Goal: Obtain resource: Obtain resource

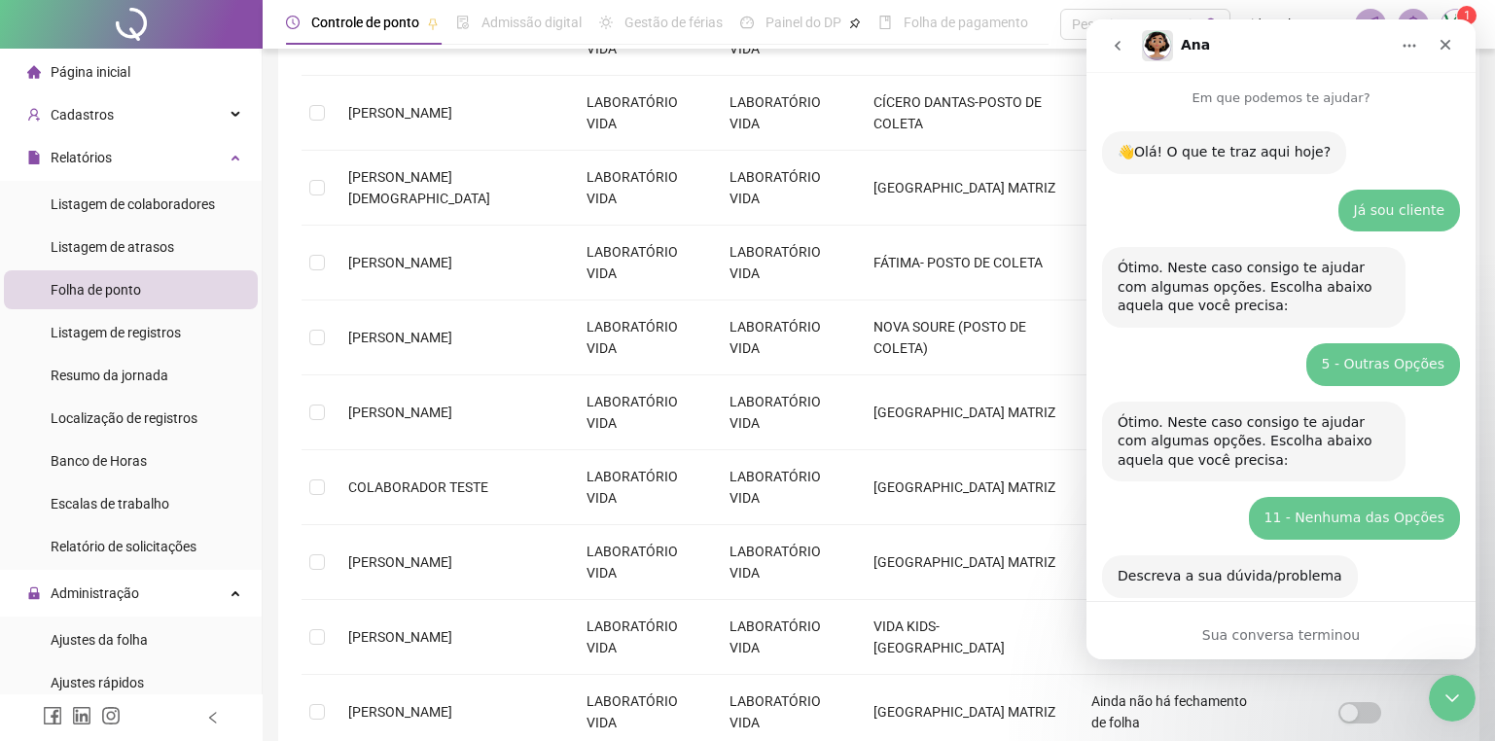
scroll to position [3, 0]
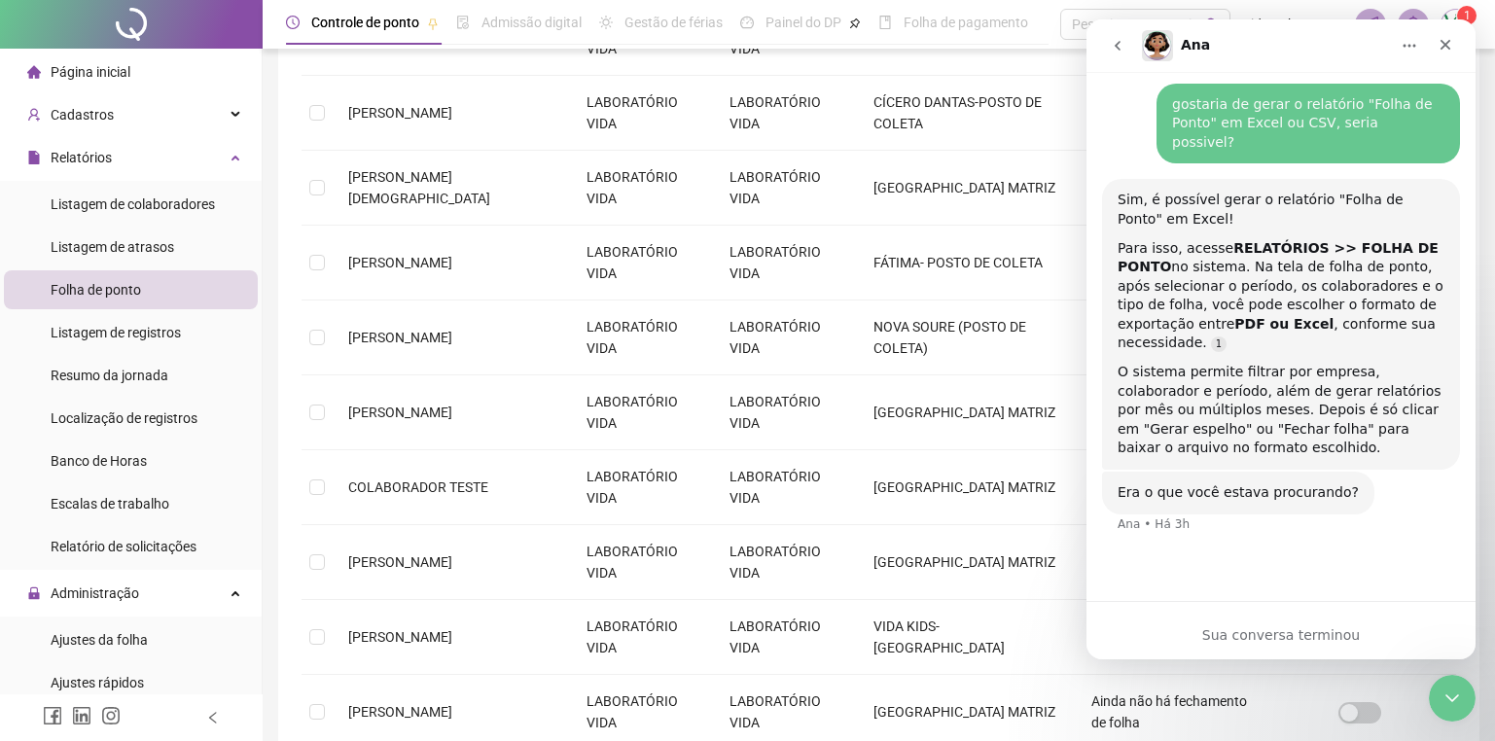
click at [126, 295] on span "Folha de ponto" at bounding box center [96, 290] width 90 height 16
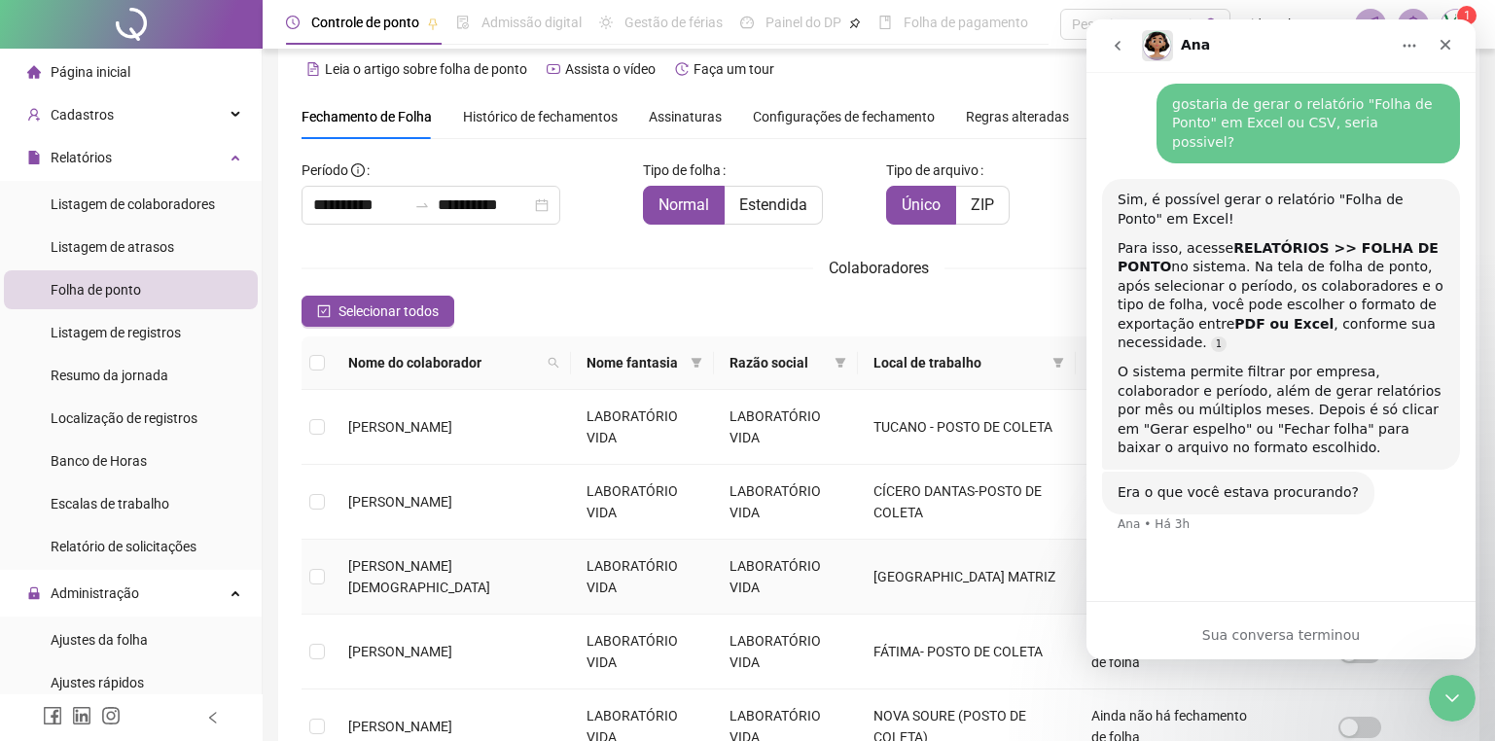
scroll to position [0, 0]
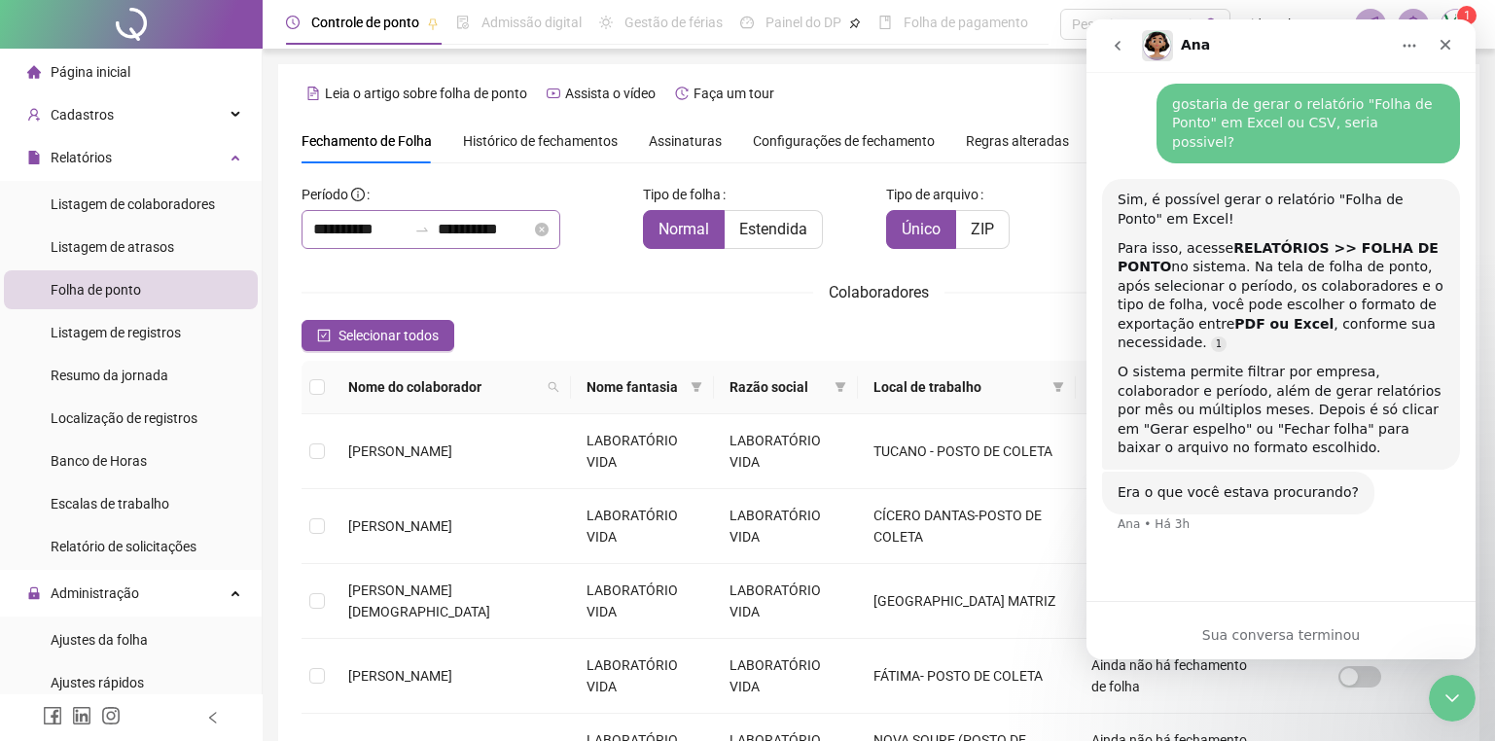
click at [430, 225] on icon "swap-right" at bounding box center [422, 230] width 16 height 16
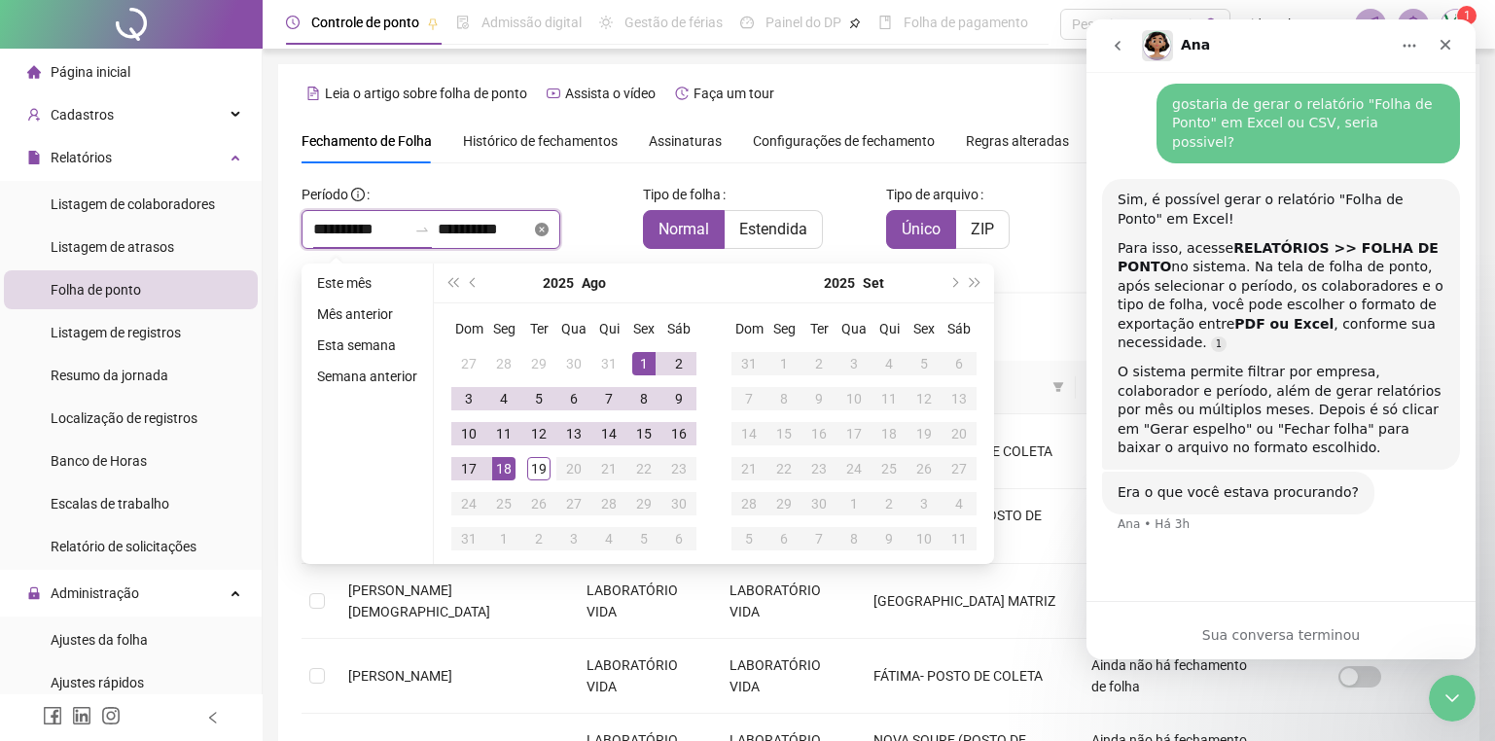
click at [549, 231] on icon "close-circle" at bounding box center [542, 230] width 14 height 14
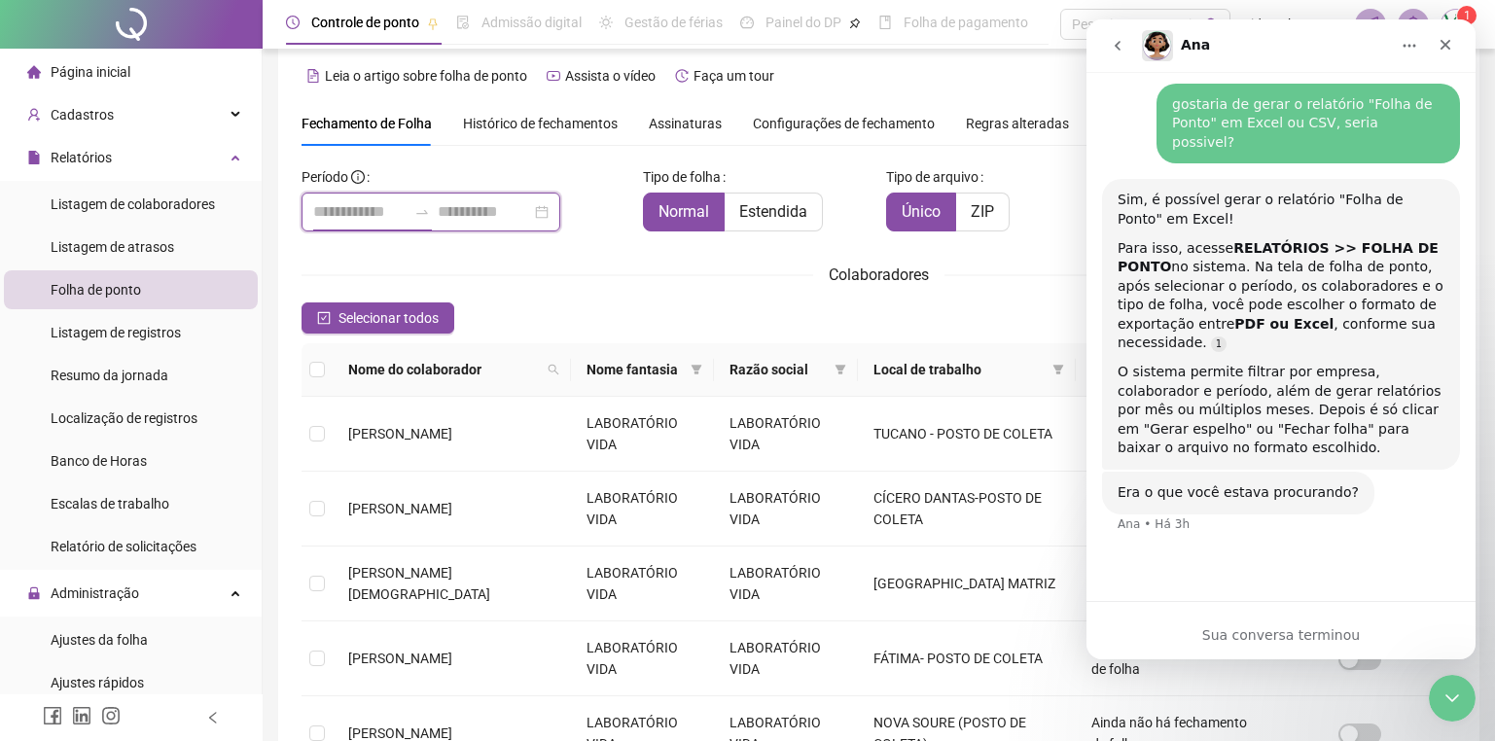
click at [560, 206] on div at bounding box center [431, 212] width 259 height 39
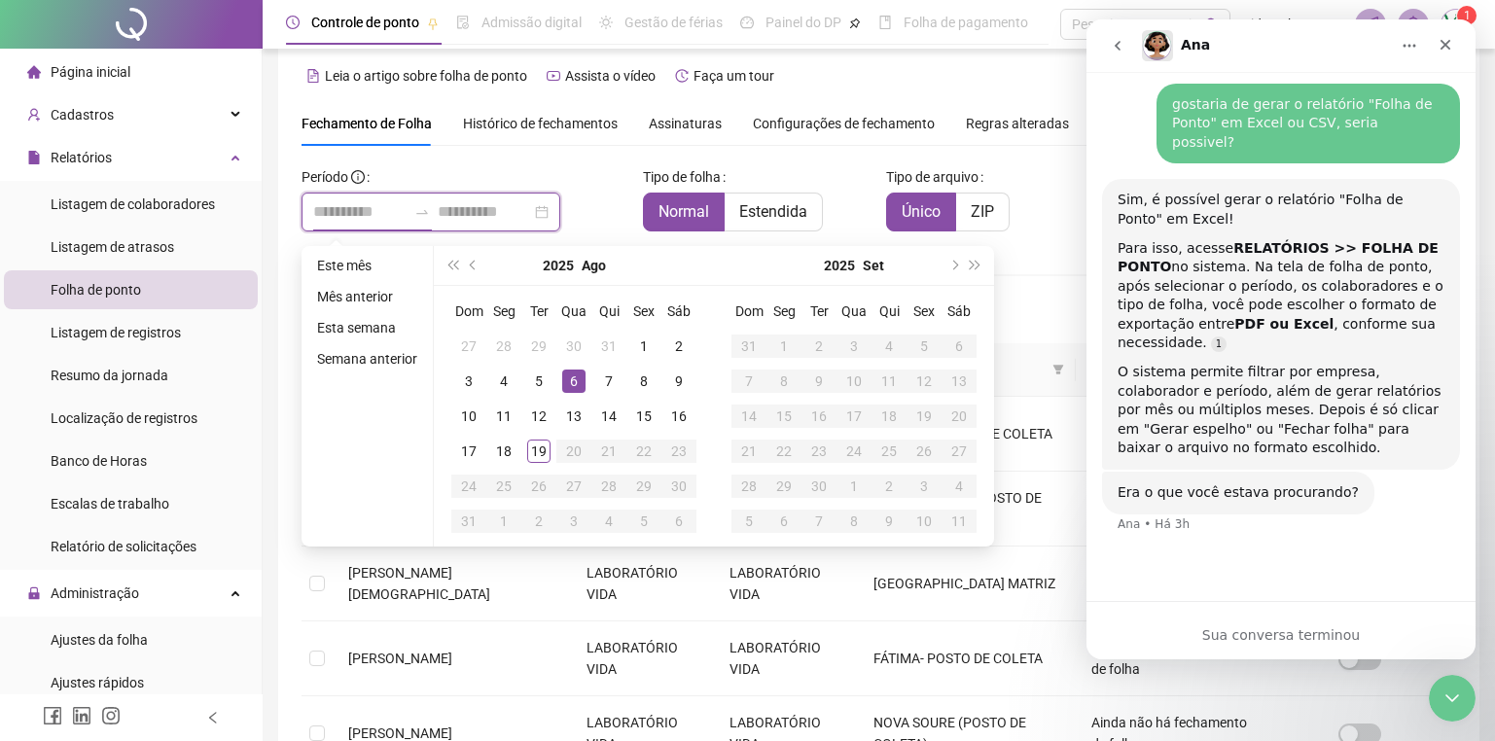
type input "**********"
click at [466, 261] on button "prev-year" at bounding box center [473, 265] width 21 height 39
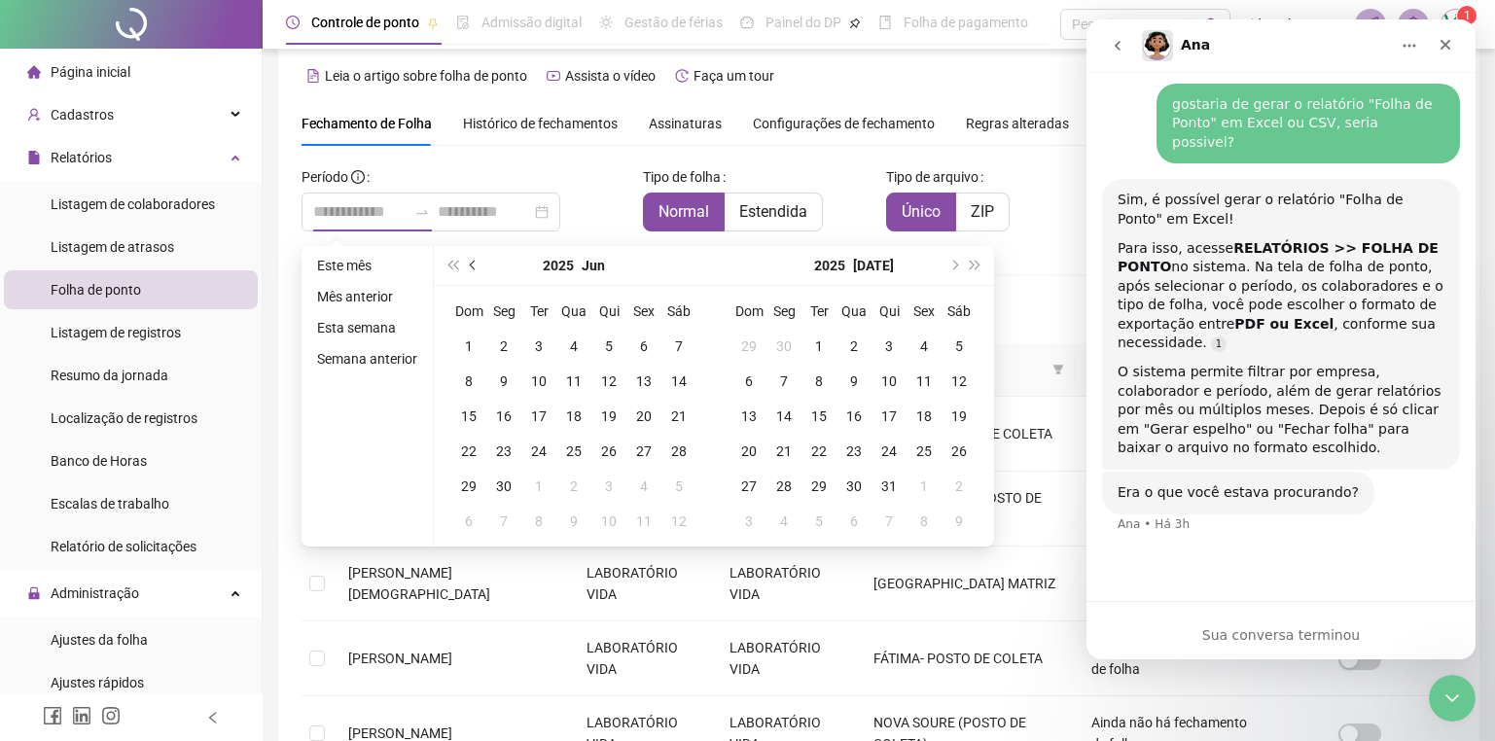
click at [466, 261] on button "prev-year" at bounding box center [473, 265] width 21 height 39
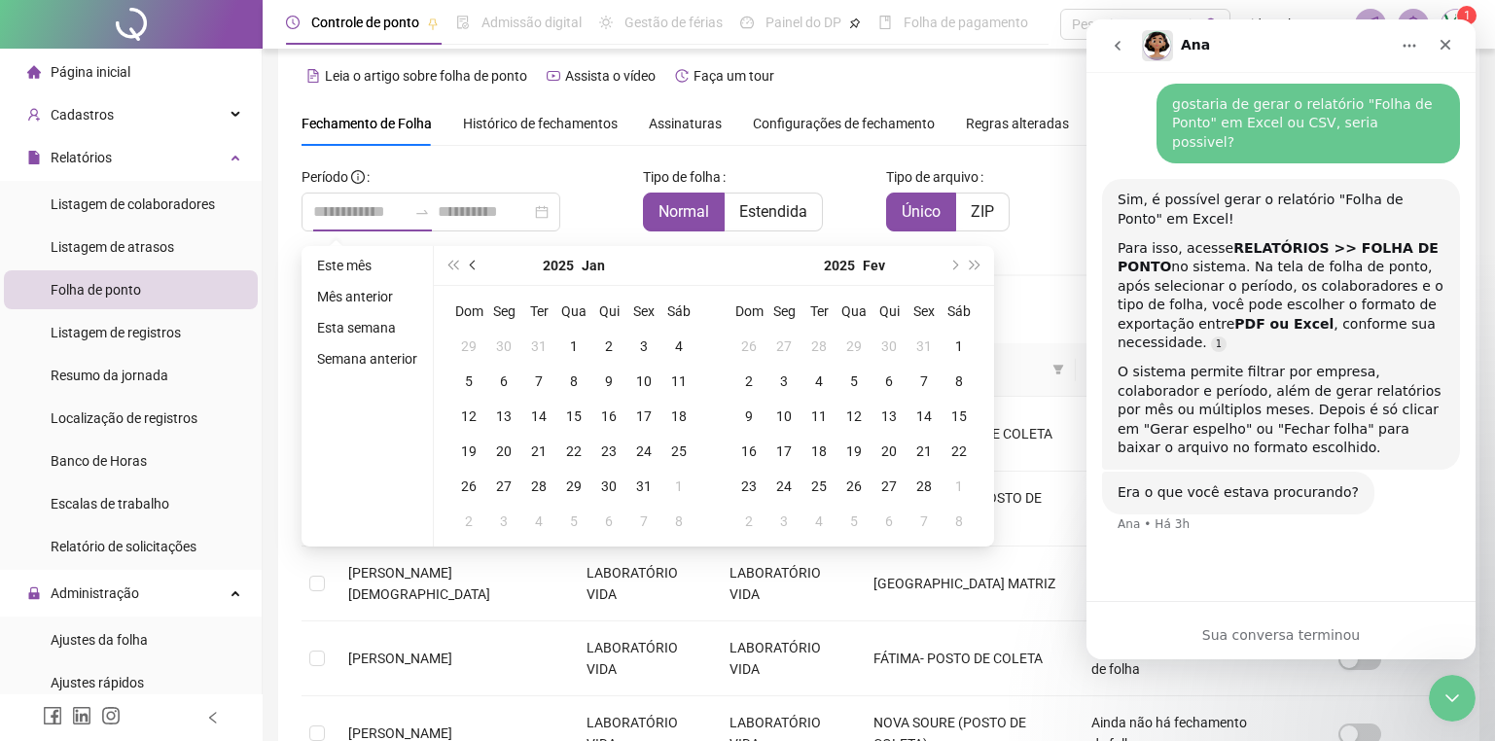
click at [466, 261] on button "prev-year" at bounding box center [473, 265] width 21 height 39
type input "**********"
click at [846, 336] on div "1" at bounding box center [853, 346] width 23 height 23
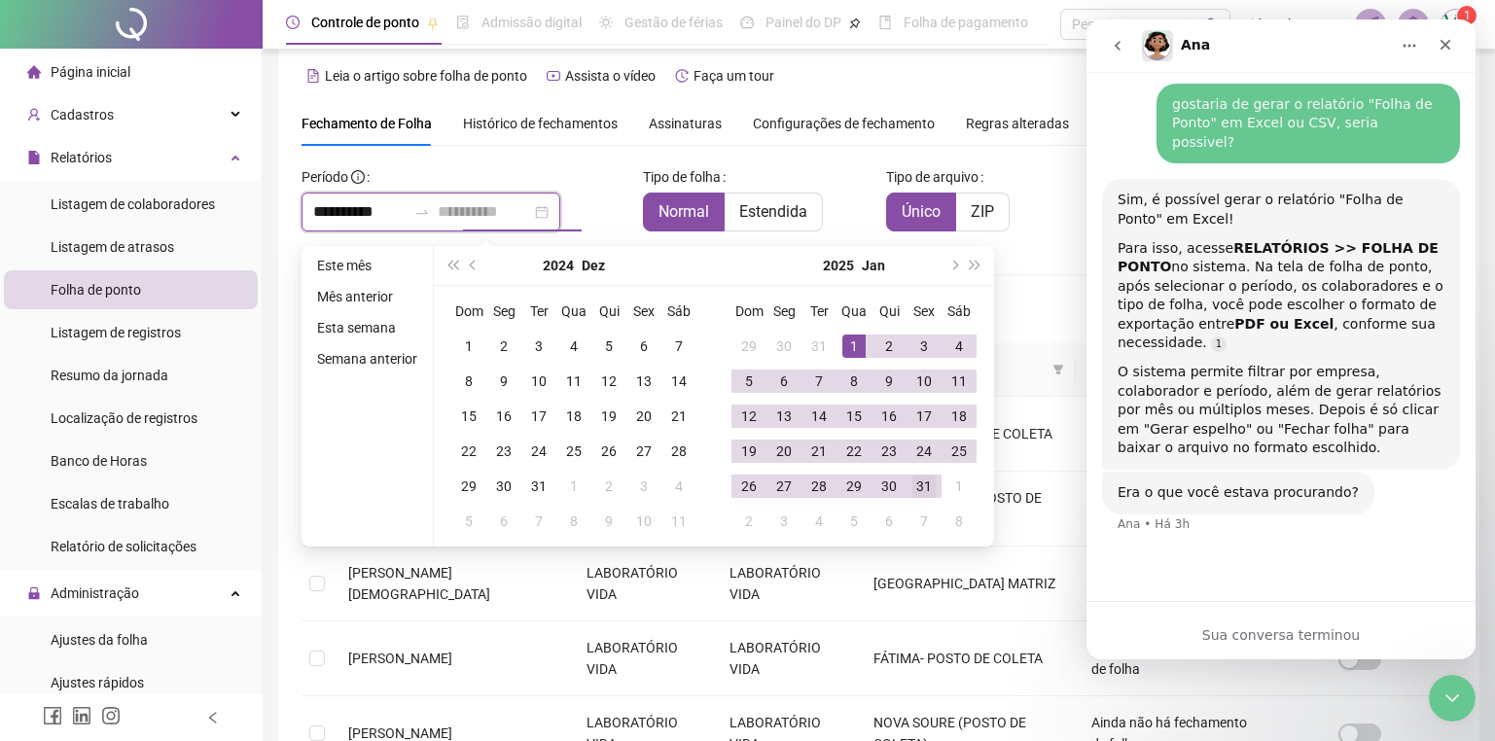
type input "**********"
click at [931, 487] on div "31" at bounding box center [923, 486] width 23 height 23
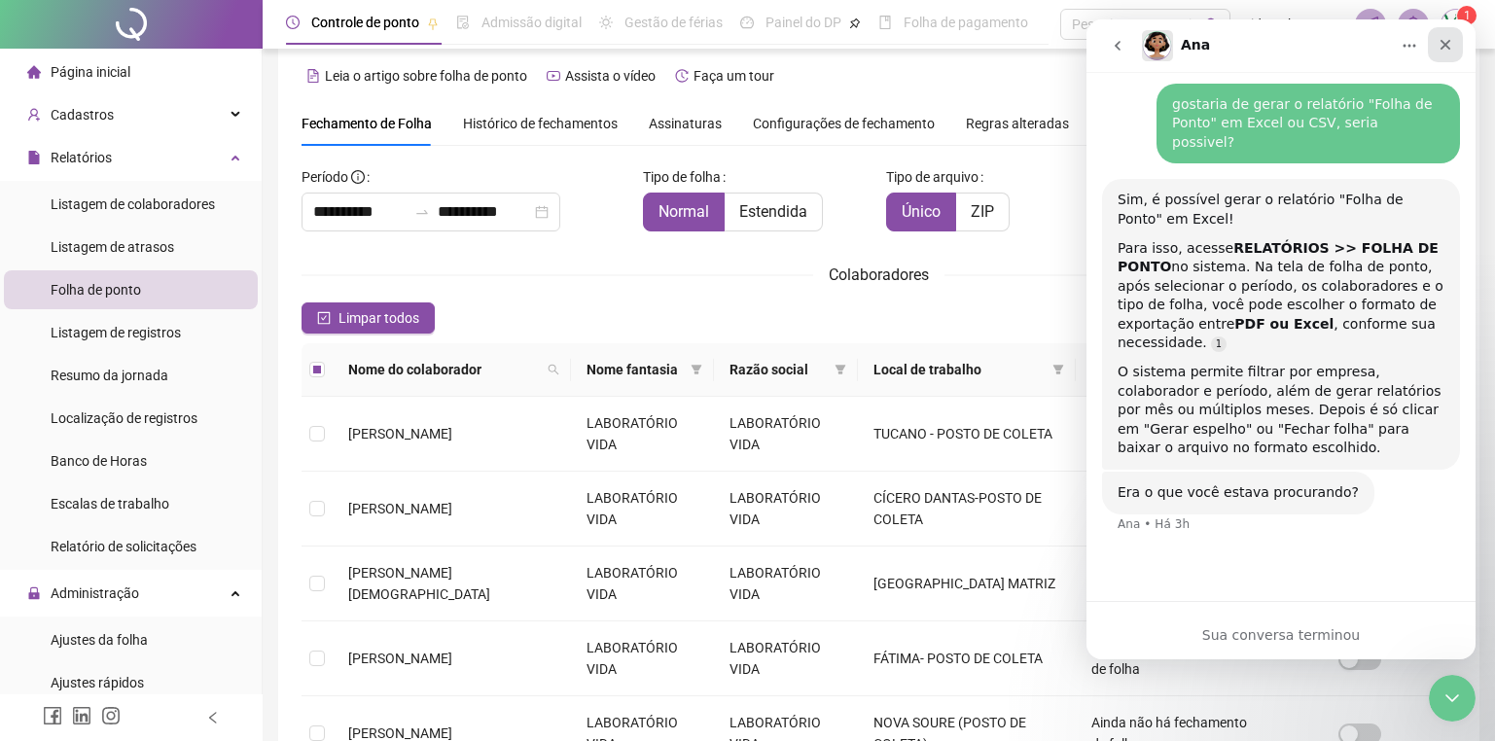
click at [1444, 46] on icon "Fechar" at bounding box center [1446, 45] width 16 height 16
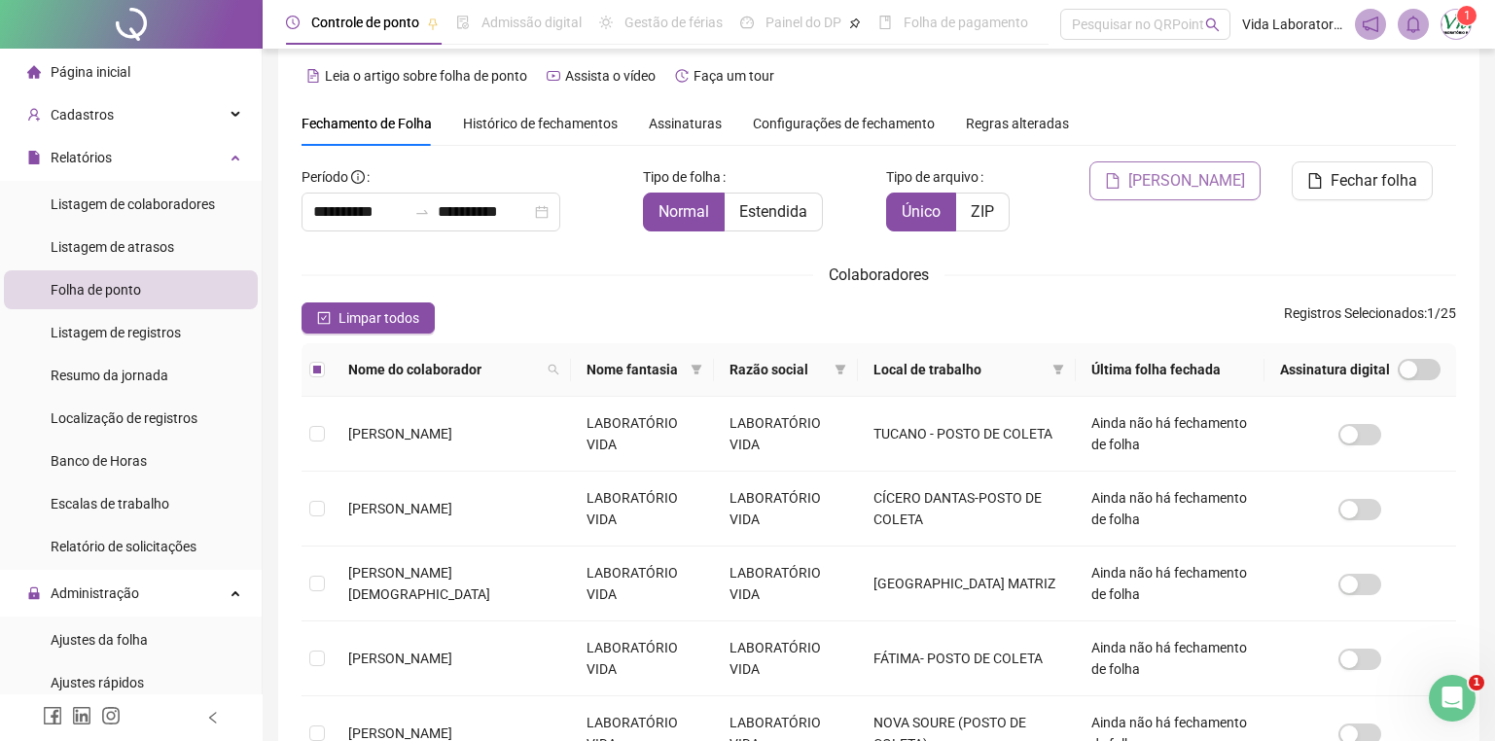
click at [1192, 174] on span "[PERSON_NAME]" at bounding box center [1186, 180] width 117 height 23
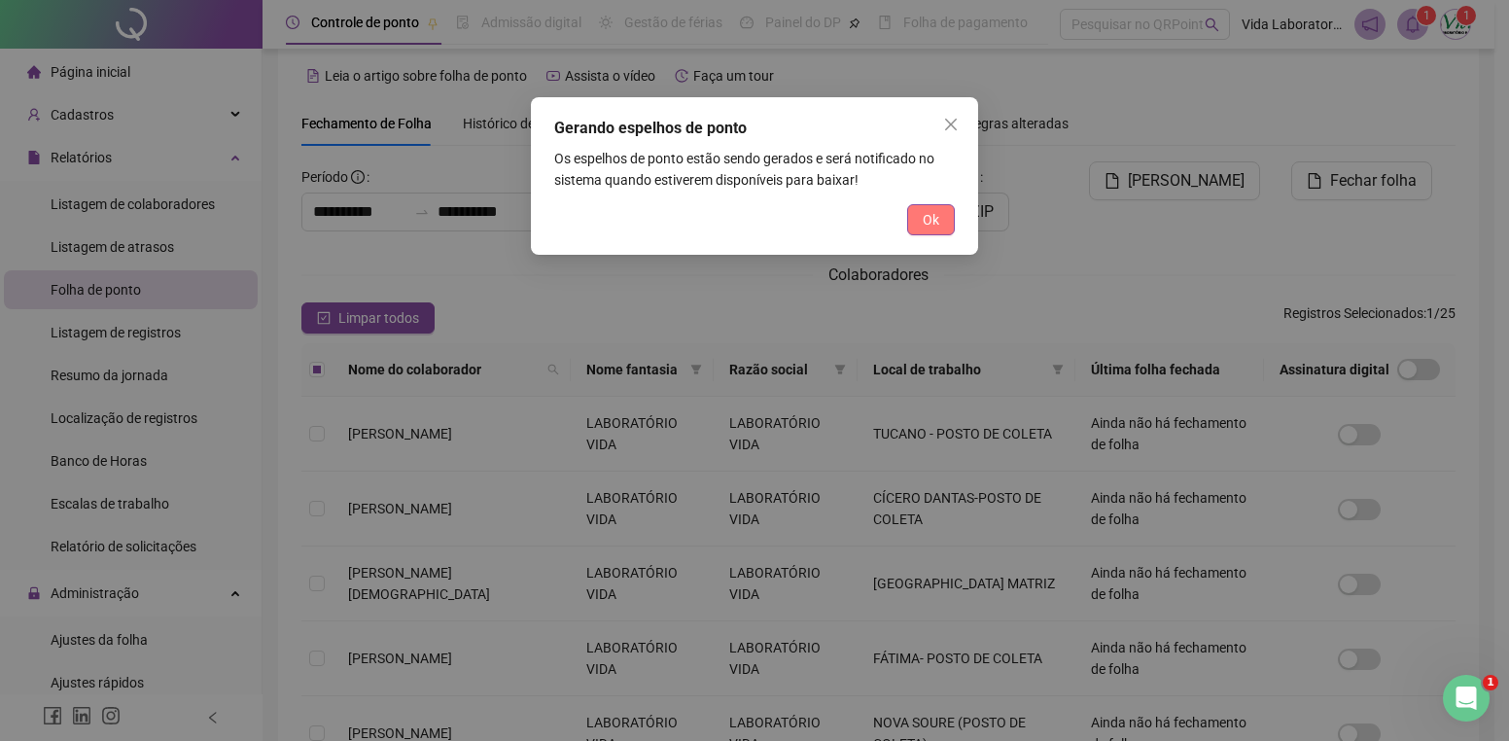
click at [933, 220] on span "Ok" at bounding box center [931, 219] width 17 height 21
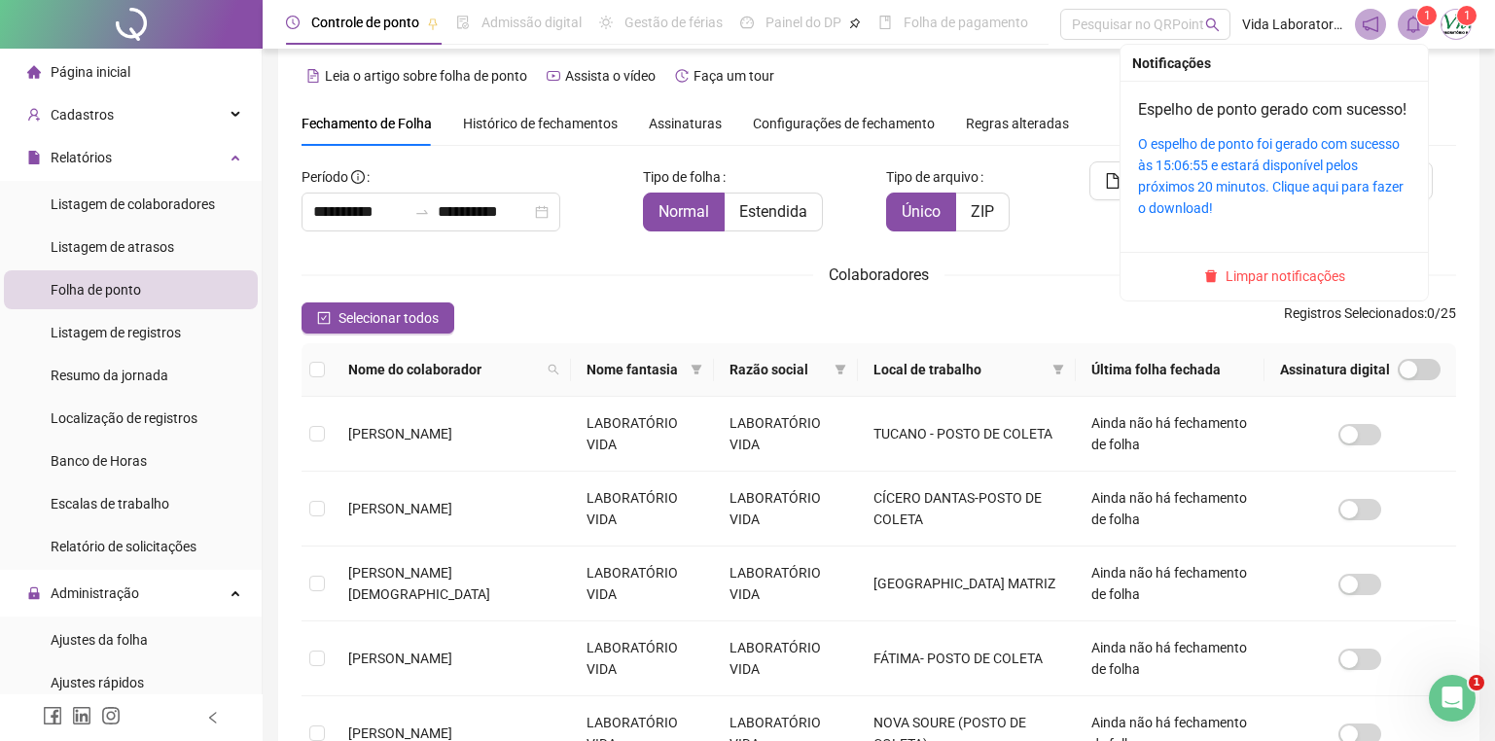
click at [1413, 22] on icon "bell" at bounding box center [1413, 25] width 18 height 18
click at [1225, 192] on link "O espelho de ponto foi gerado com sucesso às 15:06:55 e estará disponível pelos…" at bounding box center [1271, 176] width 266 height 80
click at [1408, 18] on icon "bell" at bounding box center [1413, 25] width 18 height 18
click at [1273, 187] on link "O espelho de ponto foi gerado com sucesso às 15:06:55 e estará disponível pelos…" at bounding box center [1271, 176] width 266 height 80
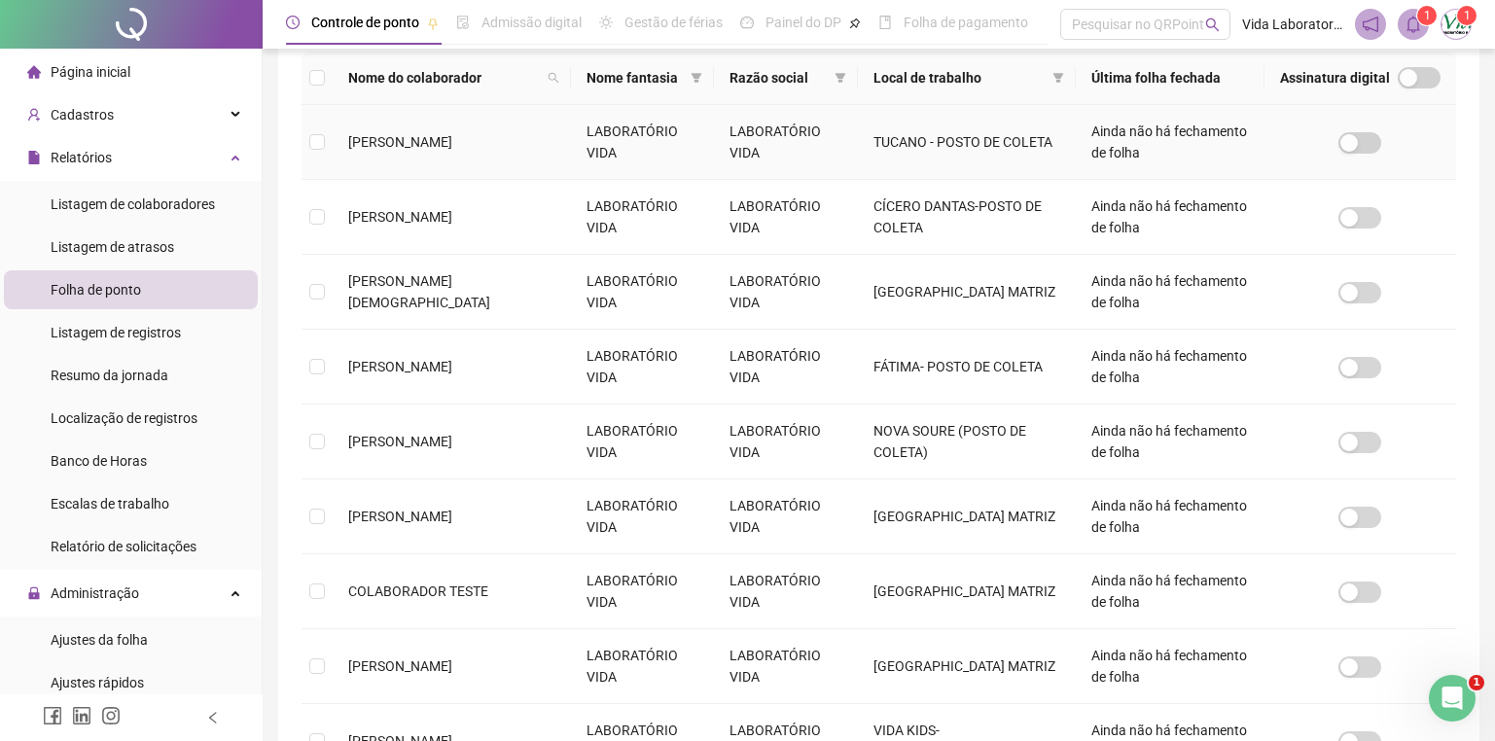
scroll to position [591, 0]
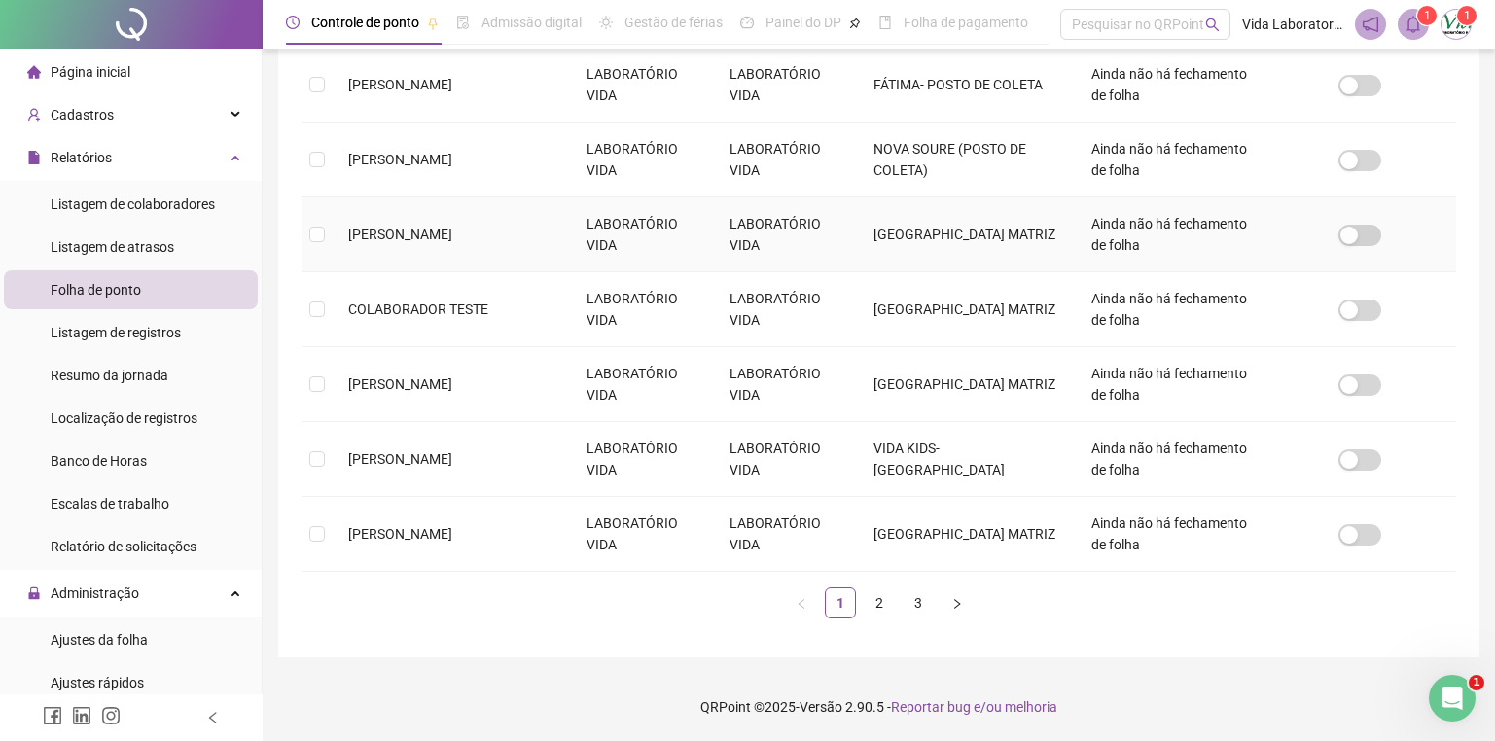
click at [313, 221] on td at bounding box center [317, 234] width 31 height 75
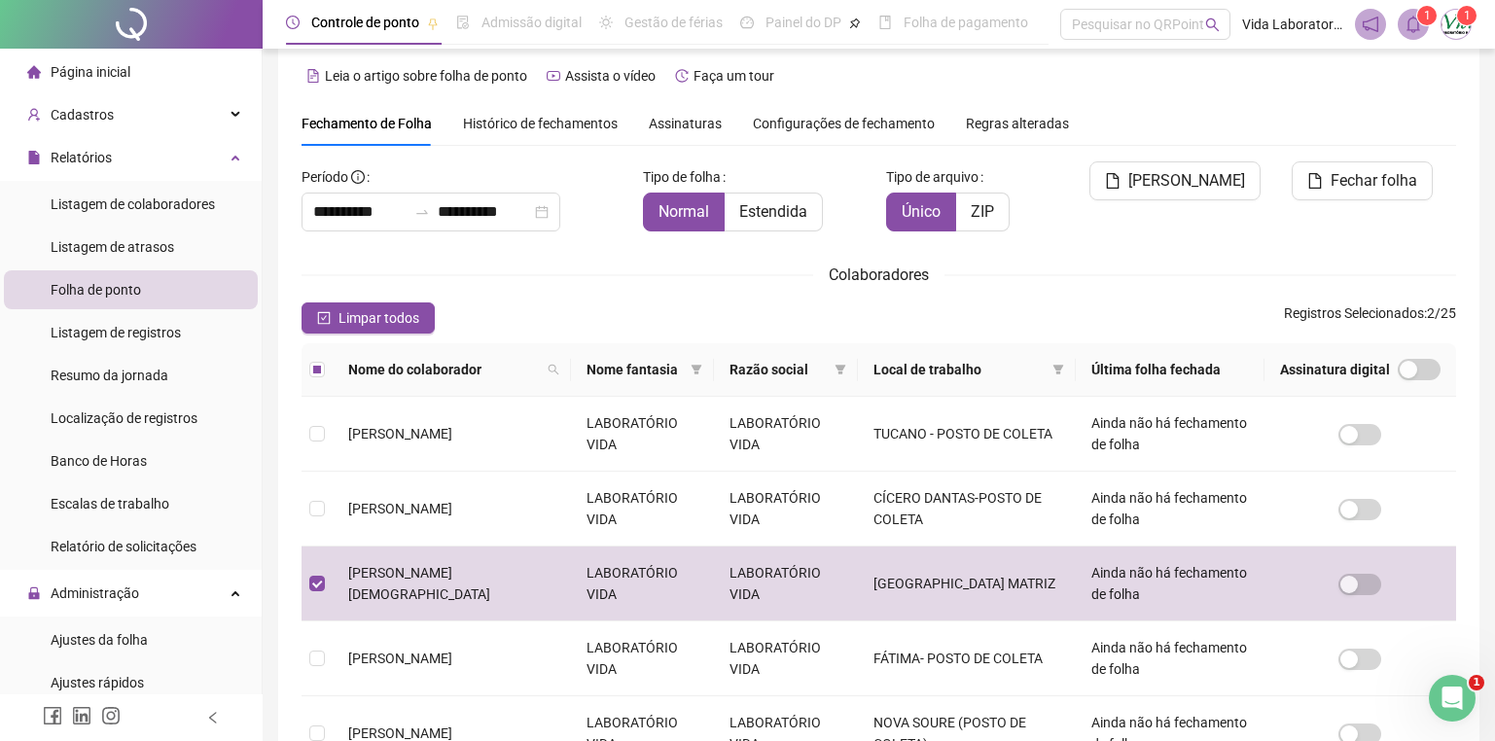
scroll to position [0, 0]
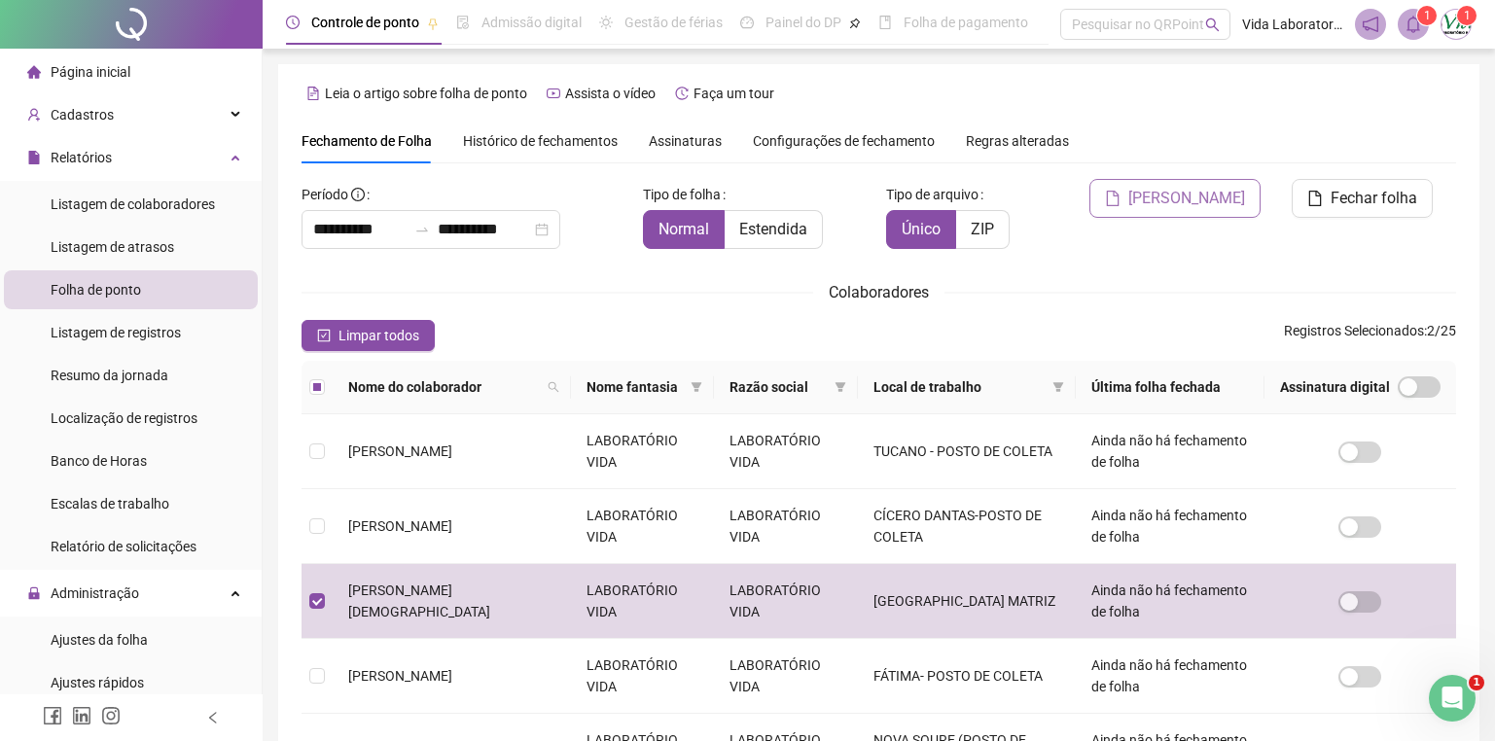
click at [1179, 193] on span "[PERSON_NAME]" at bounding box center [1186, 198] width 117 height 23
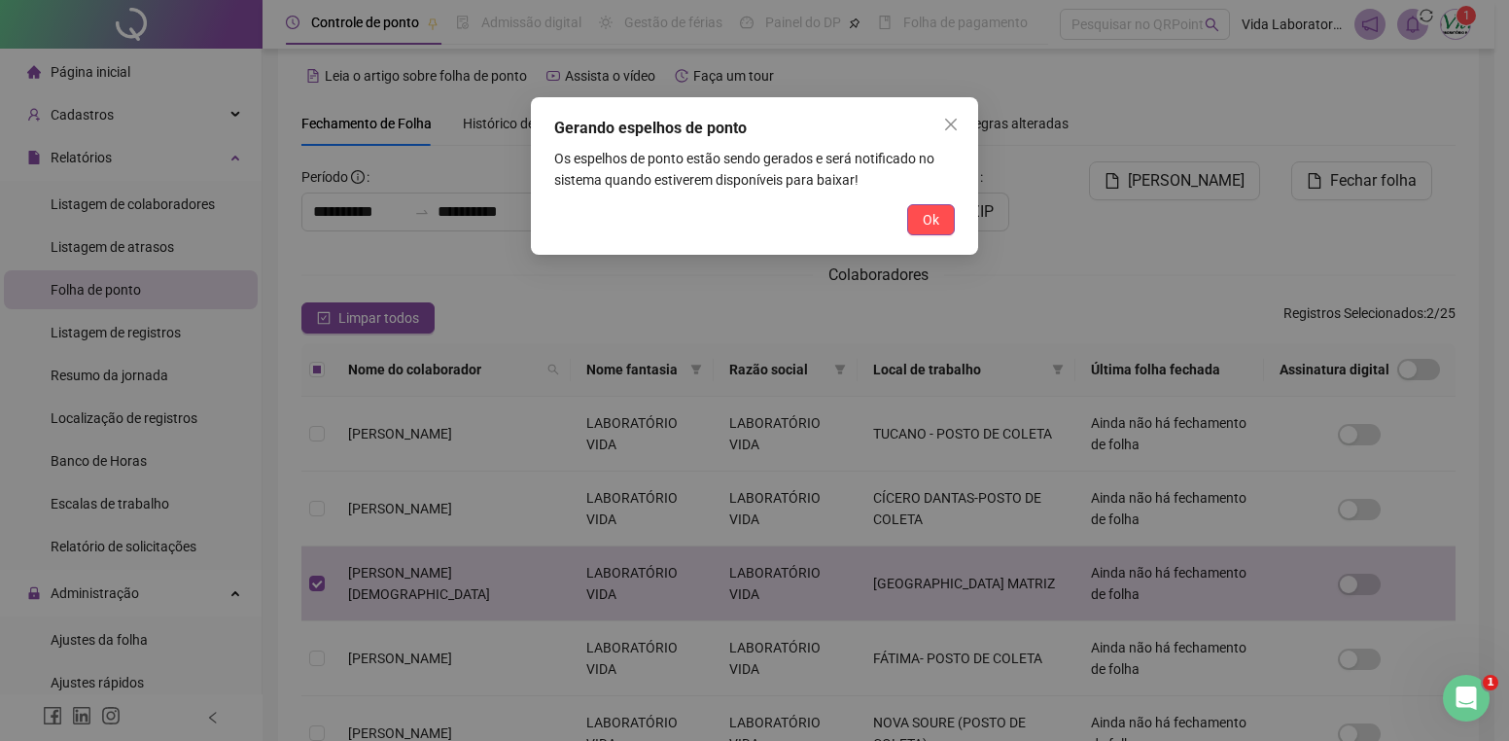
click at [937, 208] on button "Ok" at bounding box center [931, 219] width 48 height 31
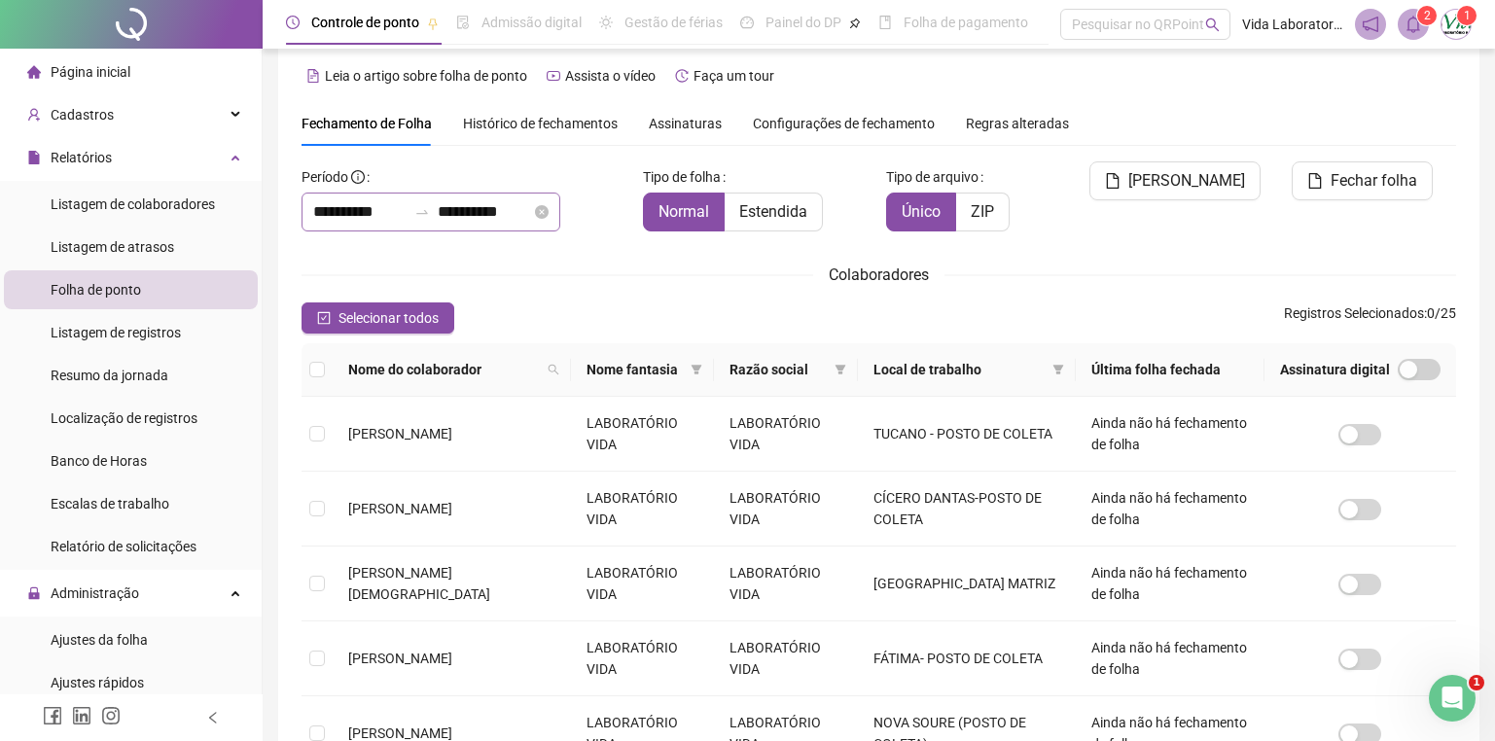
click at [549, 211] on icon "close-circle" at bounding box center [542, 212] width 14 height 14
click at [531, 202] on input at bounding box center [484, 211] width 93 height 23
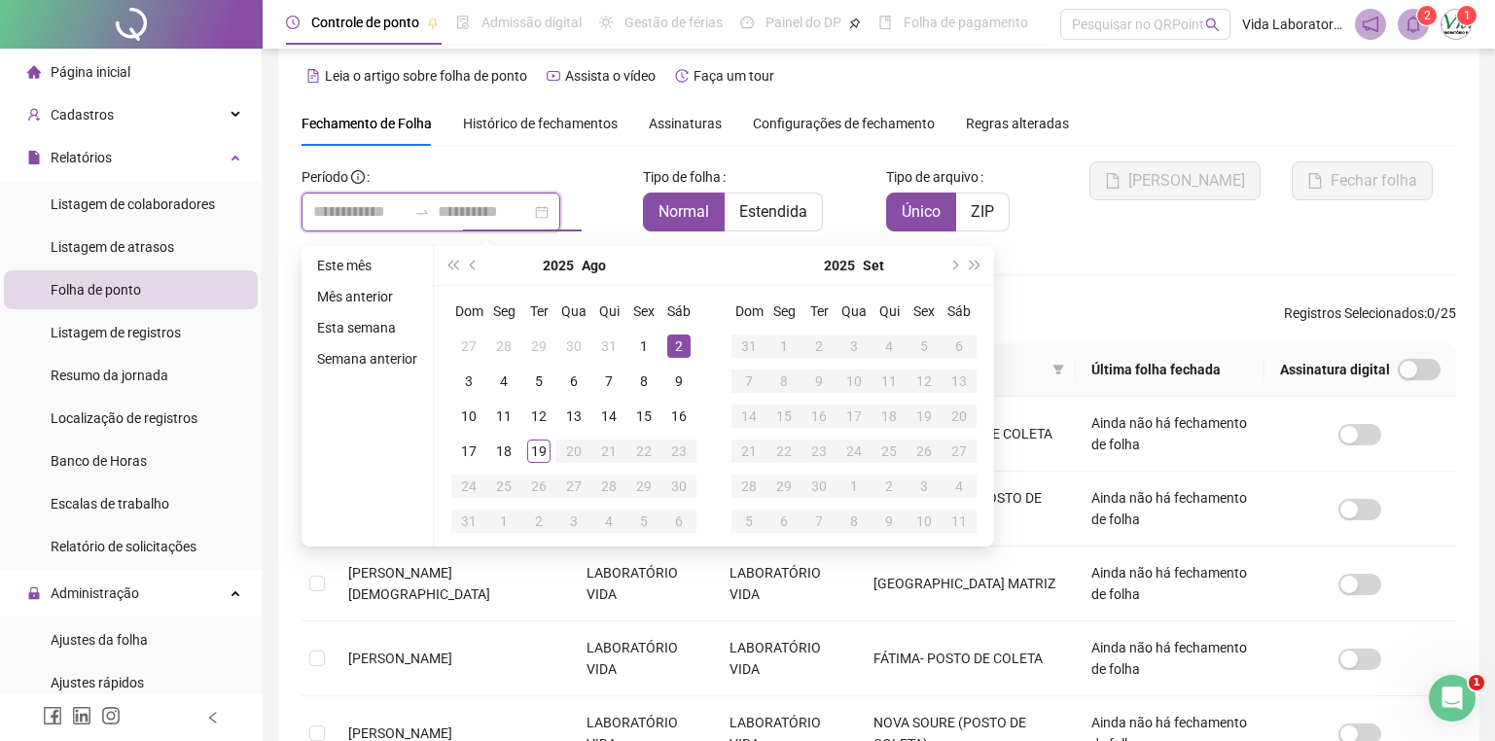
type input "**********"
click at [473, 259] on button "prev-year" at bounding box center [473, 265] width 21 height 39
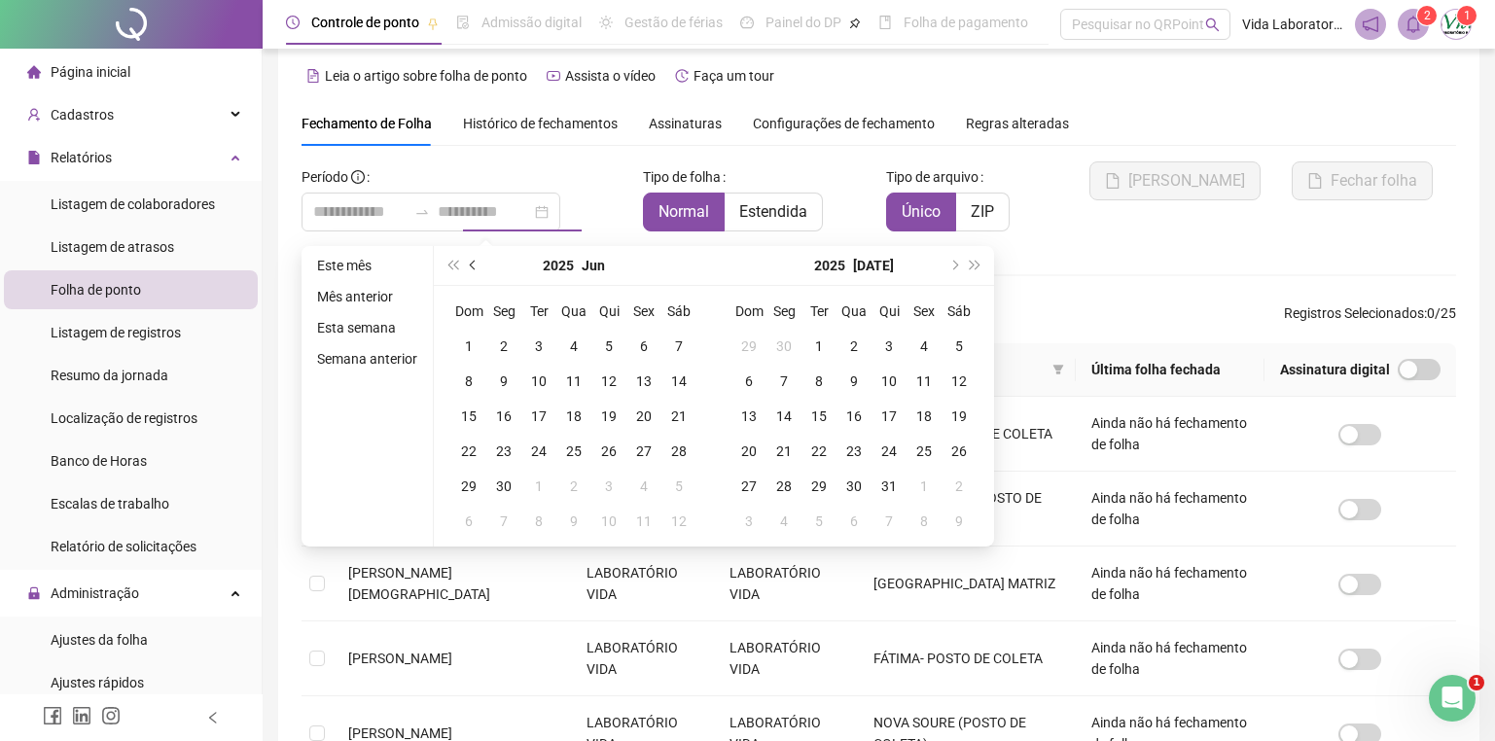
click at [473, 258] on button "prev-year" at bounding box center [473, 265] width 21 height 39
click at [473, 257] on button "prev-year" at bounding box center [473, 265] width 21 height 39
click at [465, 259] on button "prev-year" at bounding box center [473, 265] width 21 height 39
type input "**********"
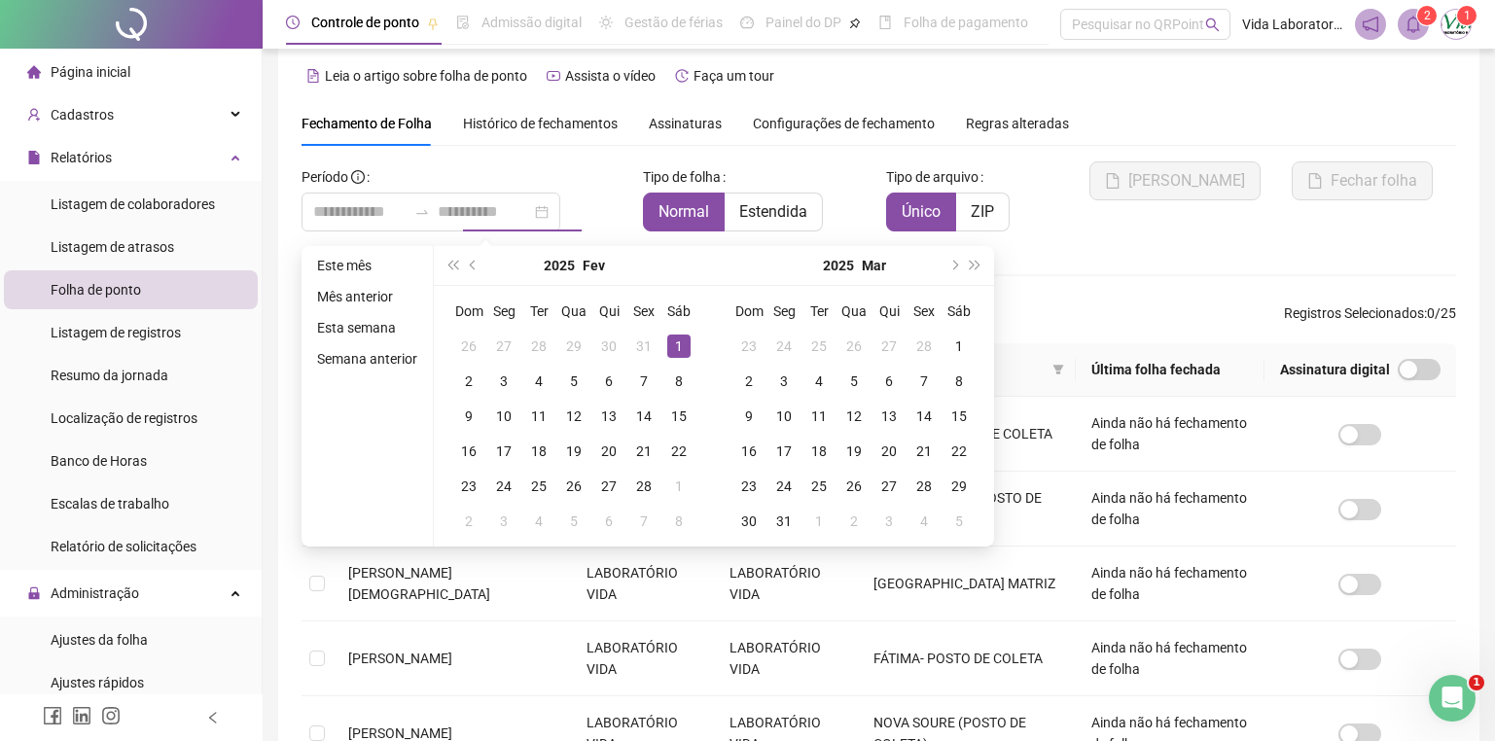
drag, startPoint x: 668, startPoint y: 350, endPoint x: 695, endPoint y: 402, distance: 58.3
click at [669, 350] on div "1" at bounding box center [678, 346] width 23 height 23
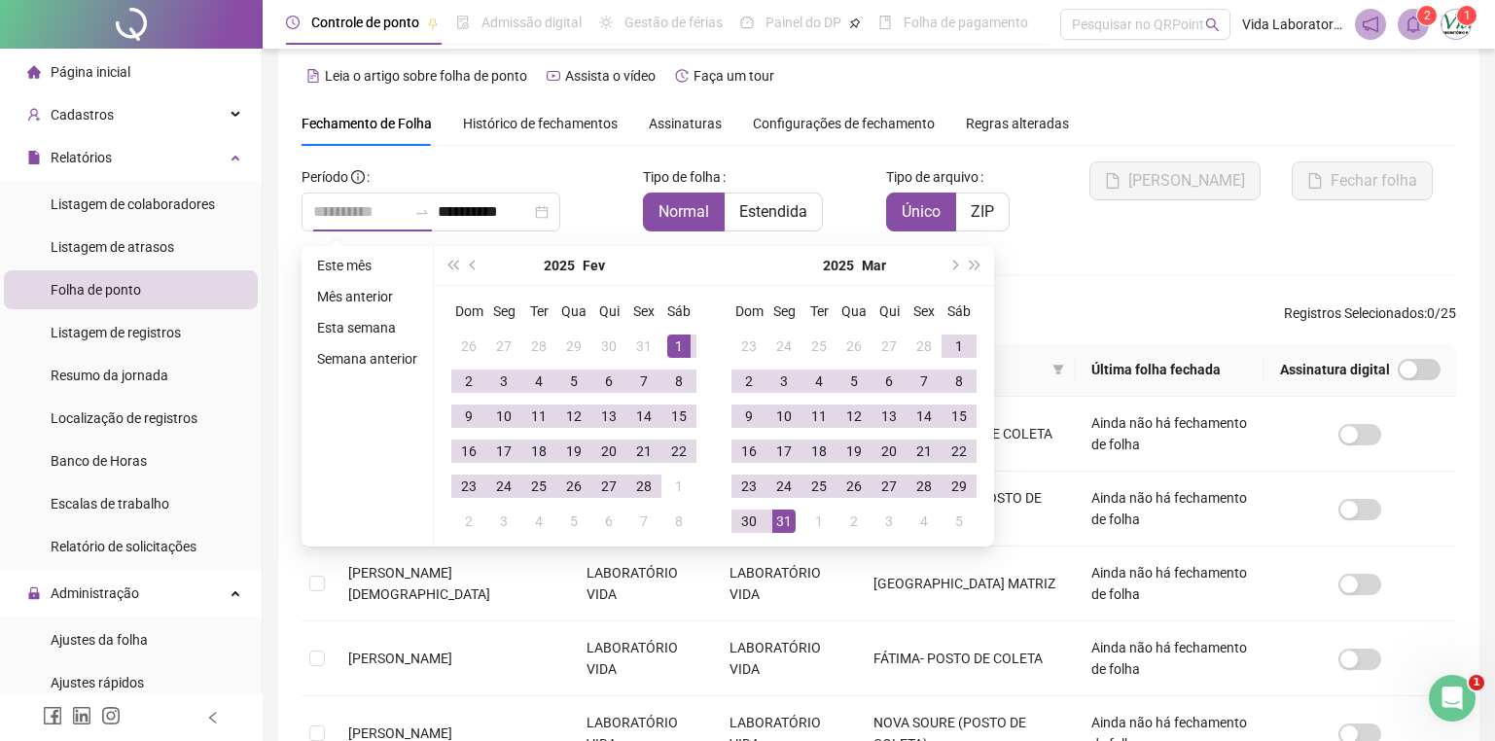
click at [796, 515] on td "31" at bounding box center [783, 521] width 35 height 35
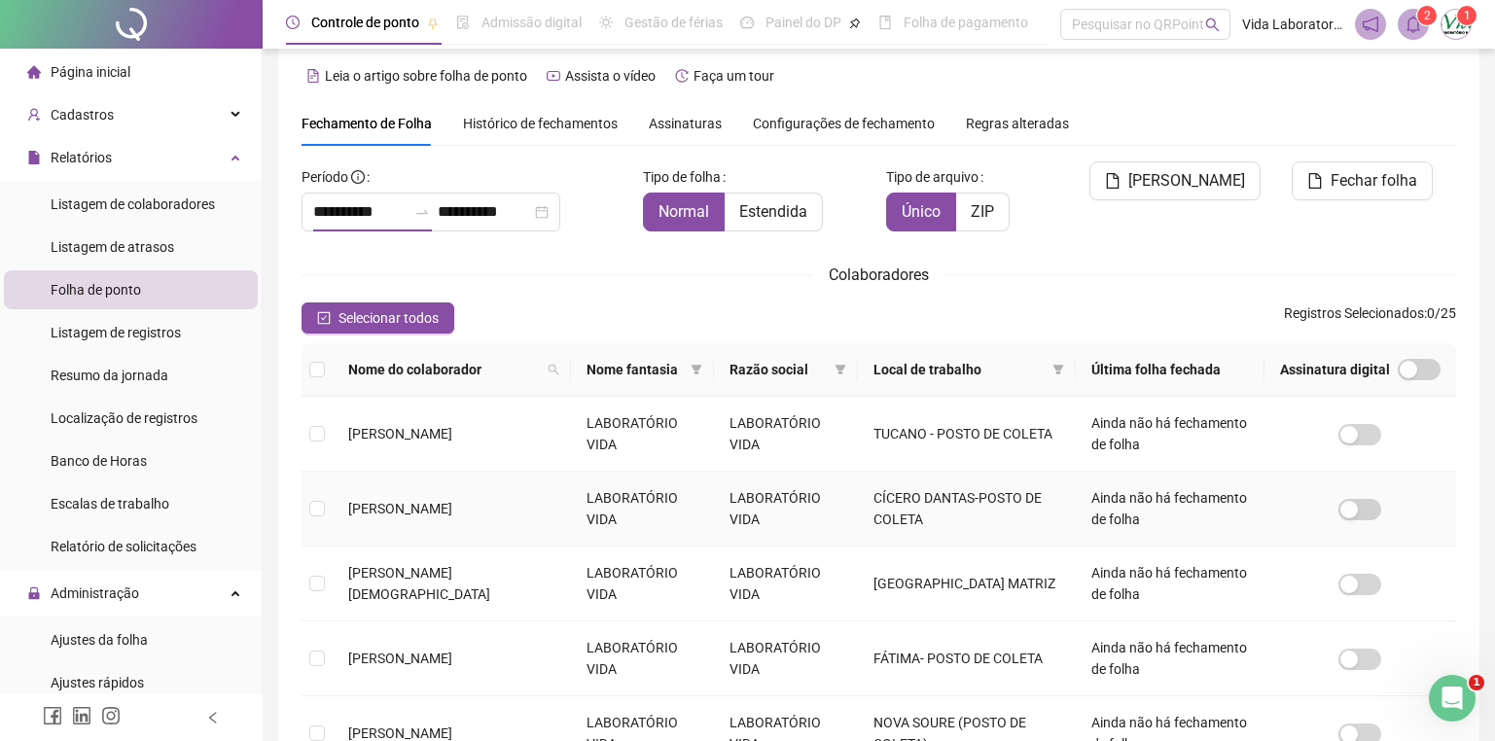
type input "**********"
click at [549, 209] on icon "close-circle" at bounding box center [542, 212] width 14 height 14
click at [560, 205] on div at bounding box center [431, 212] width 259 height 39
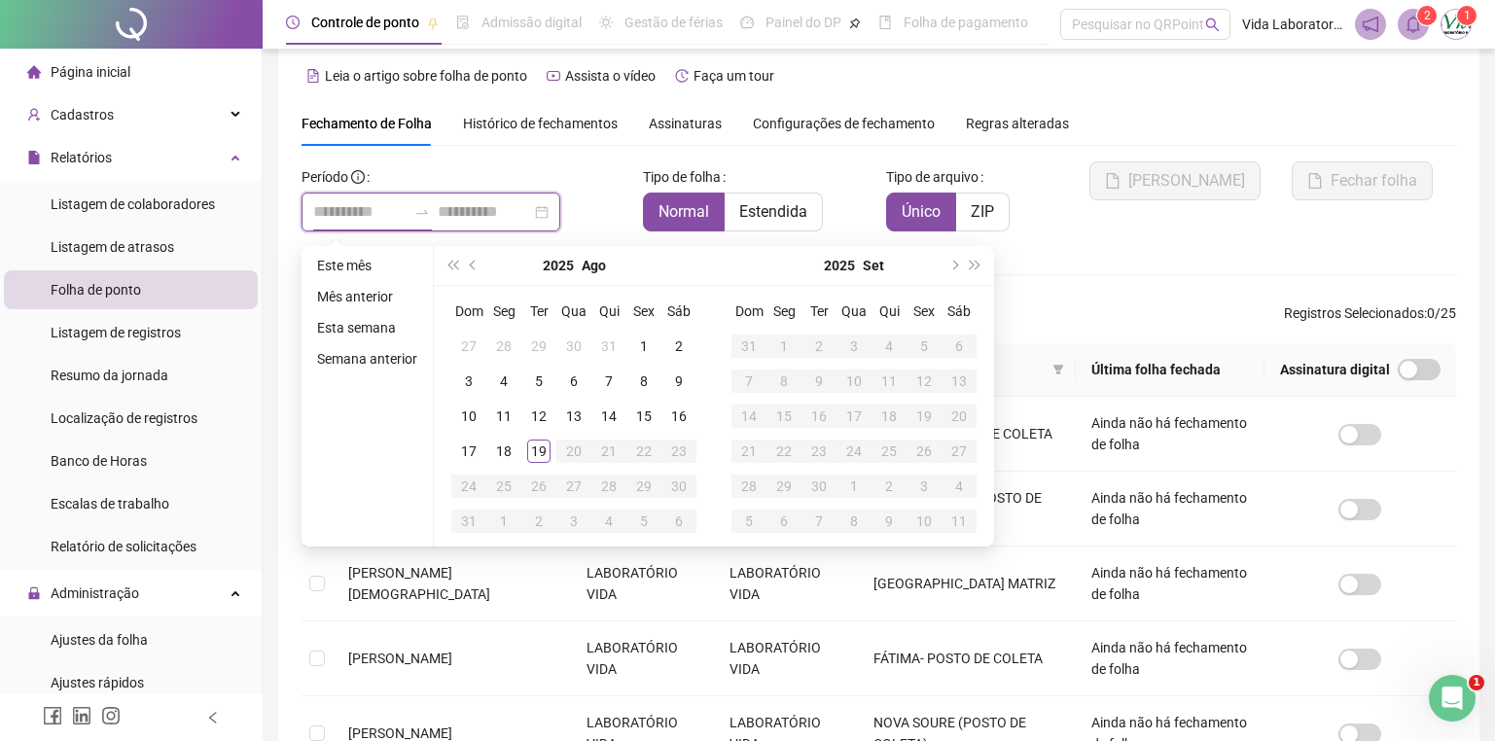
type input "**********"
click at [467, 260] on button "prev-year" at bounding box center [473, 265] width 21 height 39
click at [467, 261] on button "prev-year" at bounding box center [473, 265] width 21 height 39
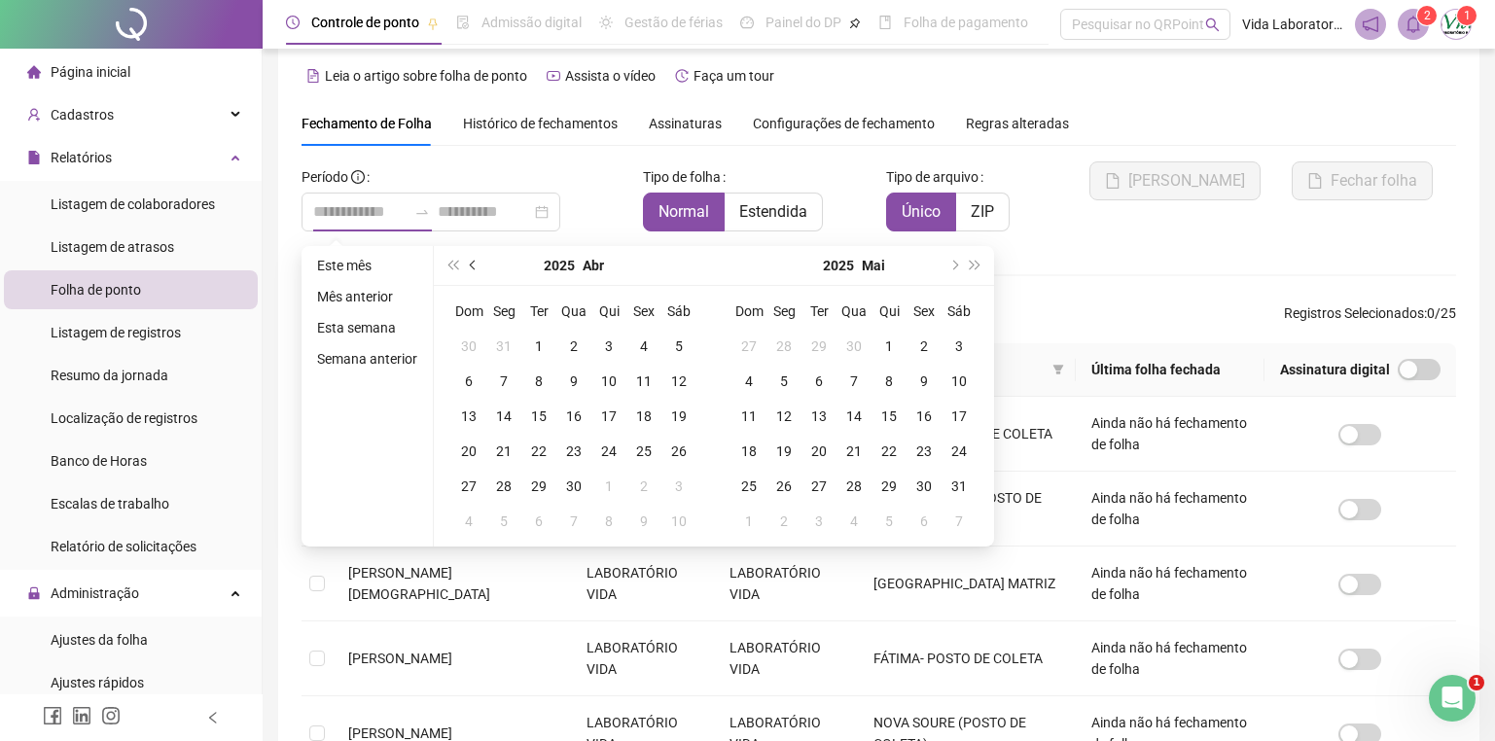
click at [467, 261] on button "prev-year" at bounding box center [473, 265] width 21 height 39
click at [467, 260] on button "prev-year" at bounding box center [473, 265] width 21 height 39
type input "**********"
click at [676, 344] on div "1" at bounding box center [678, 346] width 23 height 23
type input "**********"
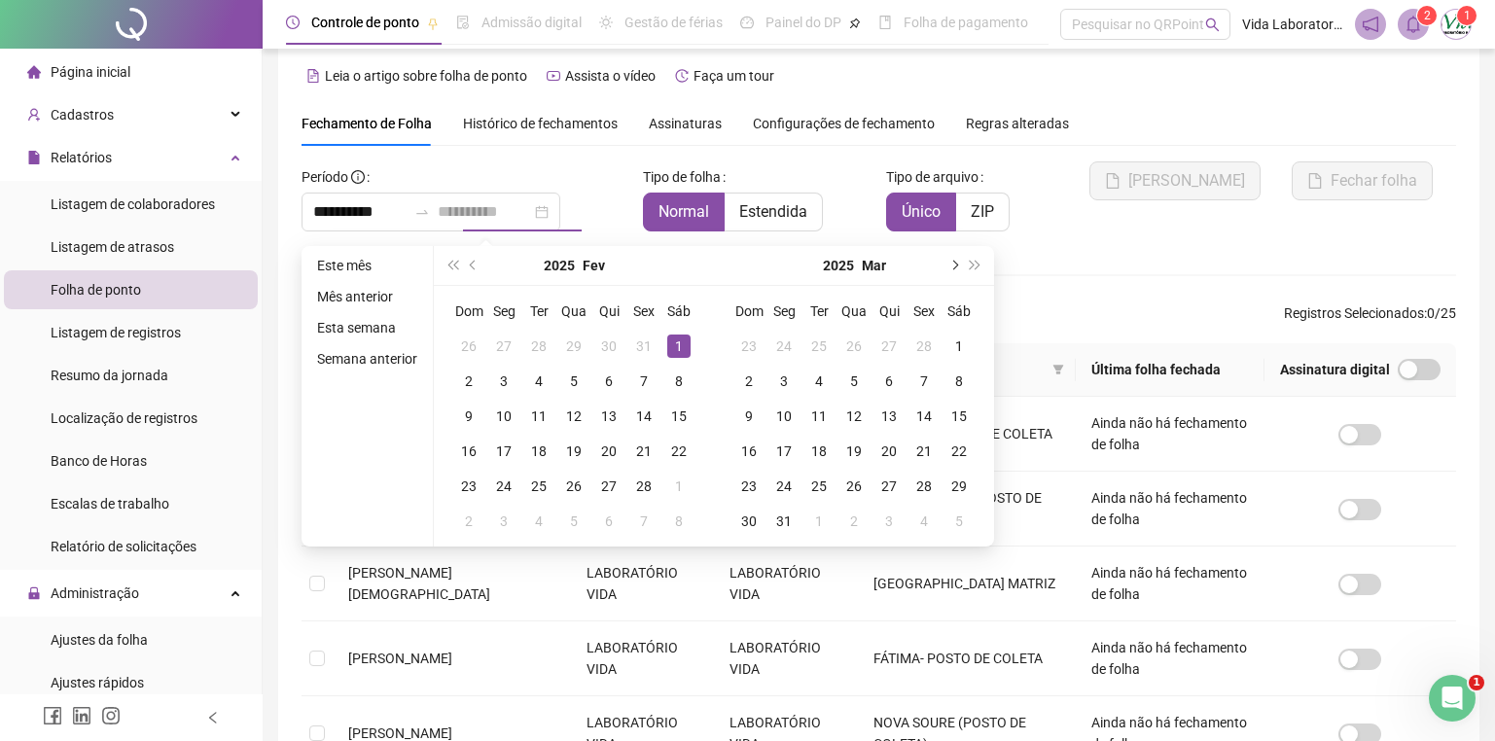
click at [956, 266] on button "next-year" at bounding box center [952, 265] width 21 height 39
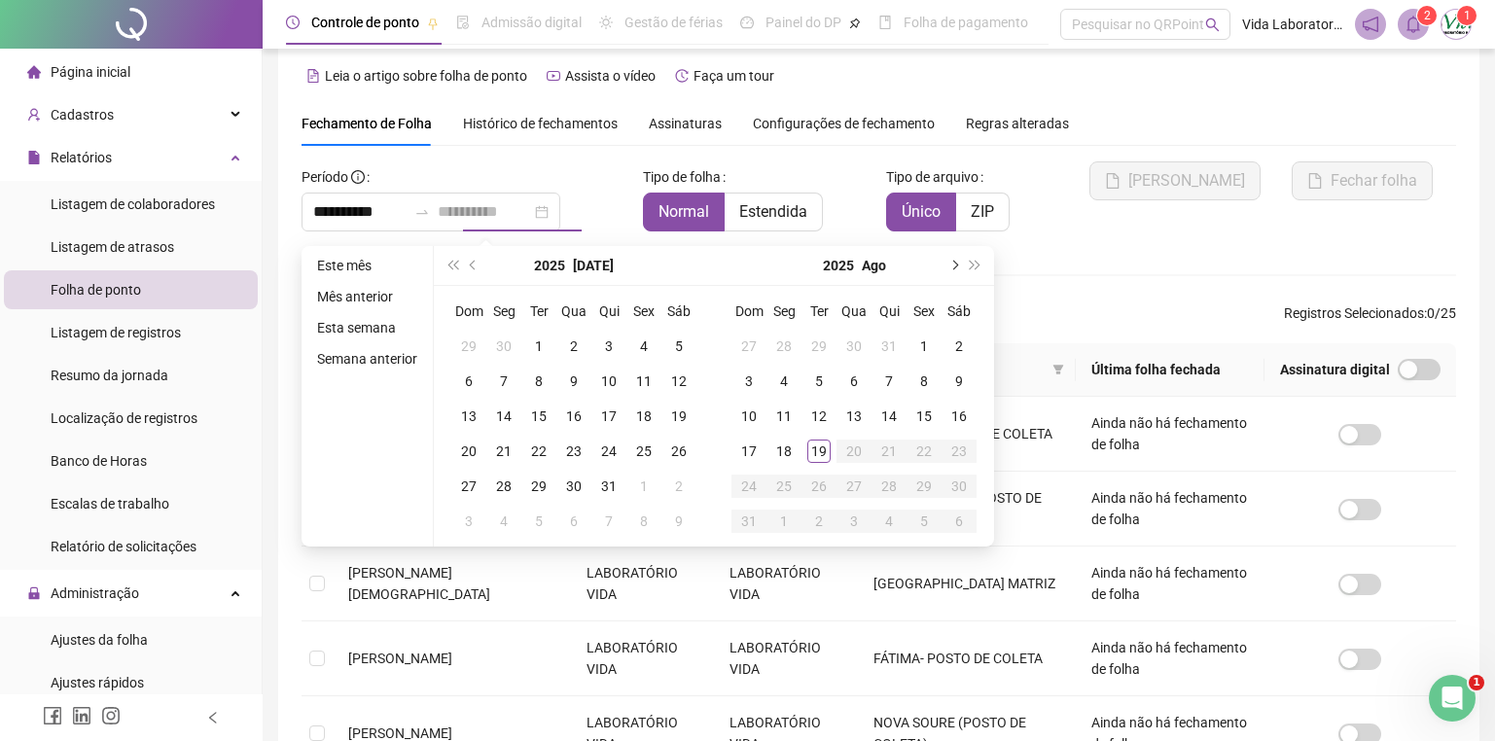
click at [956, 266] on button "next-year" at bounding box center [952, 265] width 21 height 39
click at [475, 268] on button "prev-year" at bounding box center [473, 265] width 21 height 39
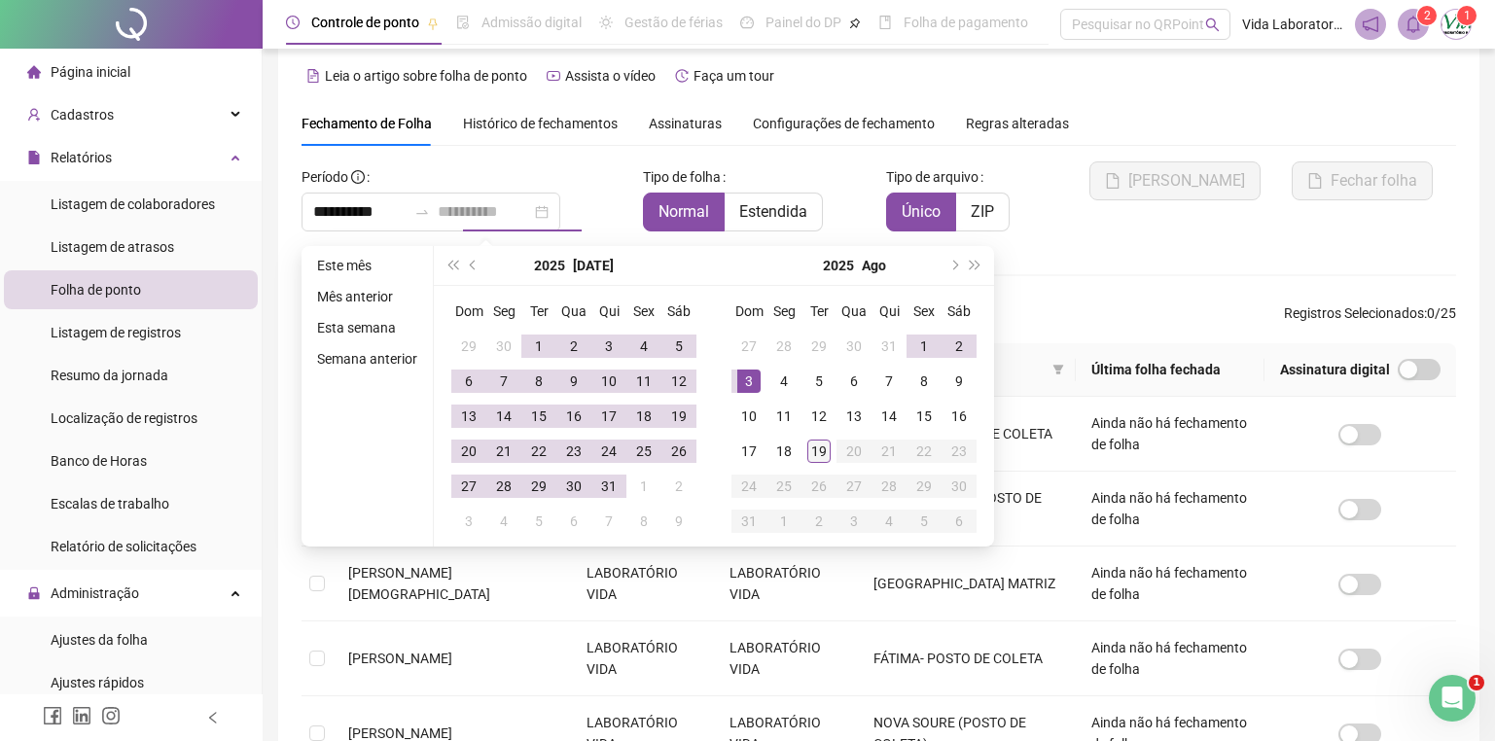
type input "**********"
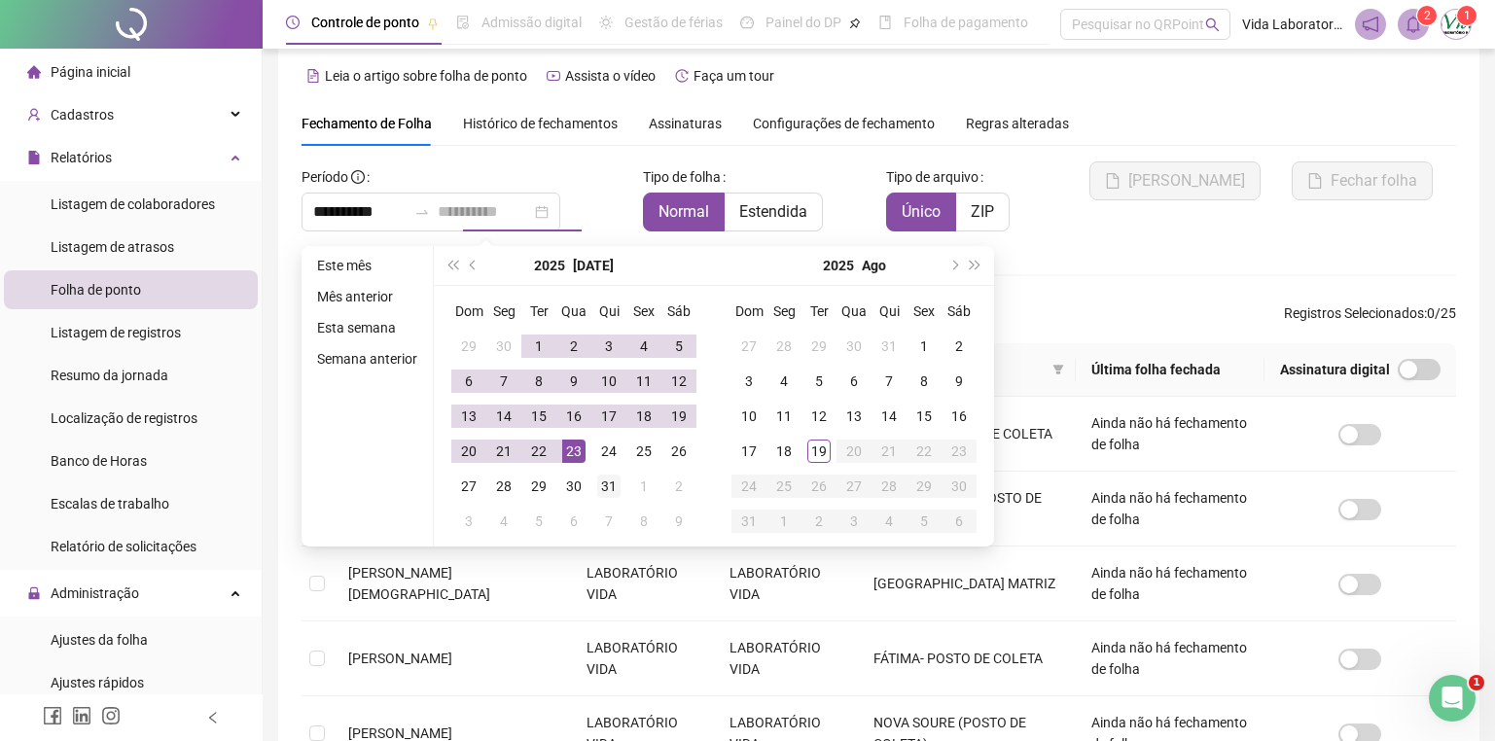
type input "**********"
click at [603, 480] on div "31" at bounding box center [608, 486] width 23 height 23
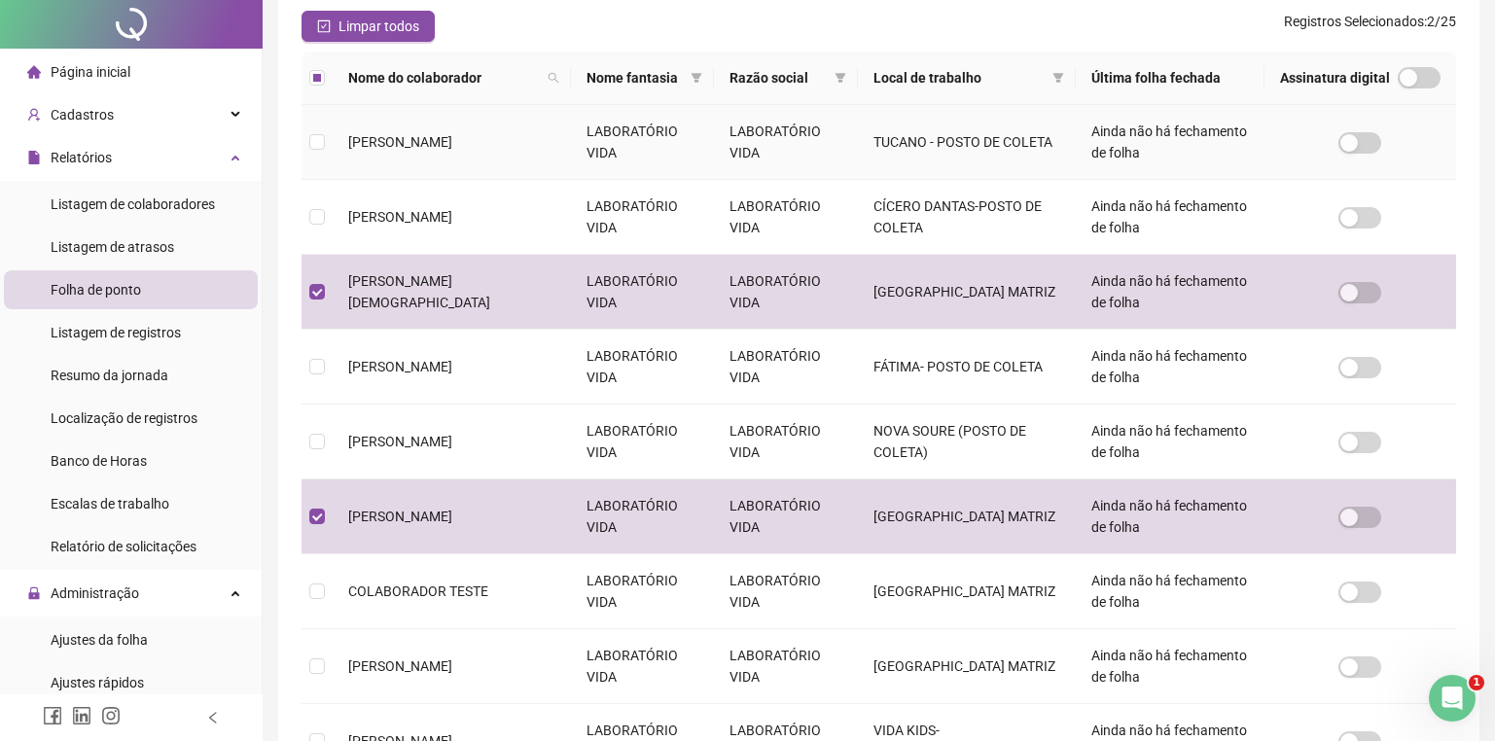
scroll to position [0, 0]
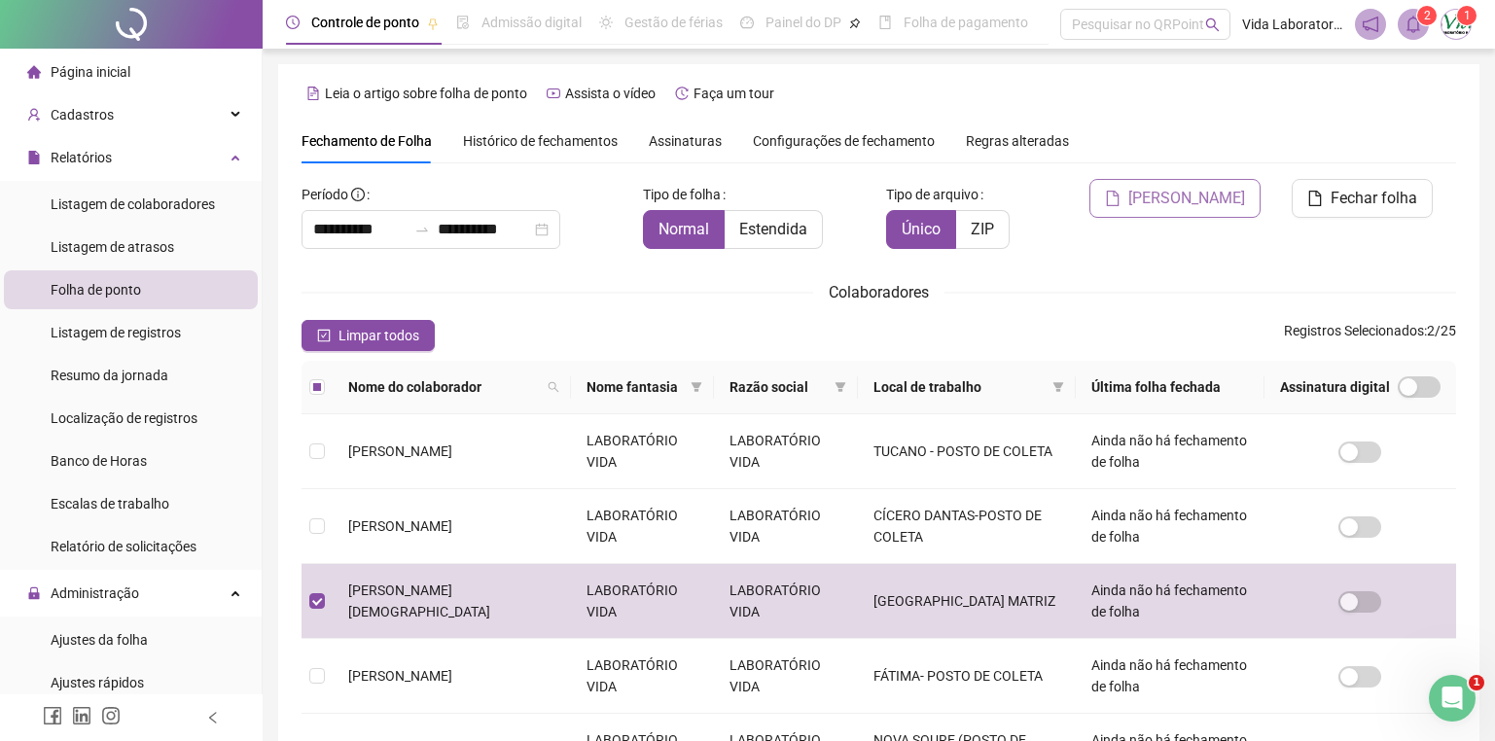
click at [1172, 194] on span "[PERSON_NAME]" at bounding box center [1186, 198] width 117 height 23
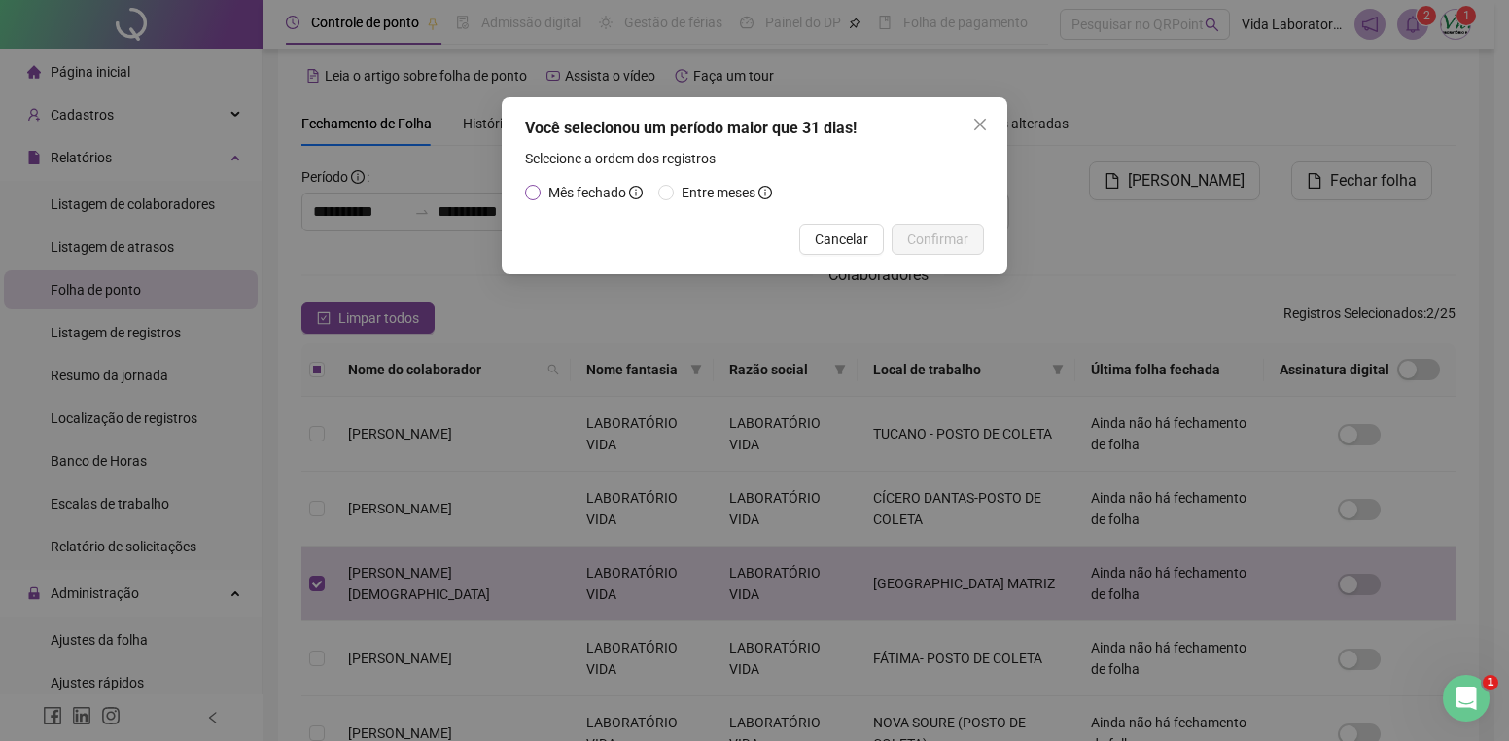
click at [555, 188] on span "Mês fechado" at bounding box center [588, 193] width 78 height 16
click at [963, 239] on span "Confirmar" at bounding box center [937, 239] width 61 height 21
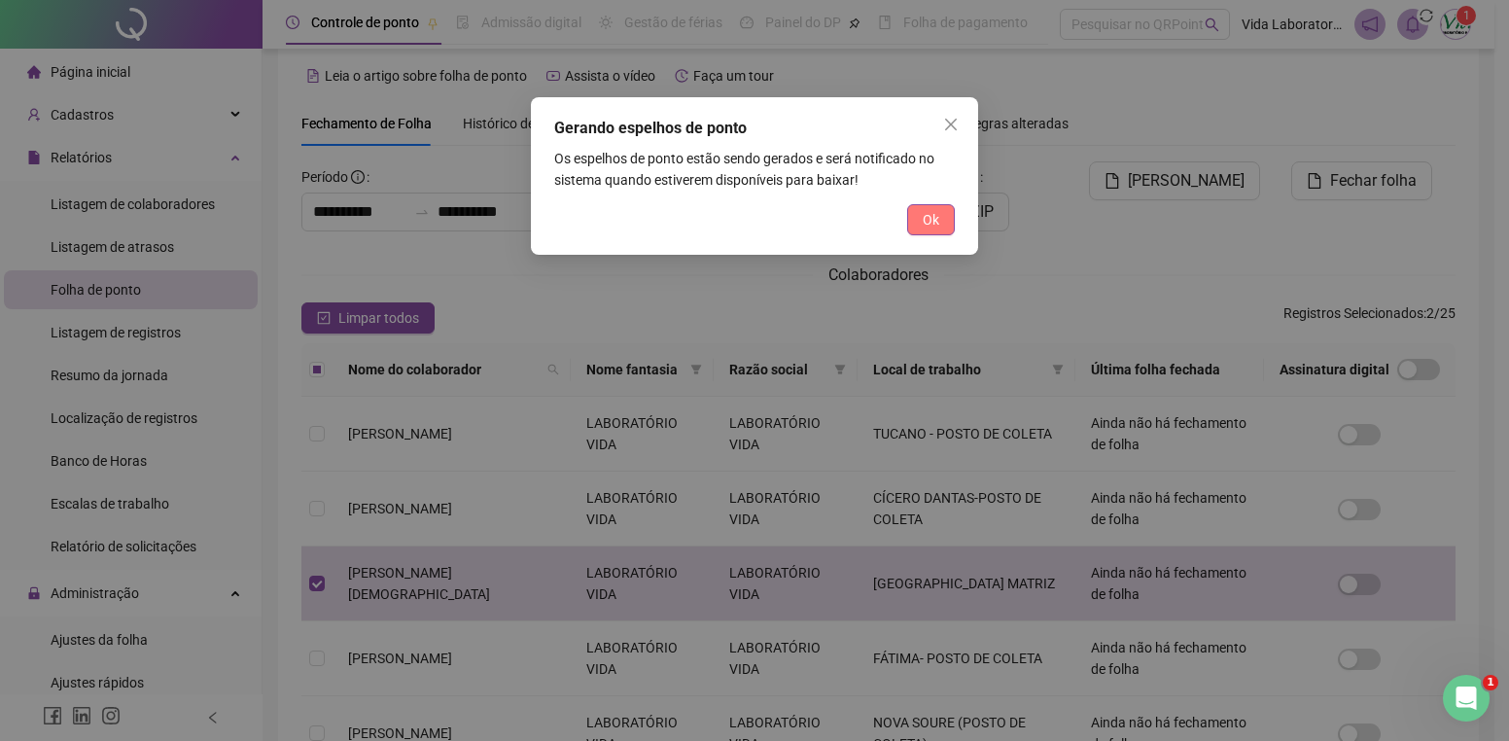
click at [925, 218] on span "Ok" at bounding box center [931, 219] width 17 height 21
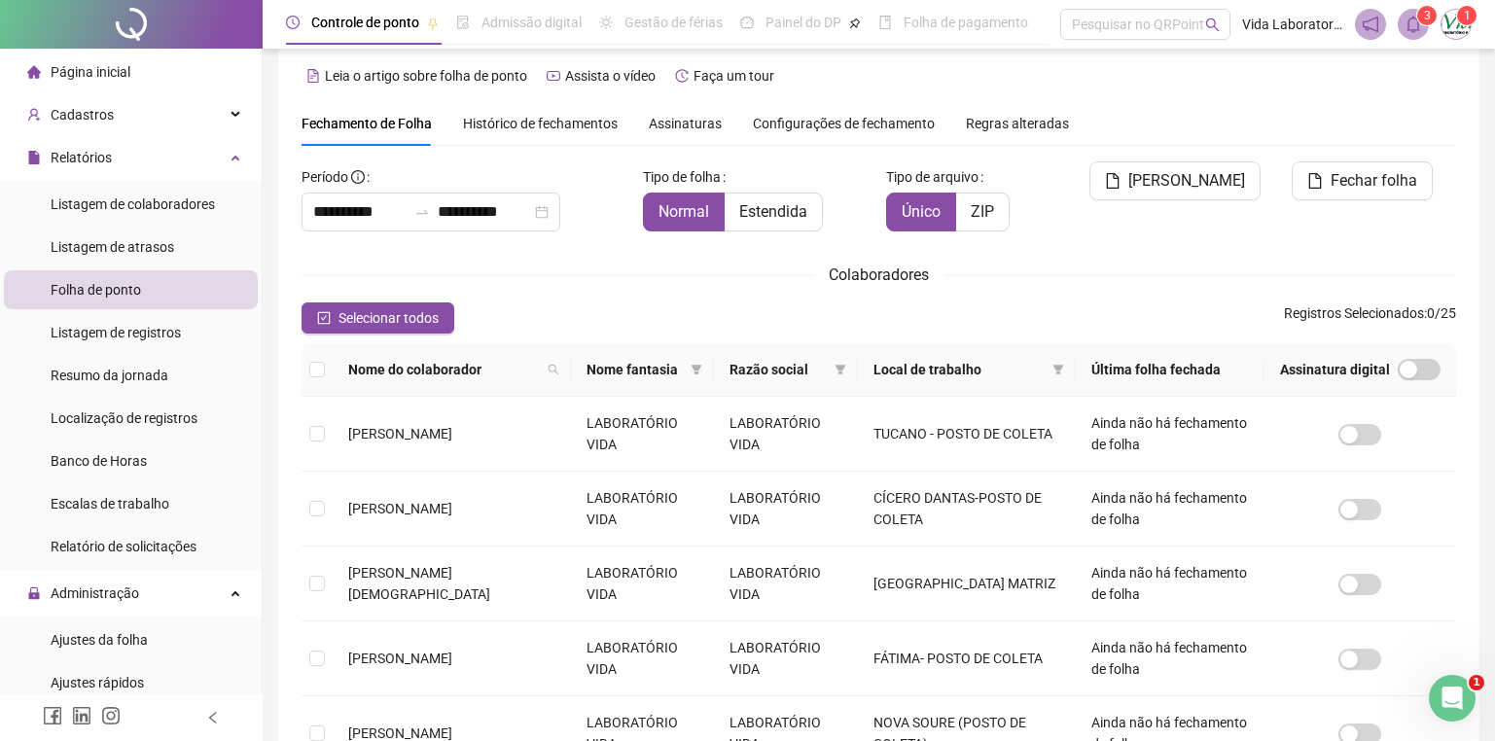
click at [1421, 30] on icon "bell" at bounding box center [1413, 25] width 18 height 18
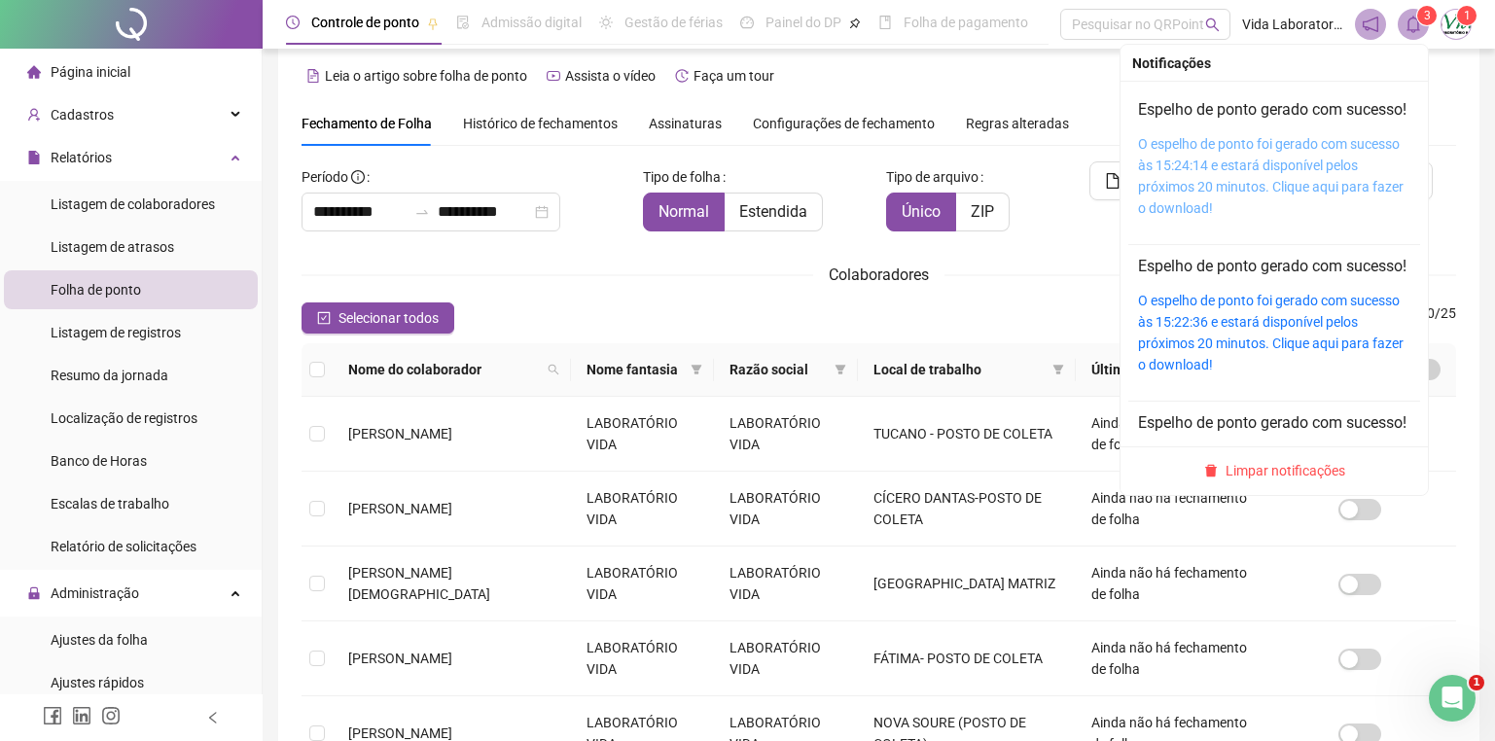
click at [1214, 204] on link "O espelho de ponto foi gerado com sucesso às 15:24:14 e estará disponível pelos…" at bounding box center [1271, 176] width 266 height 80
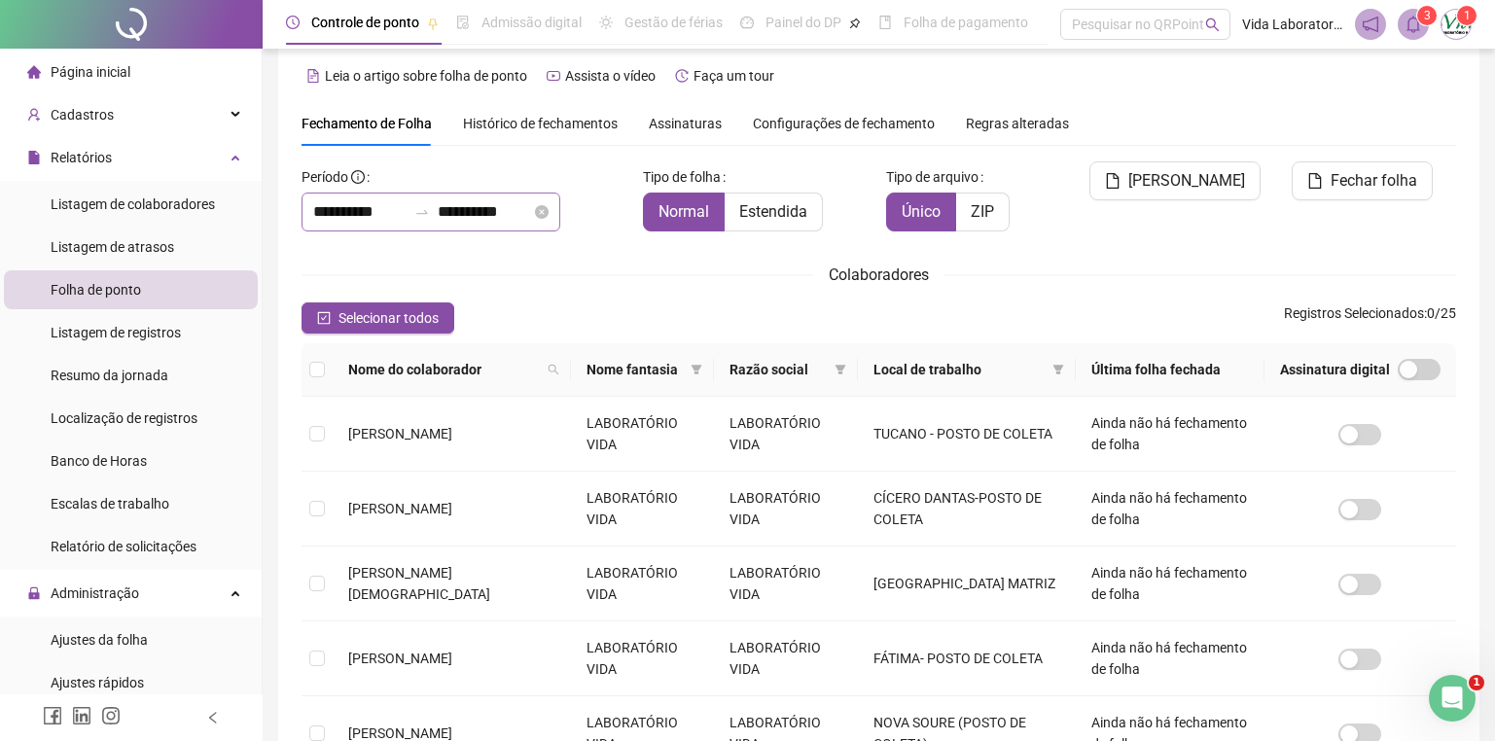
click at [549, 212] on icon "close-circle" at bounding box center [542, 212] width 14 height 14
click at [482, 205] on input at bounding box center [484, 211] width 93 height 23
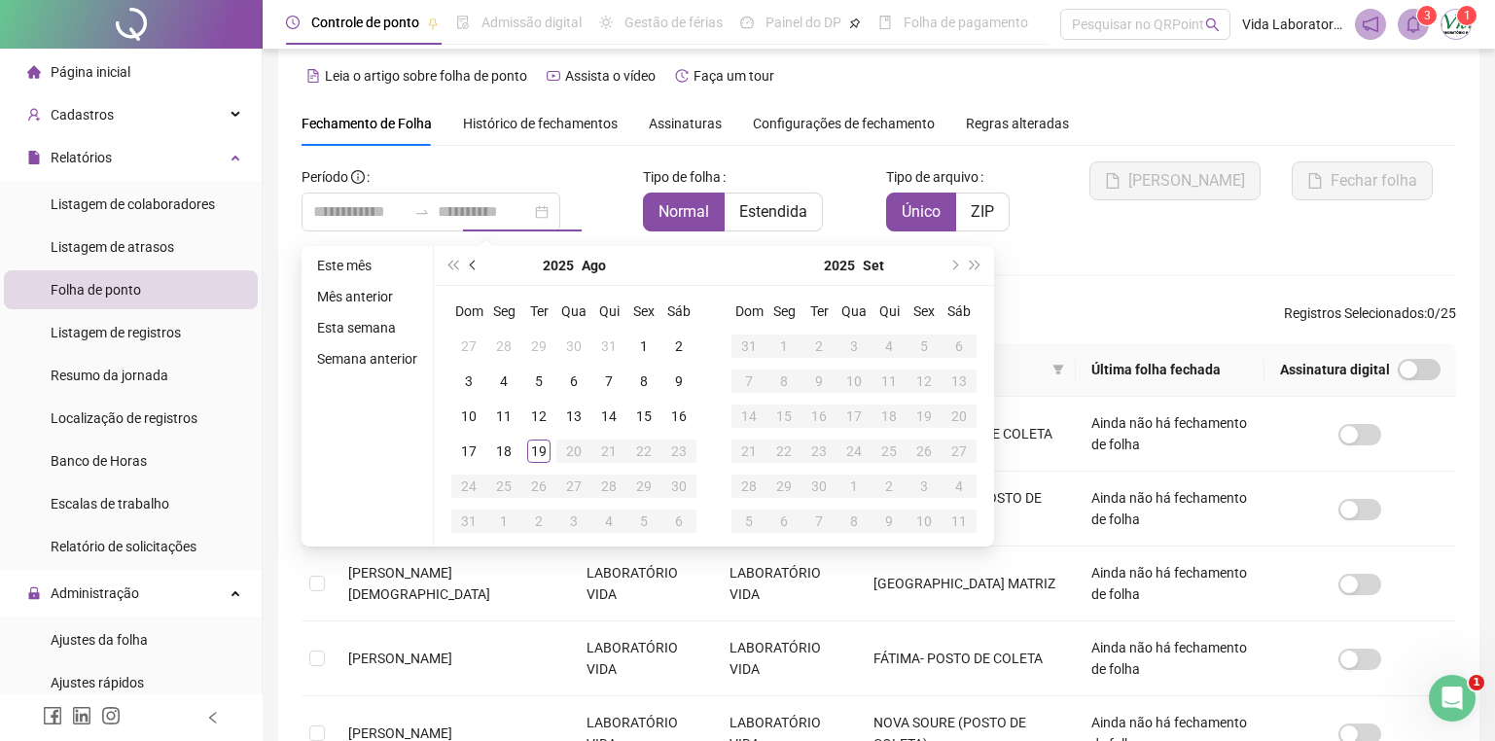
click at [471, 258] on button "prev-year" at bounding box center [473, 265] width 21 height 39
click at [471, 257] on button "prev-year" at bounding box center [473, 265] width 21 height 39
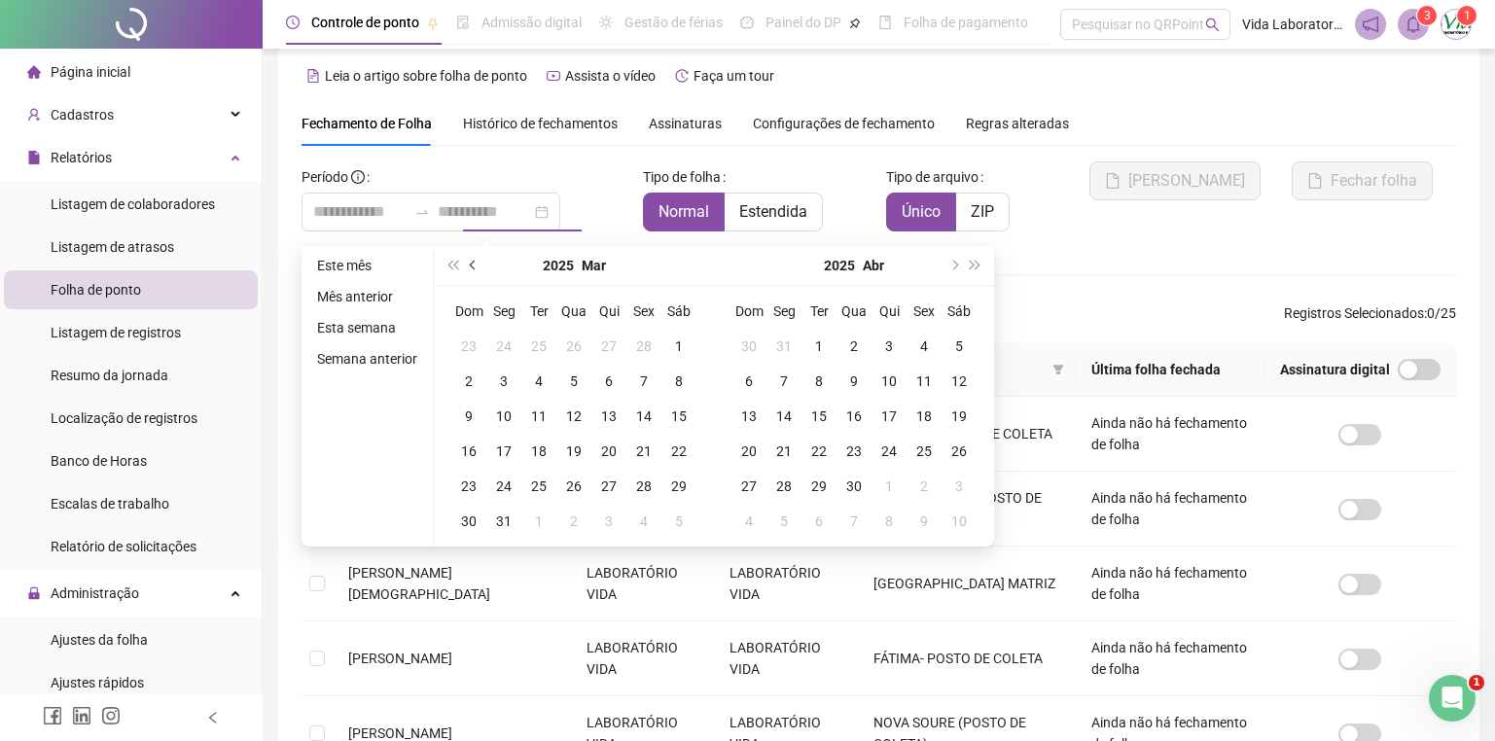
click at [471, 256] on button "prev-year" at bounding box center [473, 265] width 21 height 39
click at [471, 255] on button "prev-year" at bounding box center [473, 265] width 21 height 39
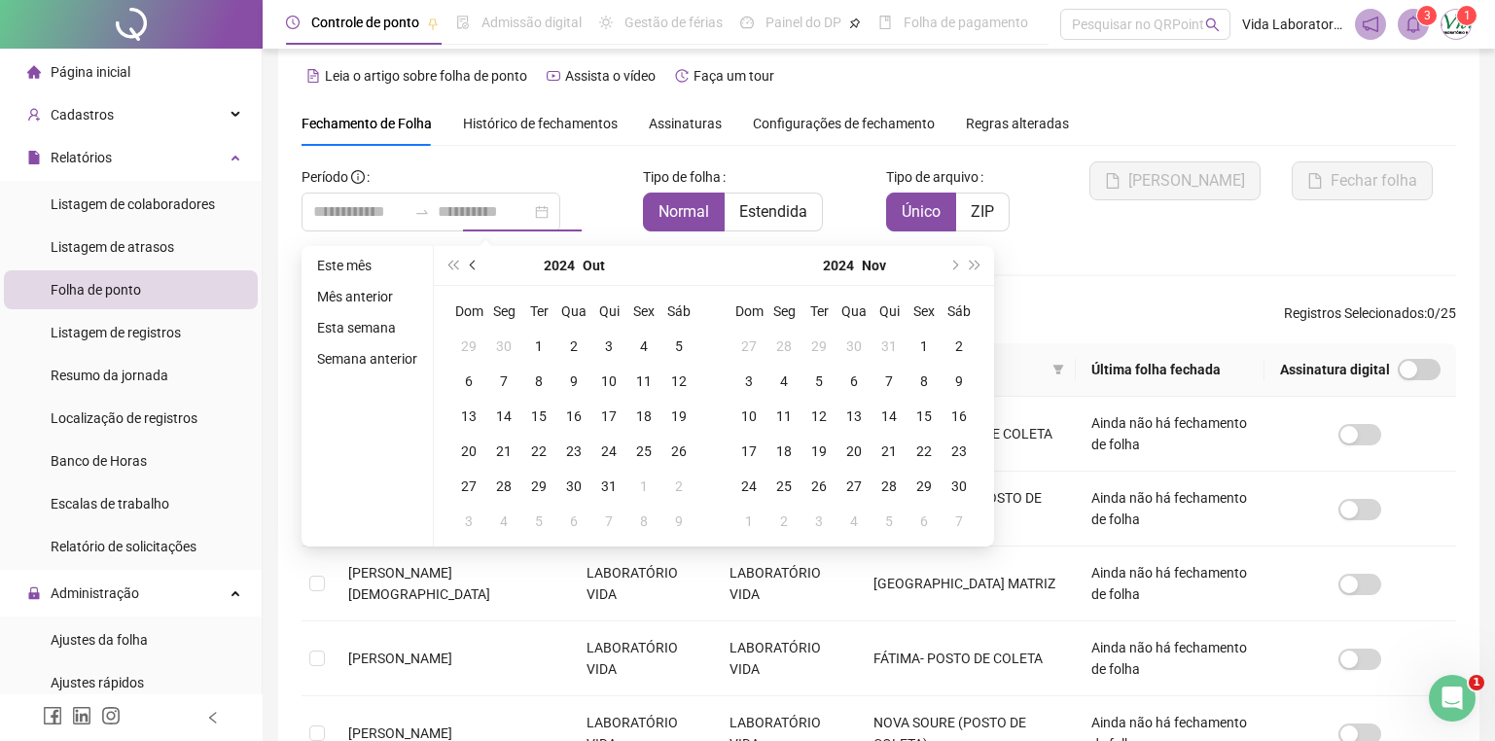
click at [471, 255] on button "prev-year" at bounding box center [473, 265] width 21 height 39
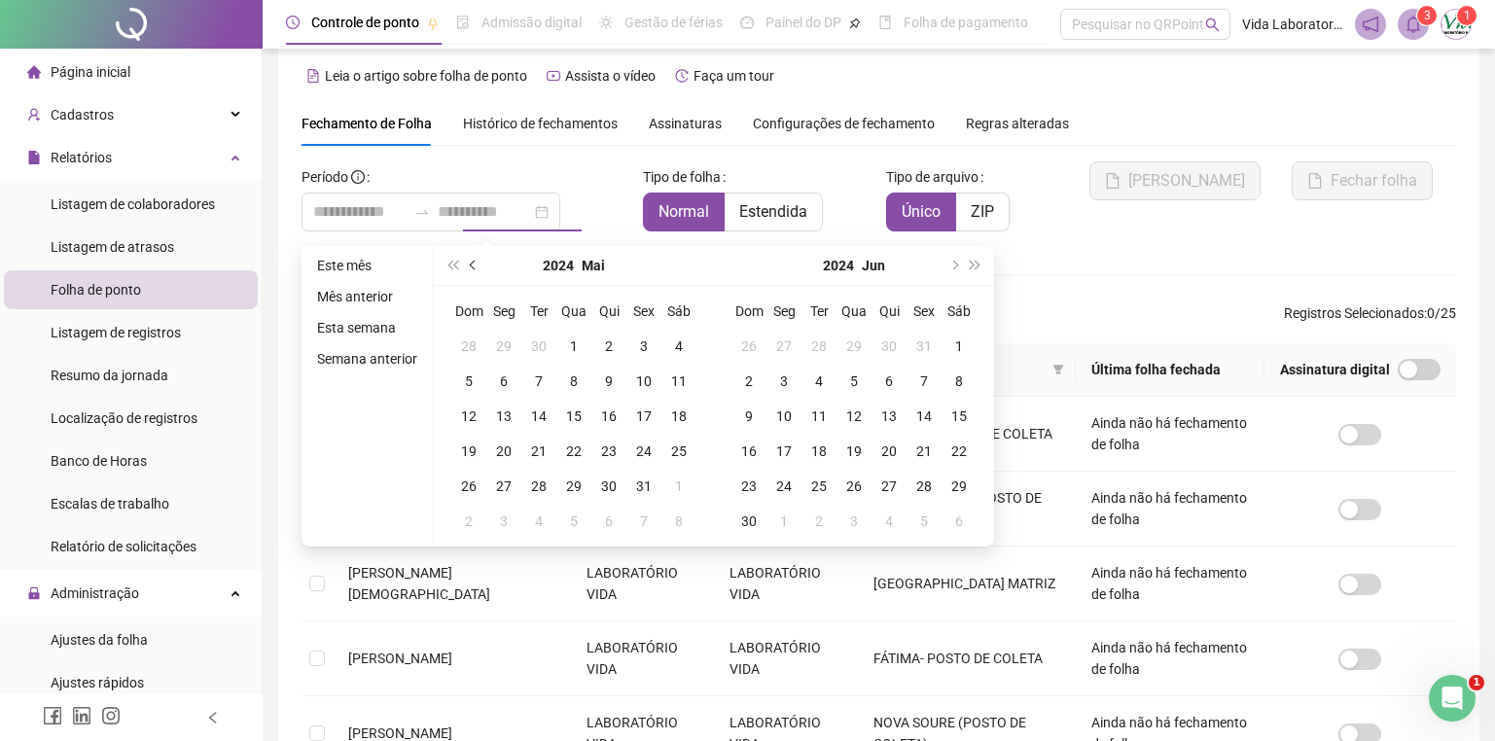
click at [471, 255] on button "prev-year" at bounding box center [473, 265] width 21 height 39
click at [471, 254] on button "prev-year" at bounding box center [473, 265] width 21 height 39
click at [471, 253] on button "prev-year" at bounding box center [473, 265] width 21 height 39
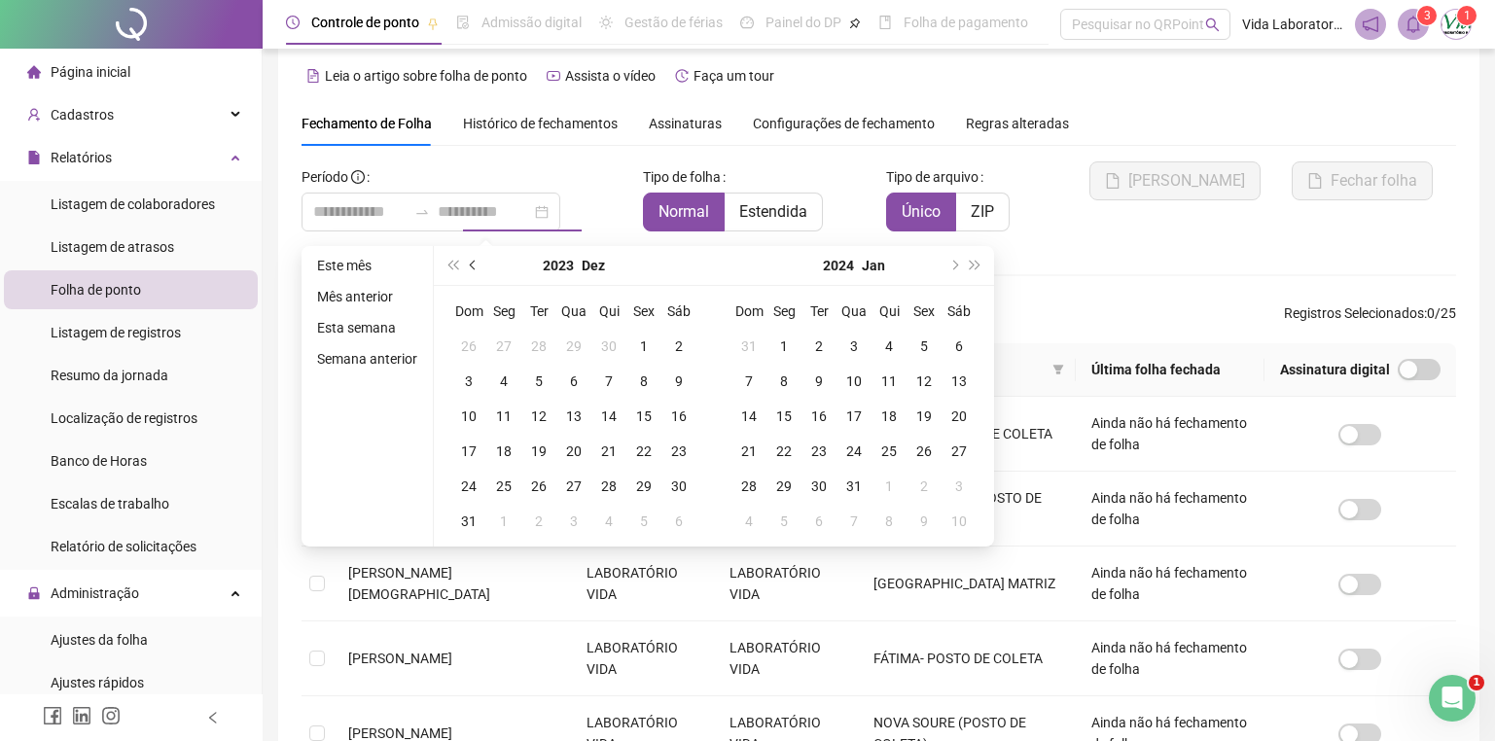
click at [471, 252] on button "prev-year" at bounding box center [473, 265] width 21 height 39
click at [950, 256] on button "next-year" at bounding box center [952, 265] width 21 height 39
type input "**********"
click at [782, 345] on div "1" at bounding box center [783, 346] width 23 height 23
type input "**********"
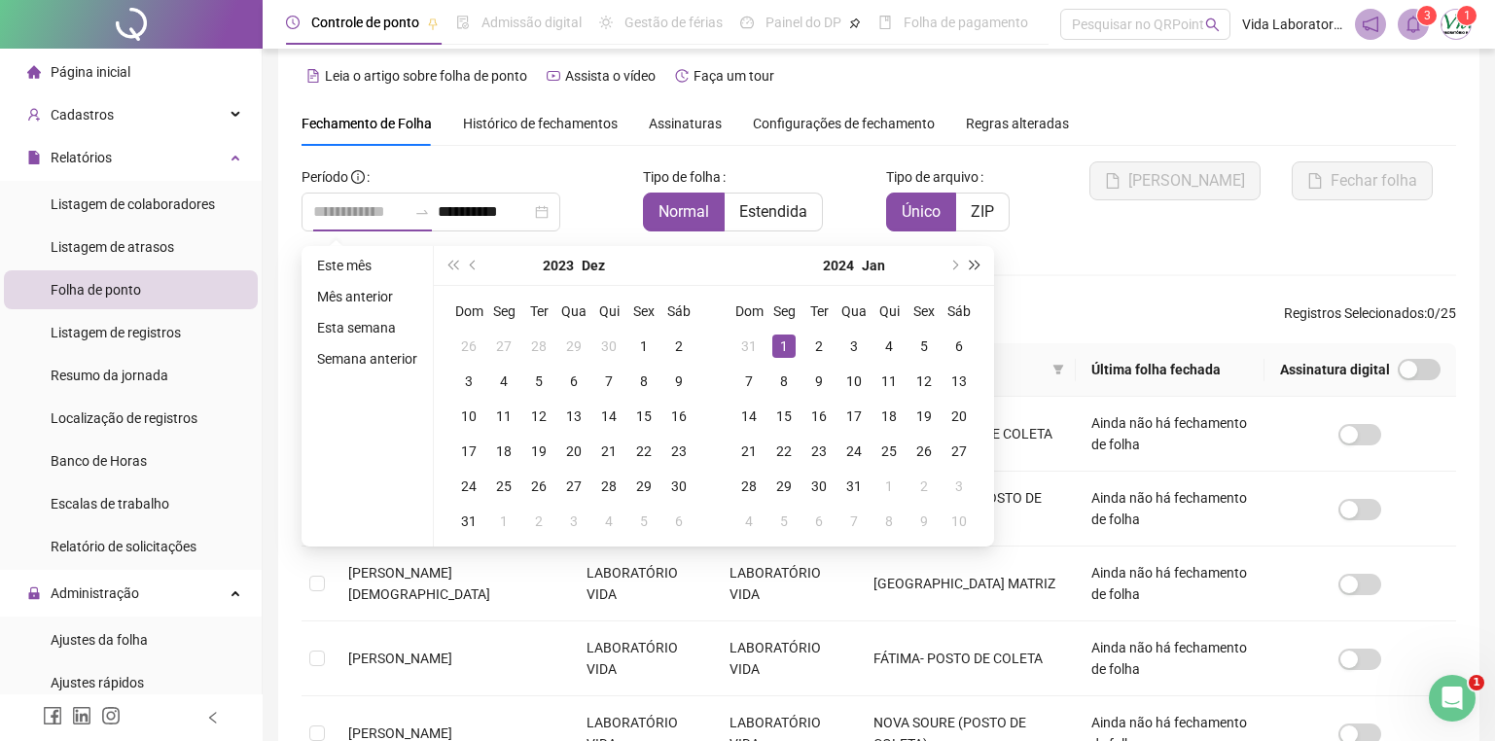
click at [976, 263] on span "super-next-year" at bounding box center [976, 266] width 10 height 10
click at [971, 261] on span "super-next-year" at bounding box center [976, 266] width 10 height 10
click at [469, 263] on button "prev-year" at bounding box center [473, 265] width 21 height 39
click at [470, 263] on span "prev-year" at bounding box center [475, 266] width 10 height 10
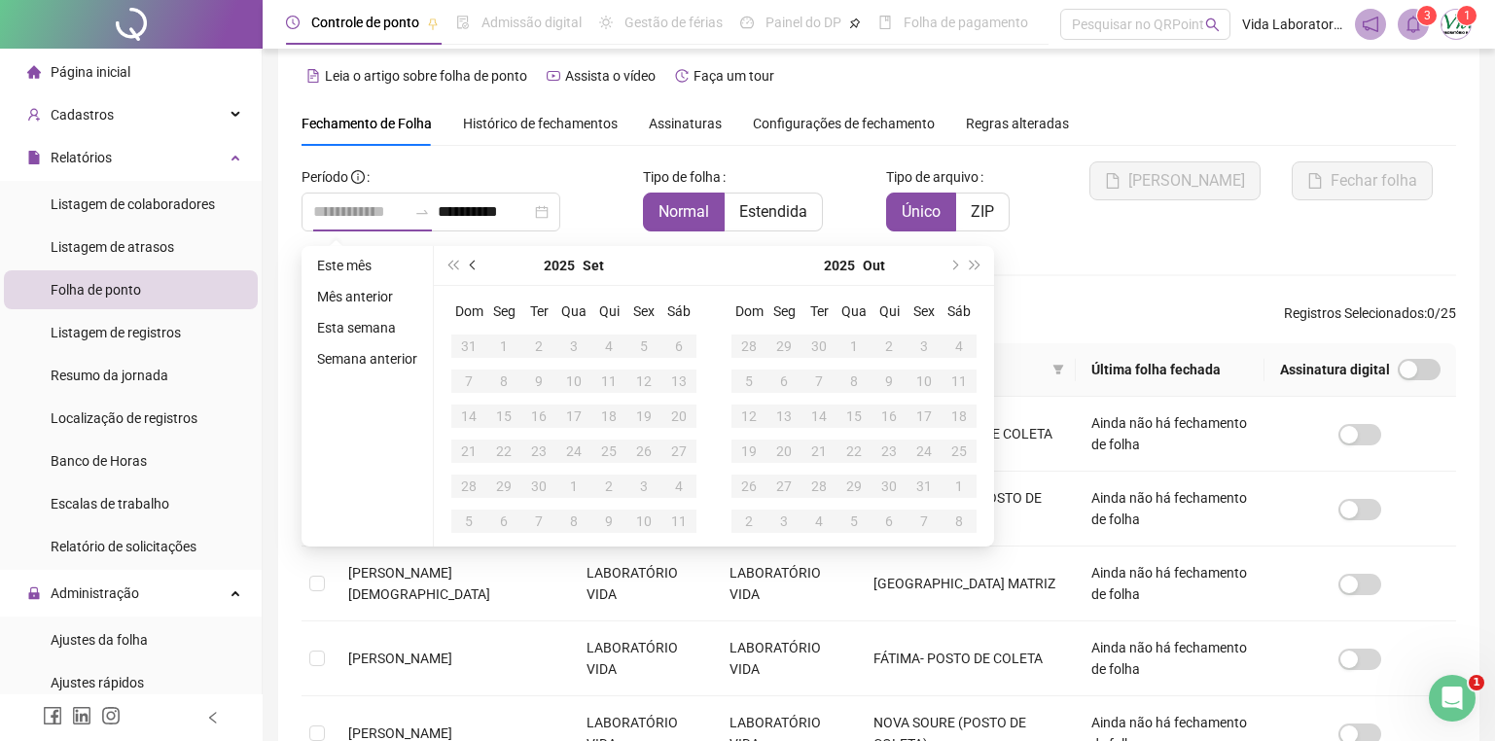
click at [470, 263] on span "prev-year" at bounding box center [475, 266] width 10 height 10
type input "**********"
click at [472, 263] on span "prev-year" at bounding box center [475, 266] width 10 height 10
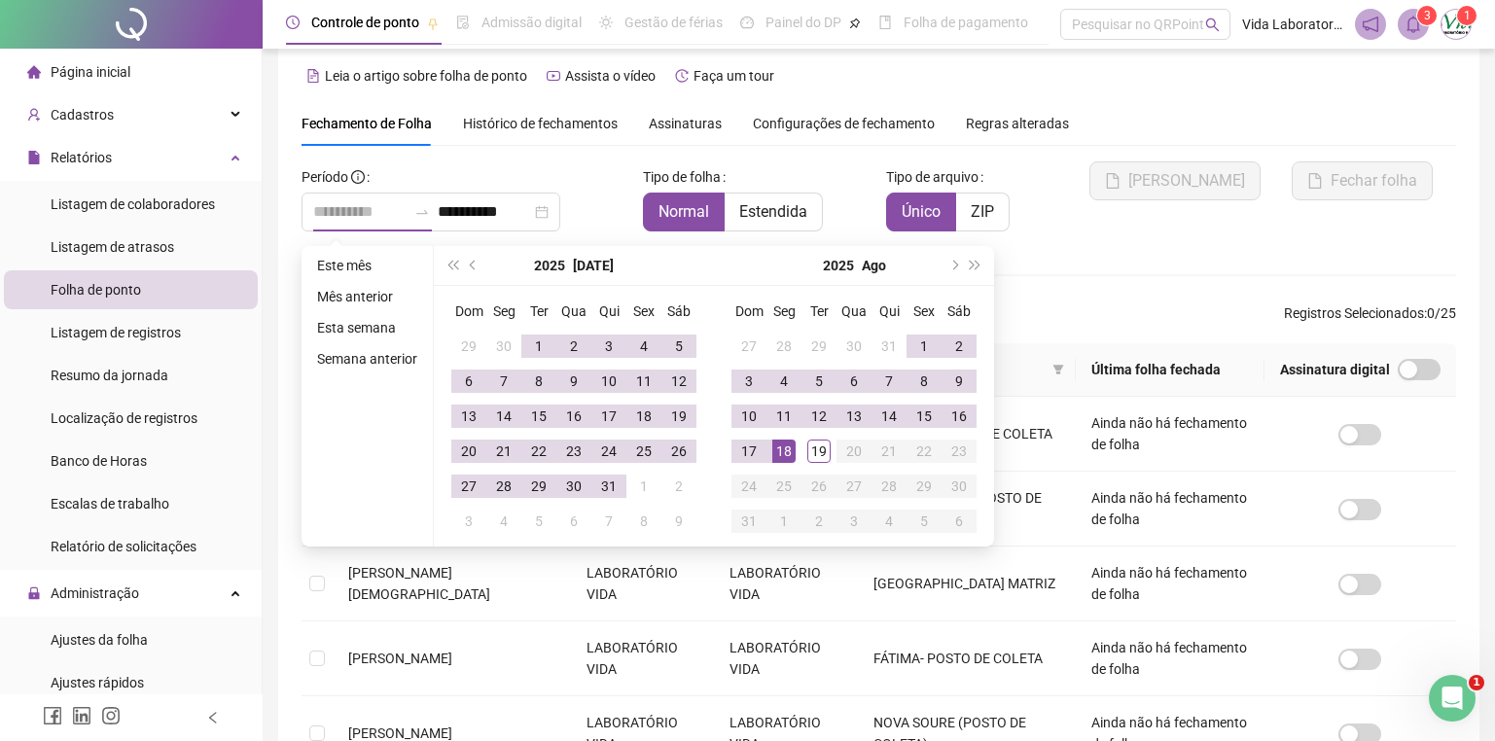
type input "**********"
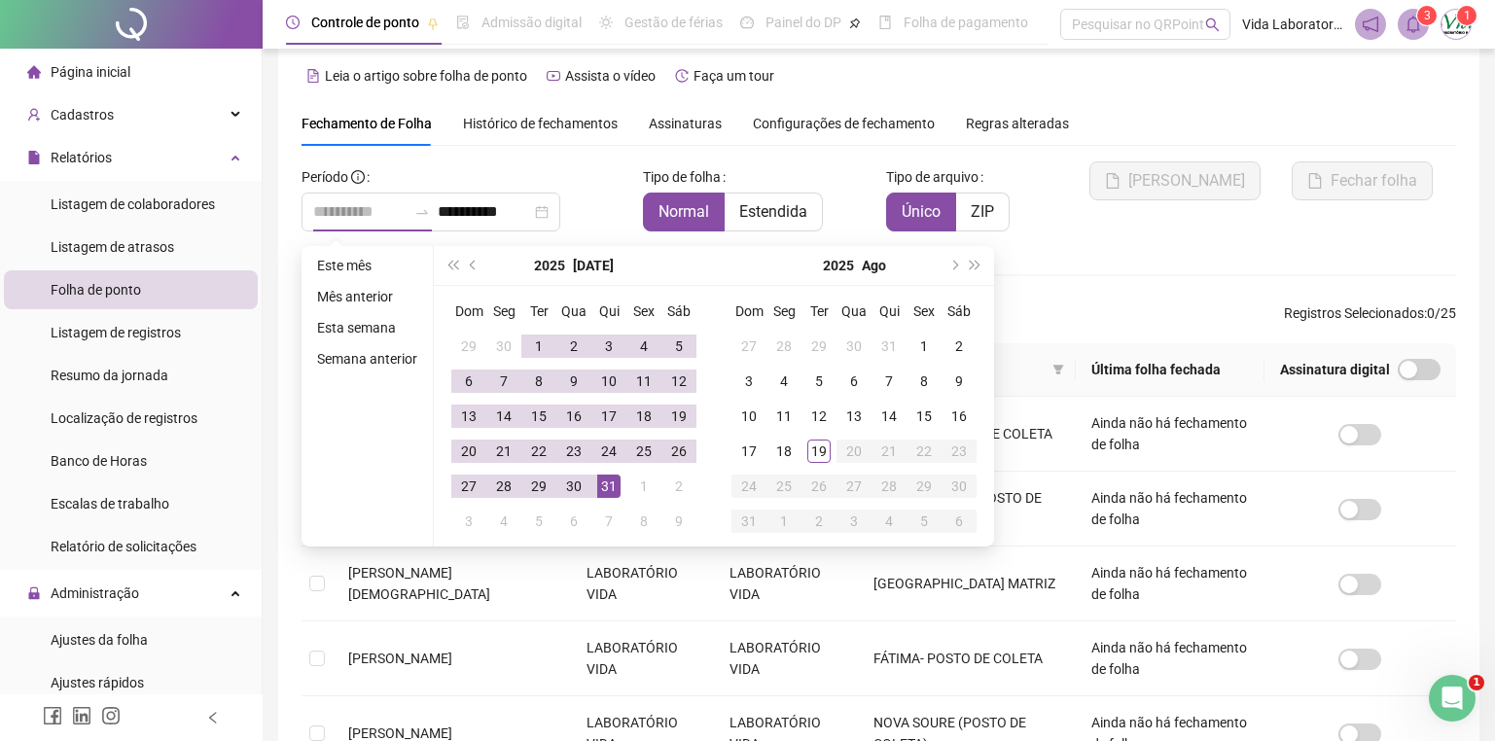
click at [600, 481] on div "31" at bounding box center [608, 486] width 23 height 23
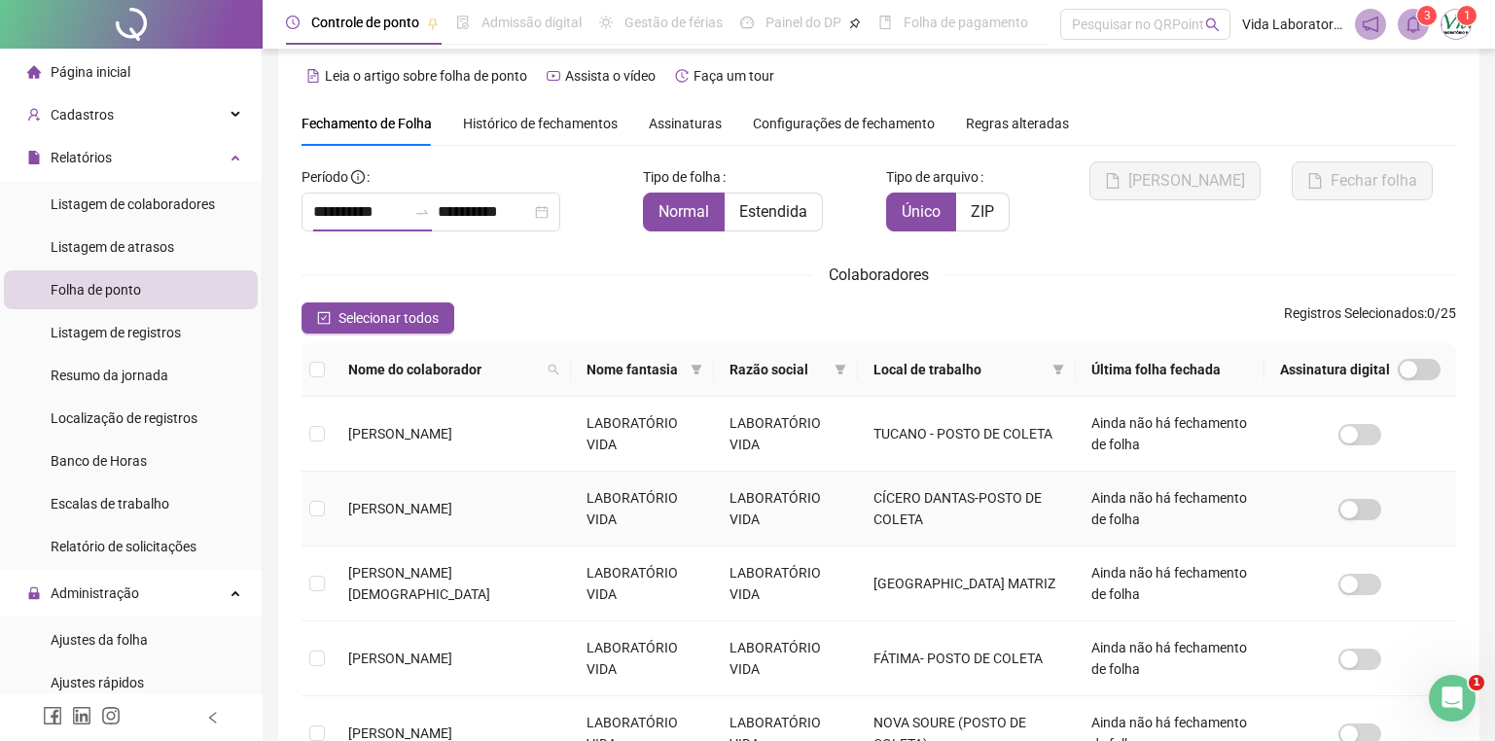
type input "**********"
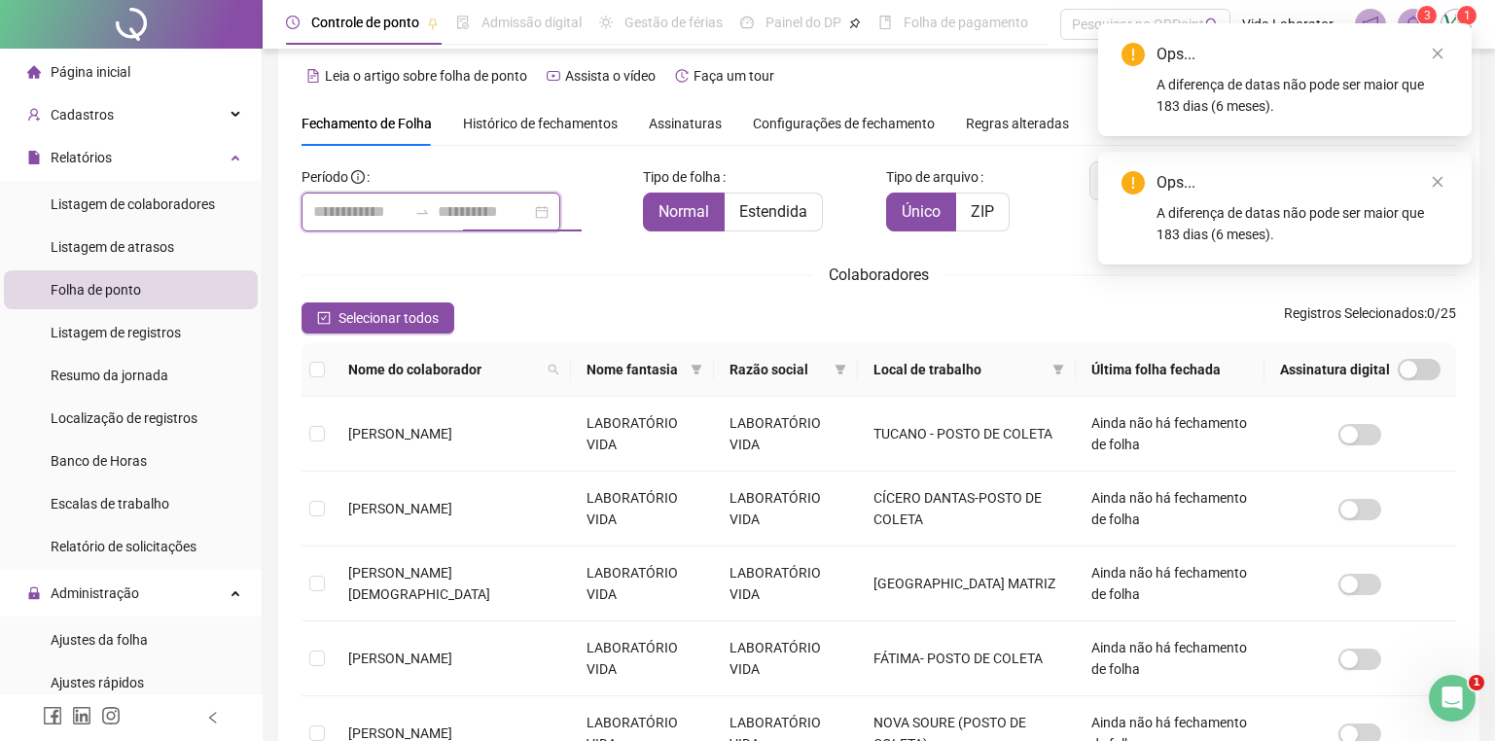
click at [531, 211] on input at bounding box center [484, 211] width 93 height 23
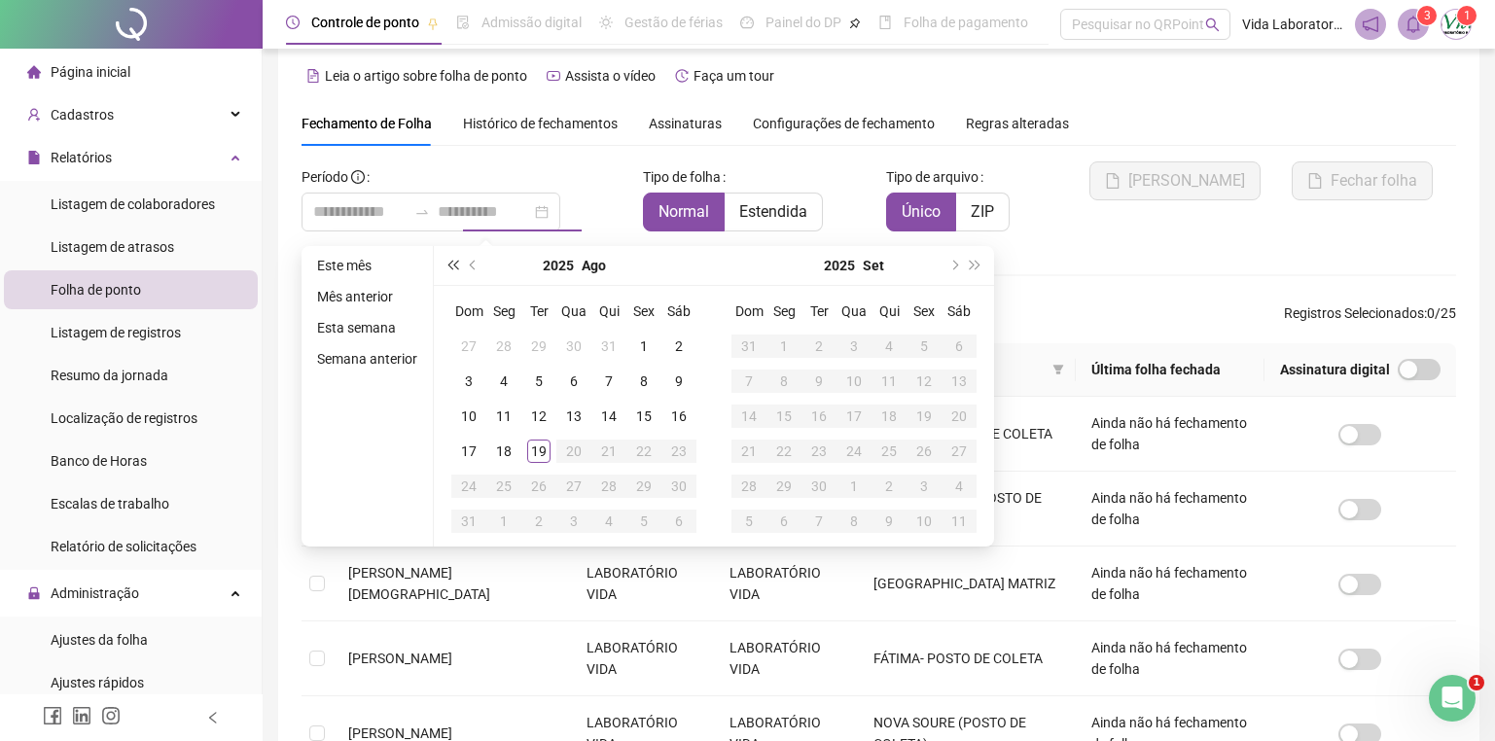
click at [455, 263] on span "super-prev-year" at bounding box center [452, 266] width 10 height 10
click at [470, 261] on button "prev-year" at bounding box center [473, 265] width 21 height 39
click at [470, 259] on button "prev-year" at bounding box center [473, 265] width 21 height 39
click at [470, 258] on button "prev-year" at bounding box center [473, 265] width 21 height 39
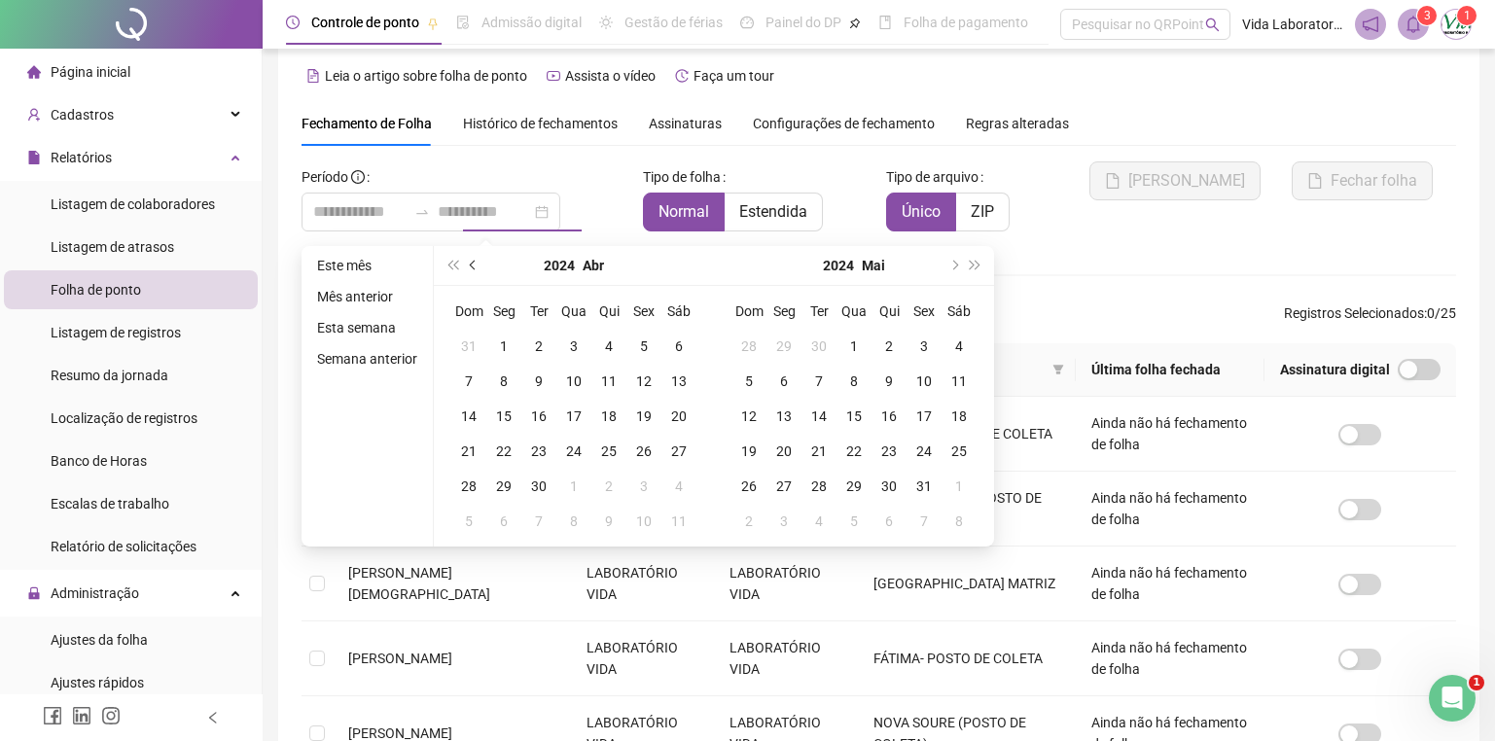
click at [470, 258] on button "prev-year" at bounding box center [473, 265] width 21 height 39
click at [470, 256] on button "prev-year" at bounding box center [473, 265] width 21 height 39
click at [470, 255] on button "prev-year" at bounding box center [473, 265] width 21 height 39
type input "**********"
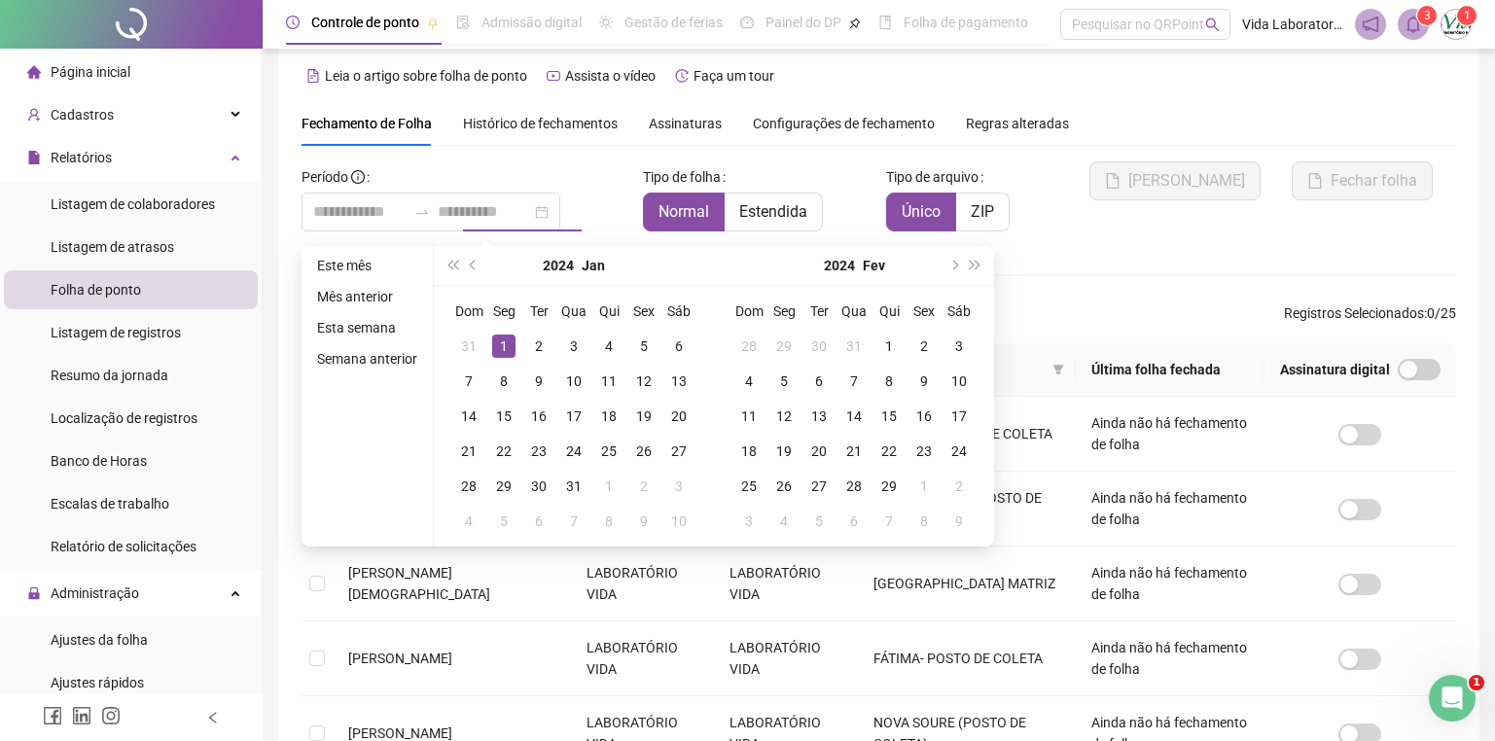
click at [509, 345] on div "1" at bounding box center [503, 346] width 23 height 23
type input "**********"
click at [948, 264] on span "next-year" at bounding box center [953, 266] width 10 height 10
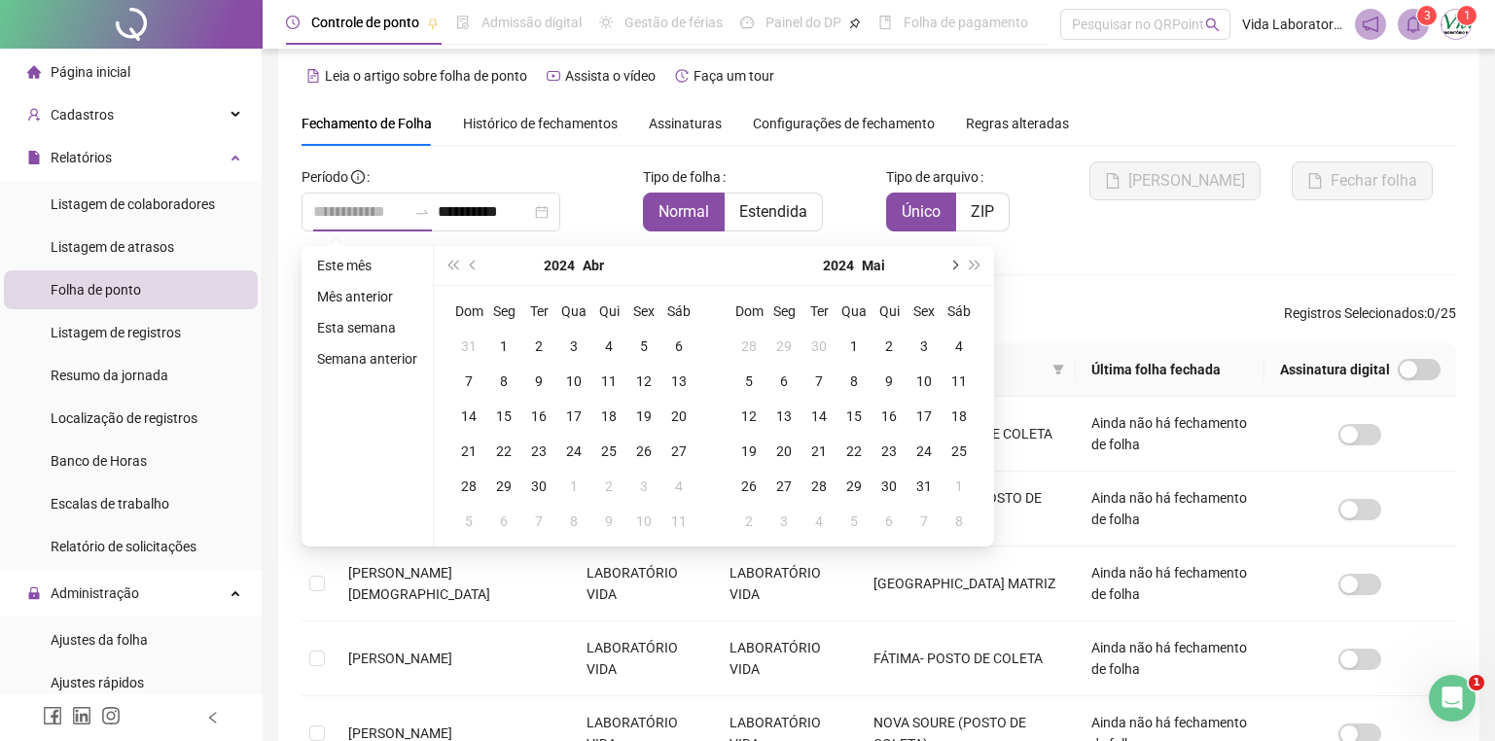
click at [948, 264] on span "next-year" at bounding box center [953, 266] width 10 height 10
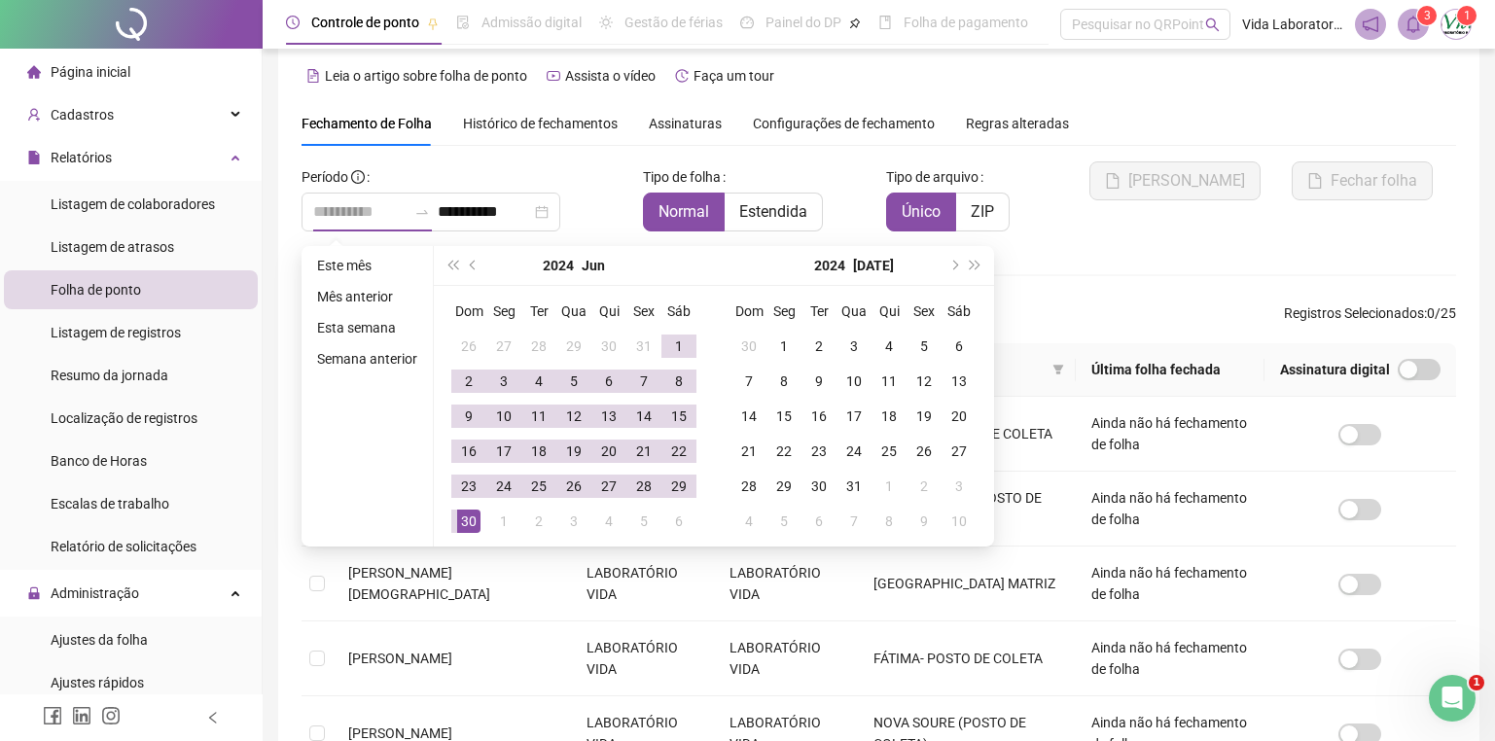
type input "**********"
click at [469, 524] on div "30" at bounding box center [468, 521] width 23 height 23
type input "**********"
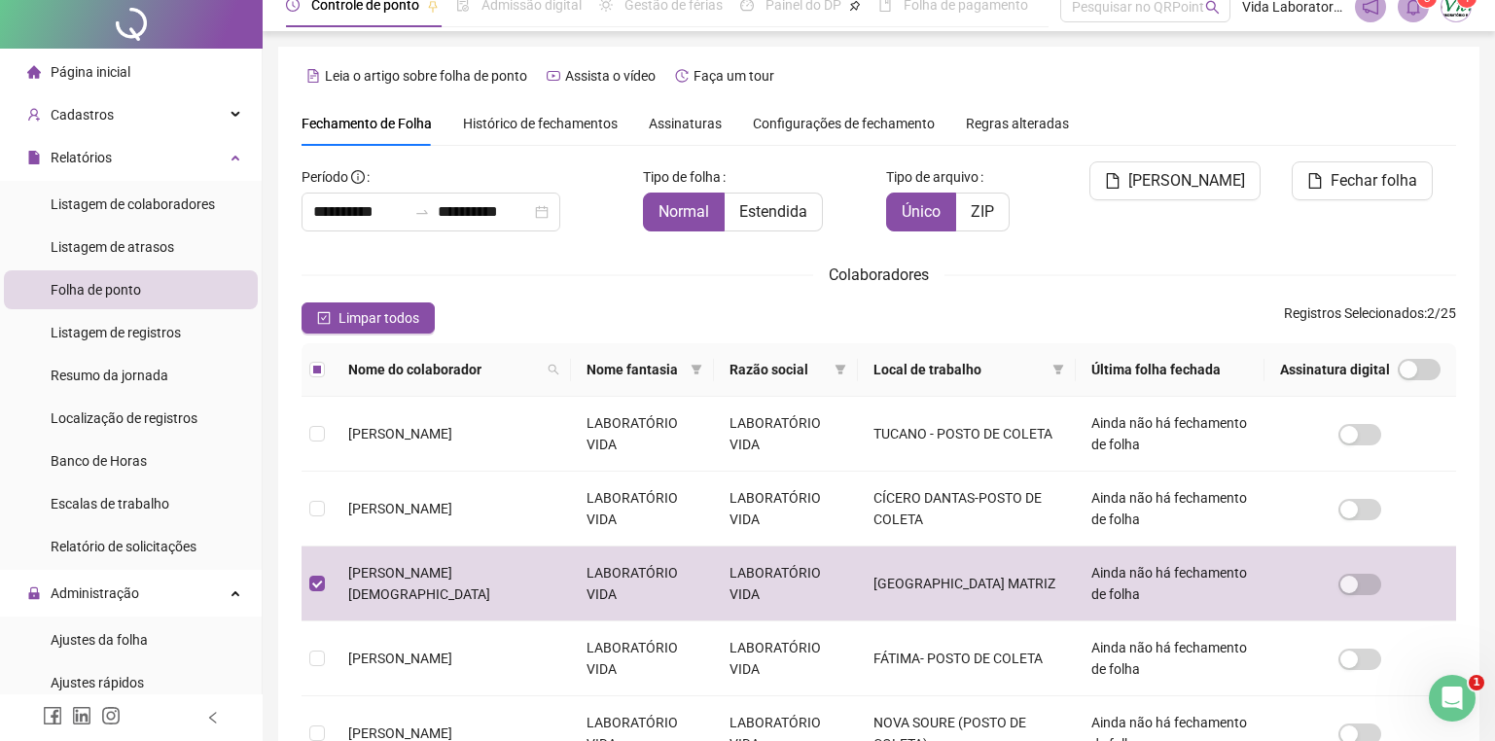
scroll to position [0, 0]
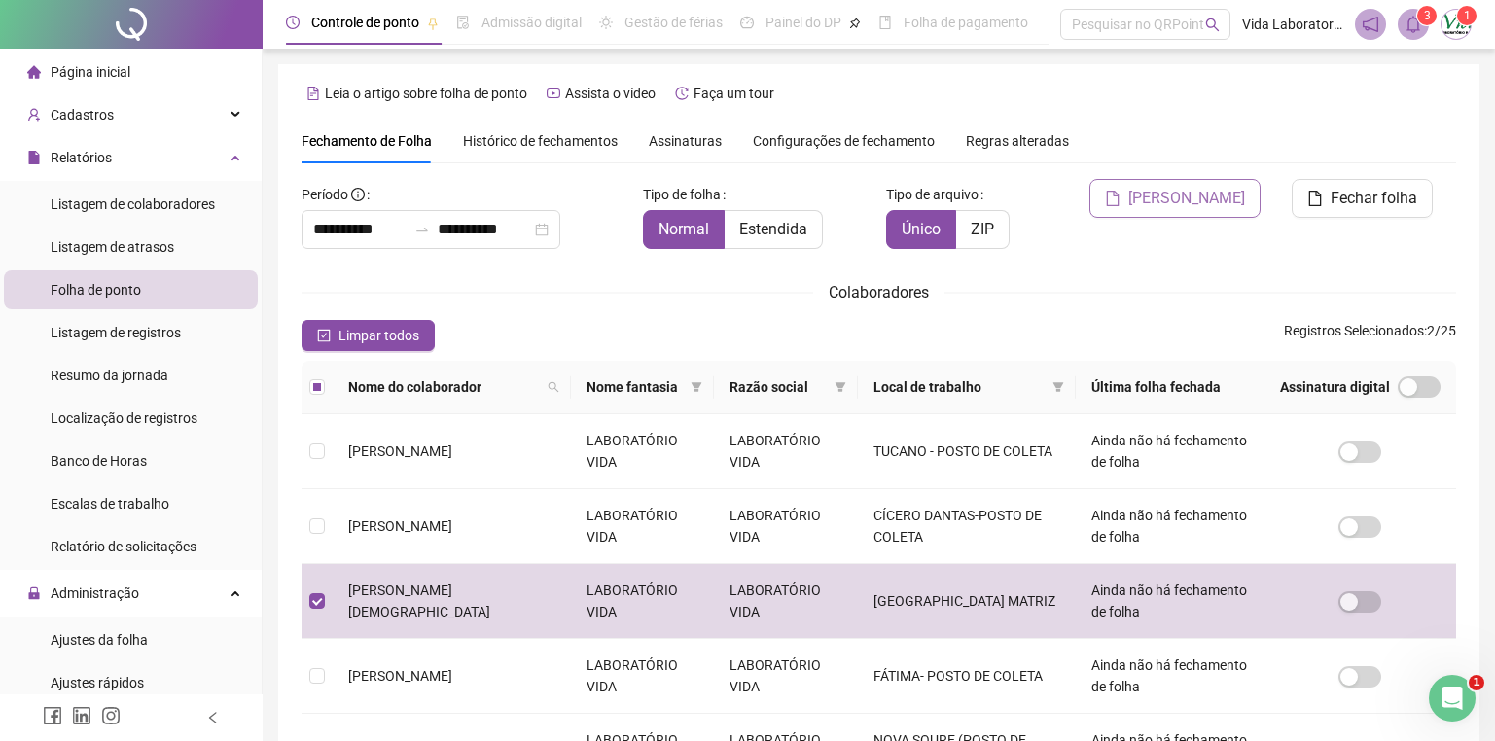
click at [1180, 193] on span "[PERSON_NAME]" at bounding box center [1186, 198] width 117 height 23
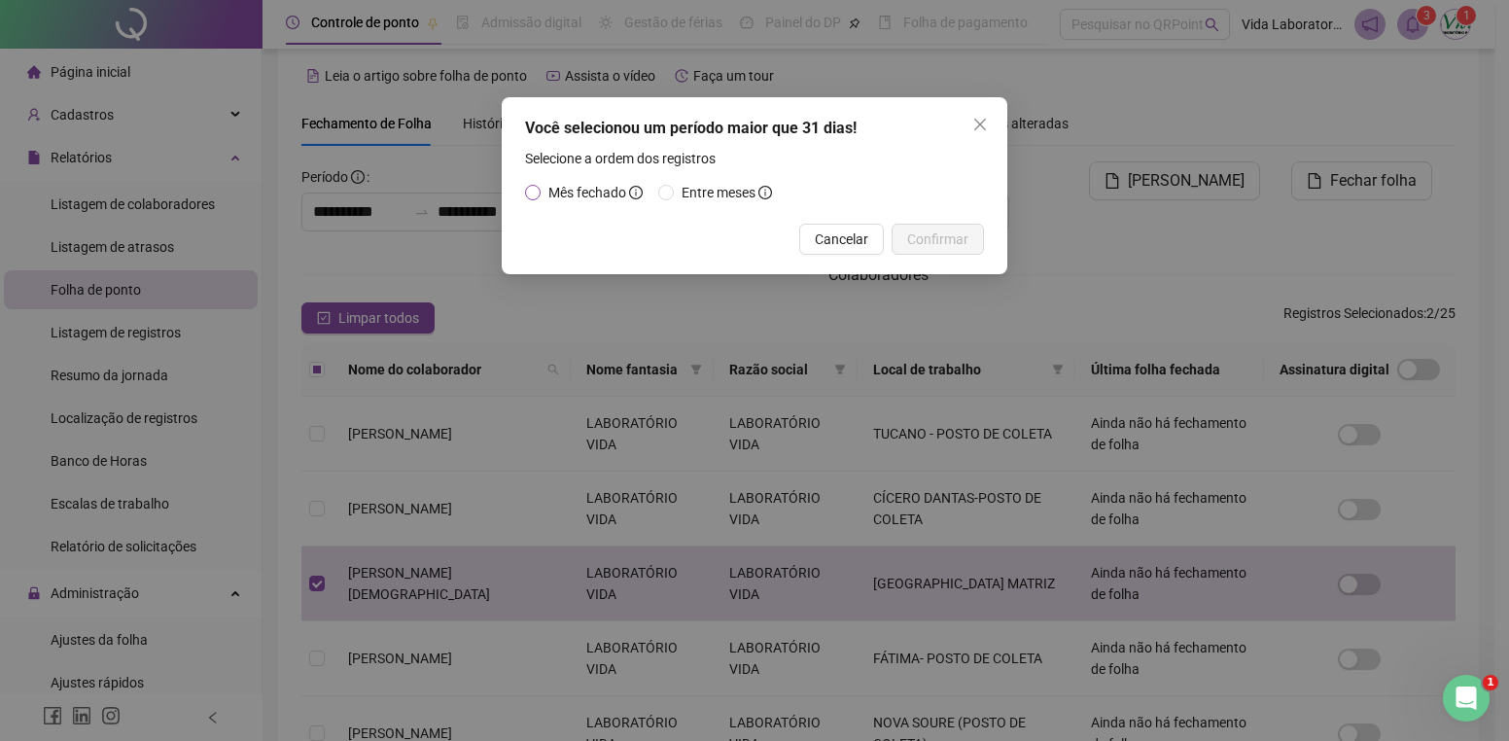
click at [559, 190] on span "Mês fechado" at bounding box center [588, 193] width 78 height 16
click at [935, 227] on button "Confirmar" at bounding box center [938, 239] width 92 height 31
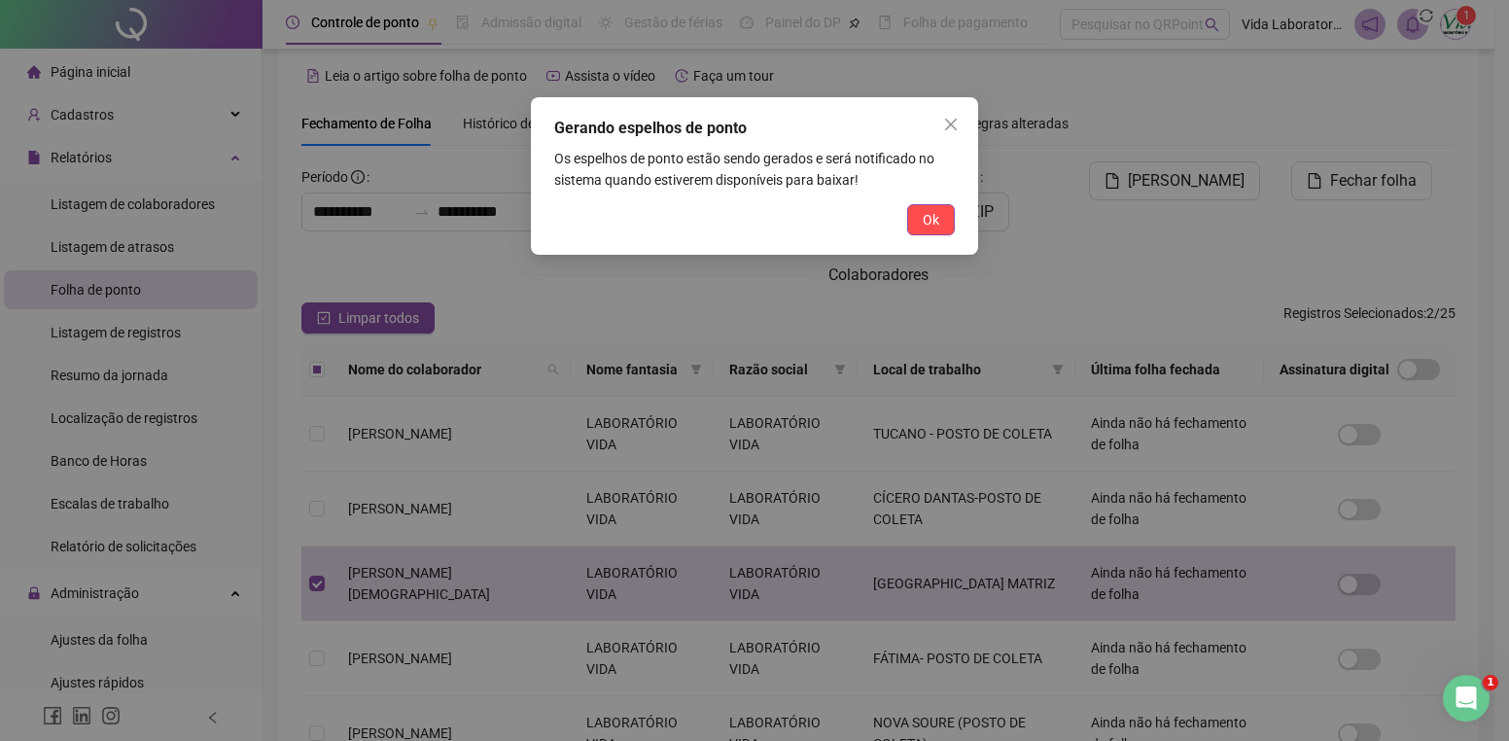
click at [935, 227] on span "Ok" at bounding box center [931, 219] width 17 height 21
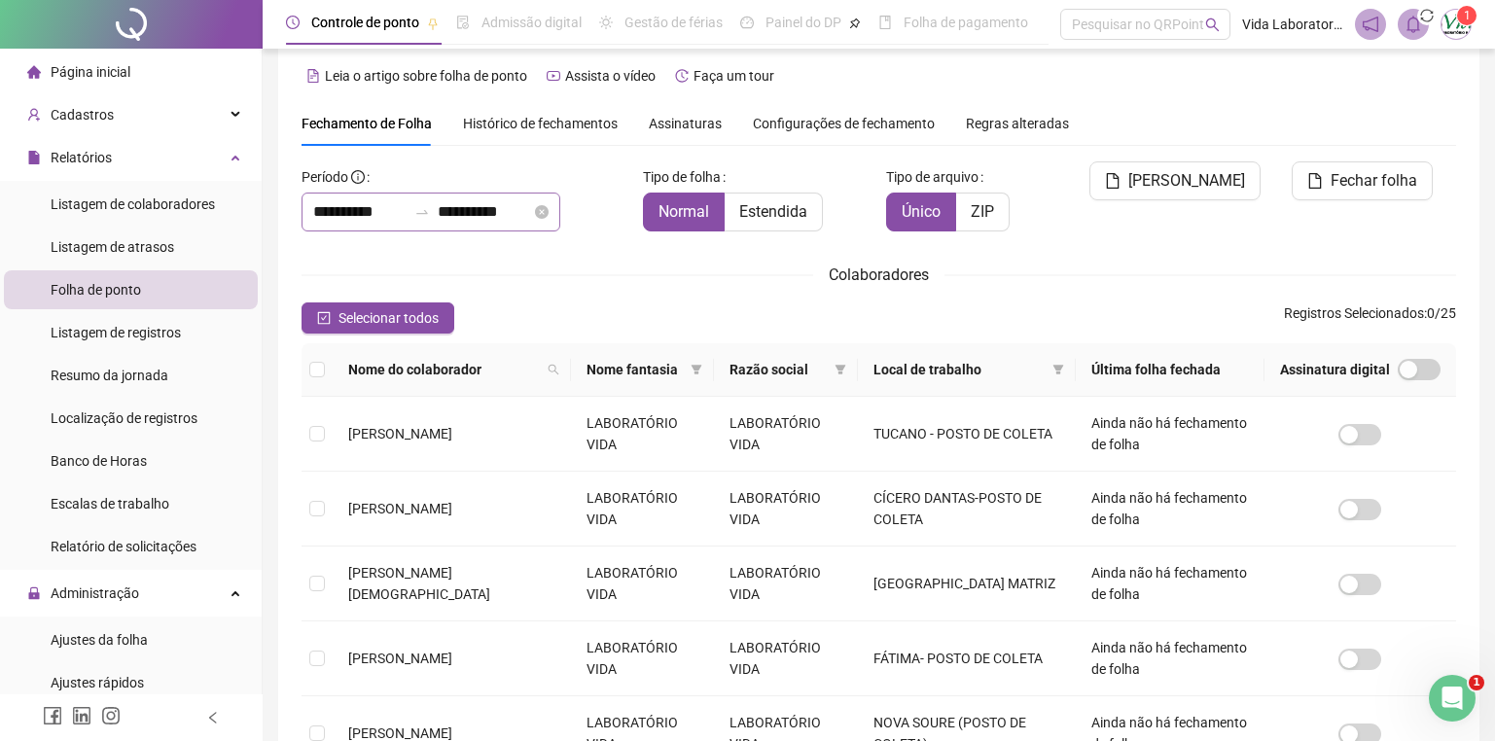
click at [549, 210] on icon "close-circle" at bounding box center [542, 212] width 14 height 14
click at [381, 210] on input at bounding box center [359, 211] width 93 height 23
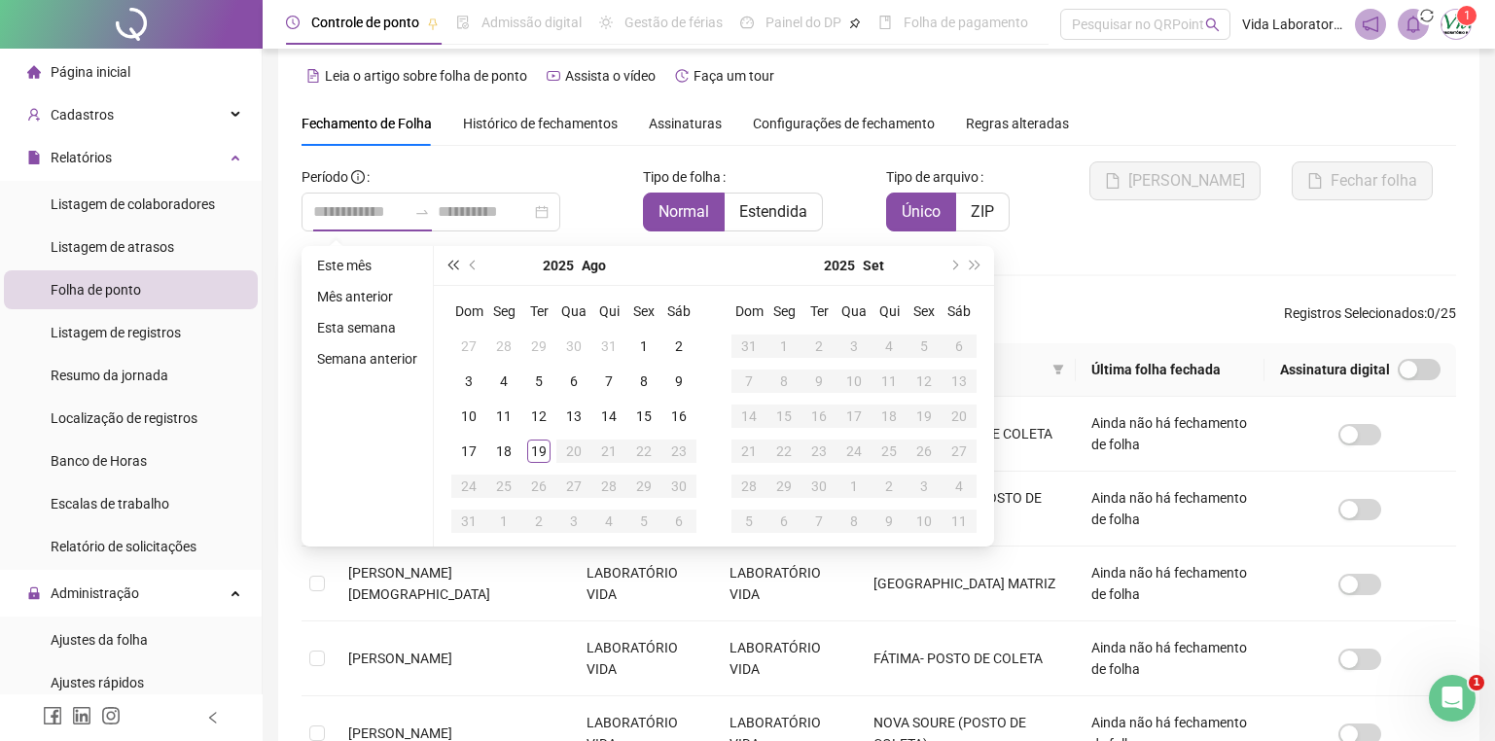
click at [449, 261] on span "super-prev-year" at bounding box center [452, 266] width 10 height 10
click at [475, 263] on span "prev-year" at bounding box center [475, 266] width 10 height 10
type input "**********"
click at [502, 342] on div "1" at bounding box center [503, 346] width 23 height 23
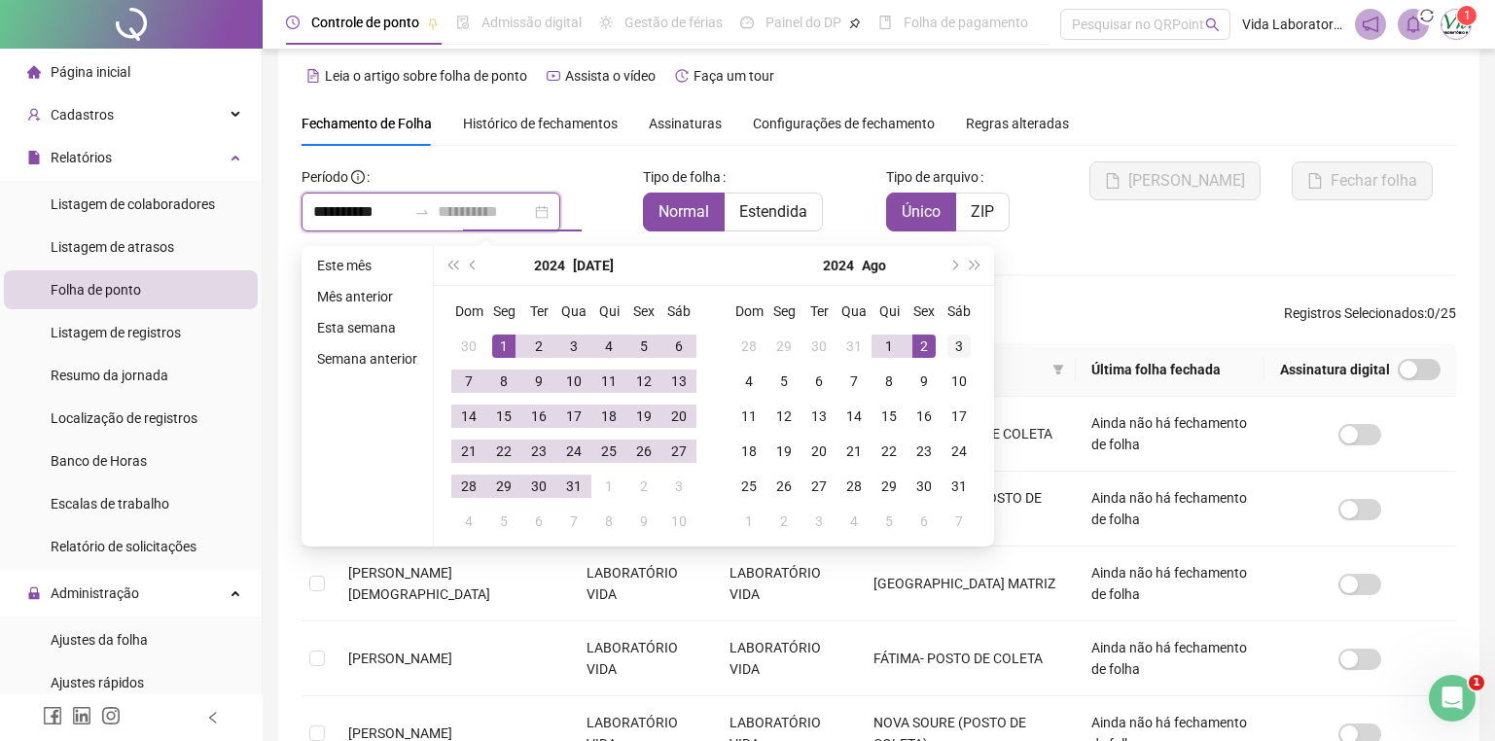
type input "**********"
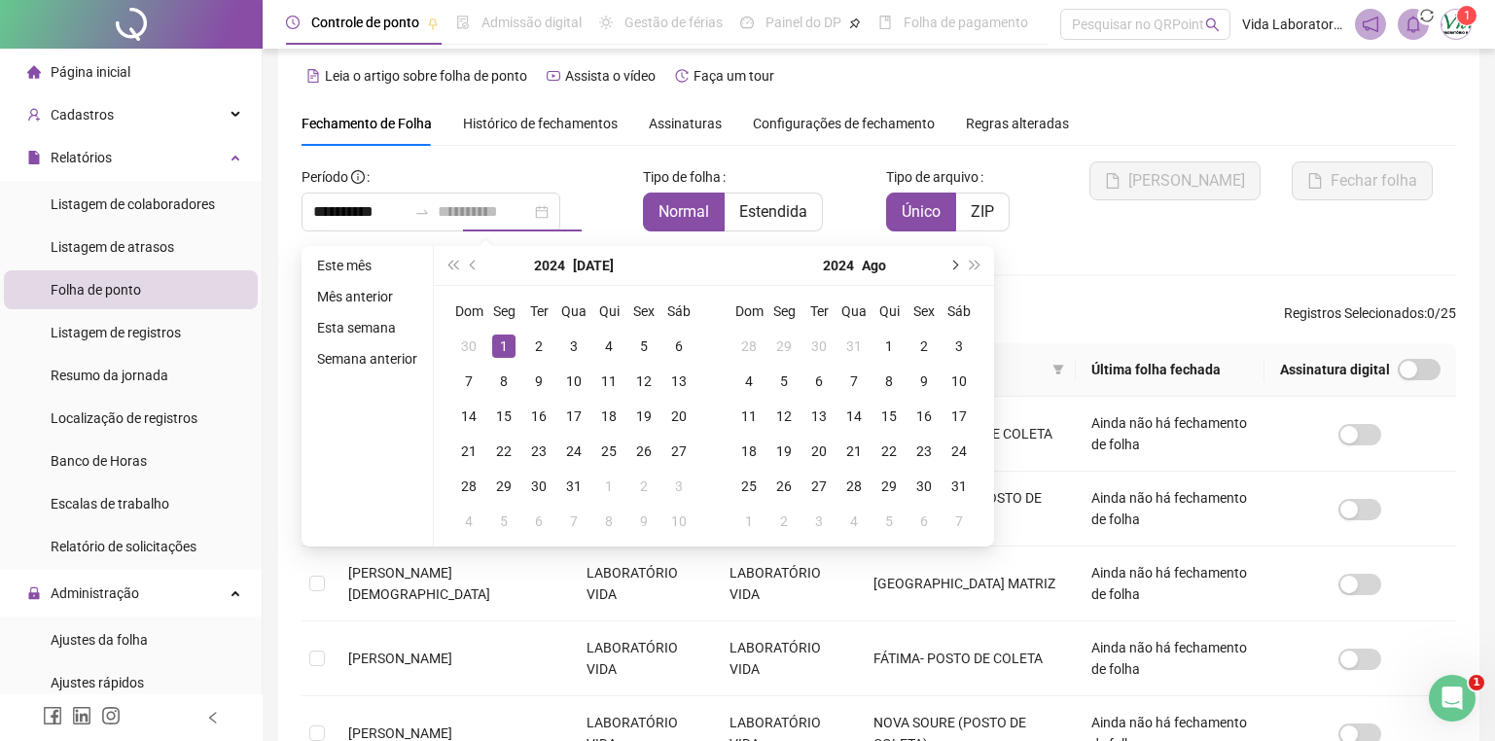
click at [948, 265] on span "next-year" at bounding box center [953, 266] width 10 height 10
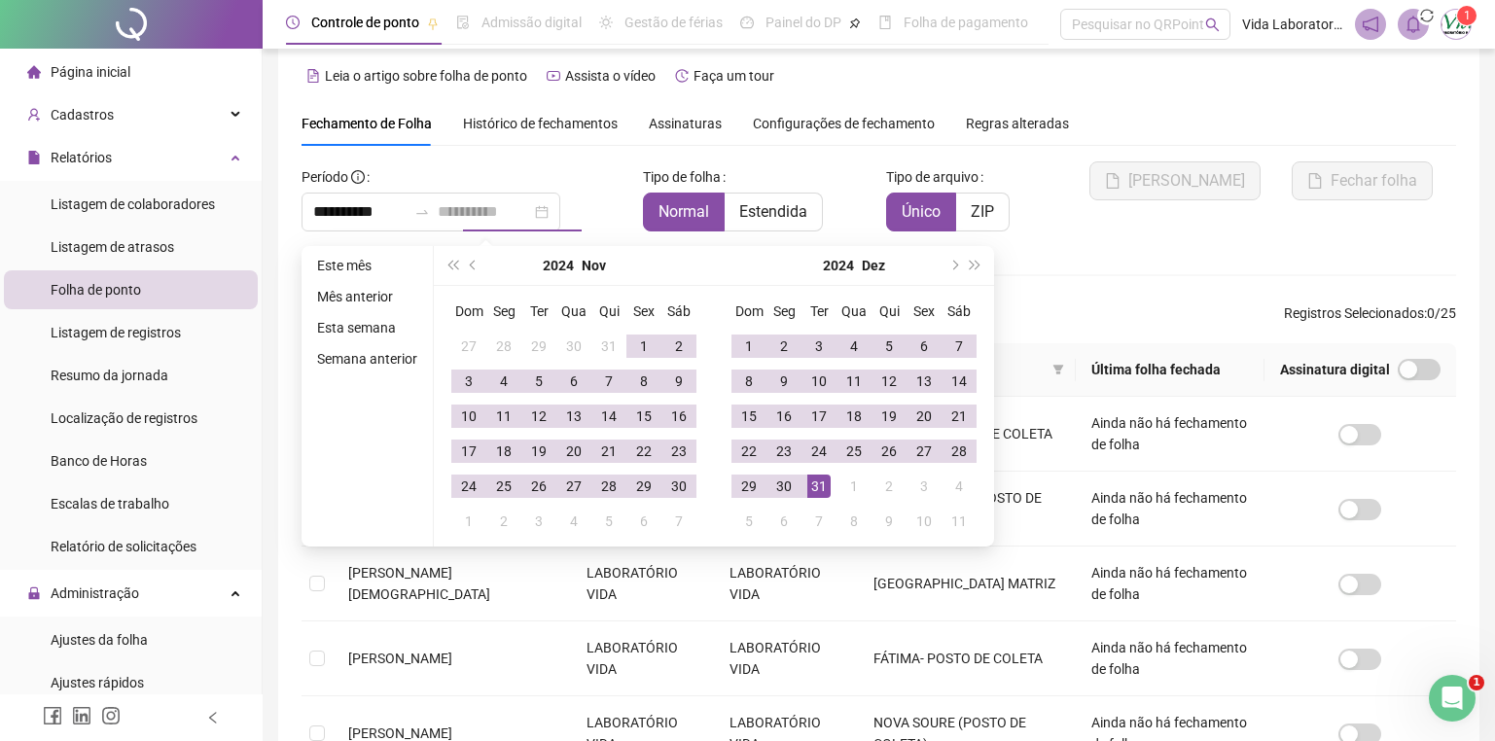
click at [821, 493] on div "31" at bounding box center [818, 486] width 23 height 23
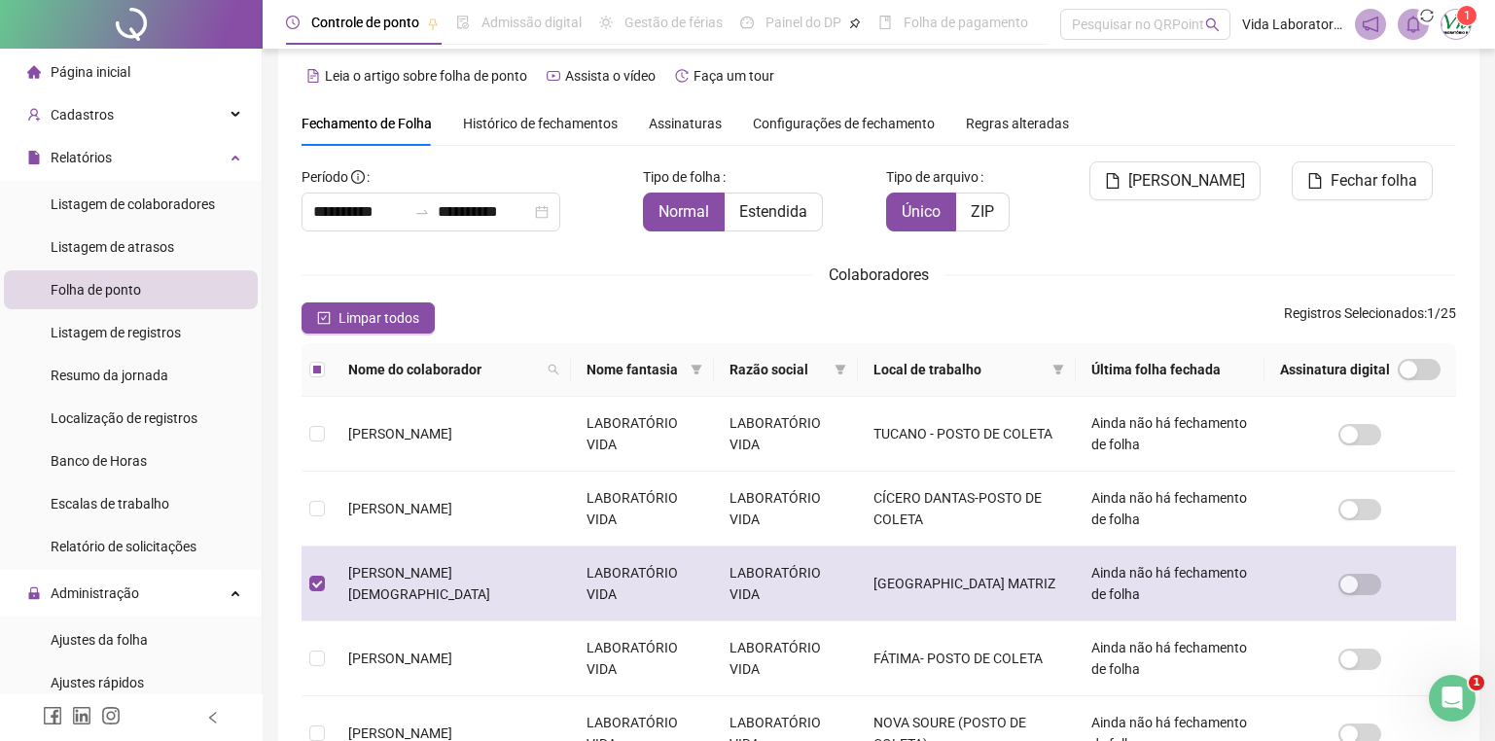
scroll to position [407, 0]
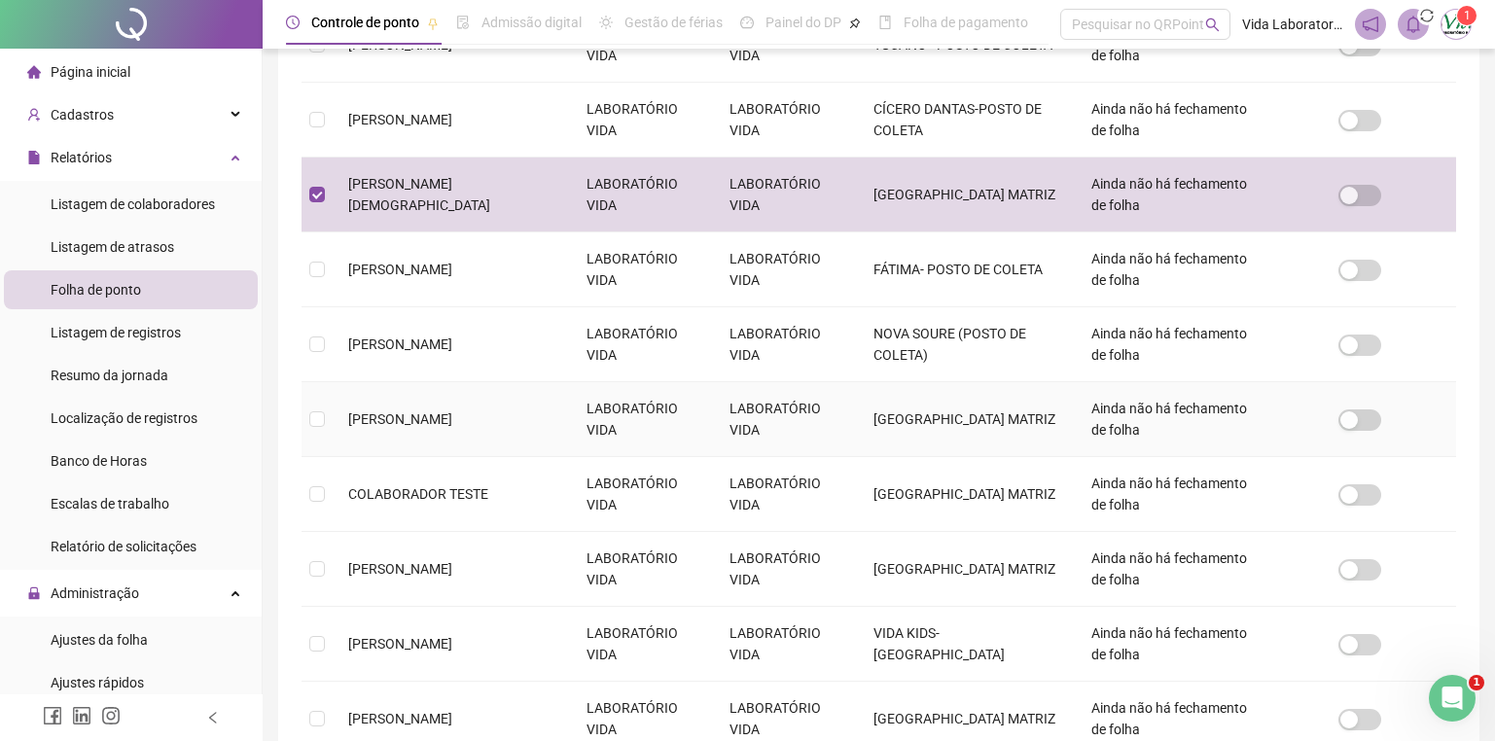
click at [313, 409] on label at bounding box center [317, 418] width 16 height 21
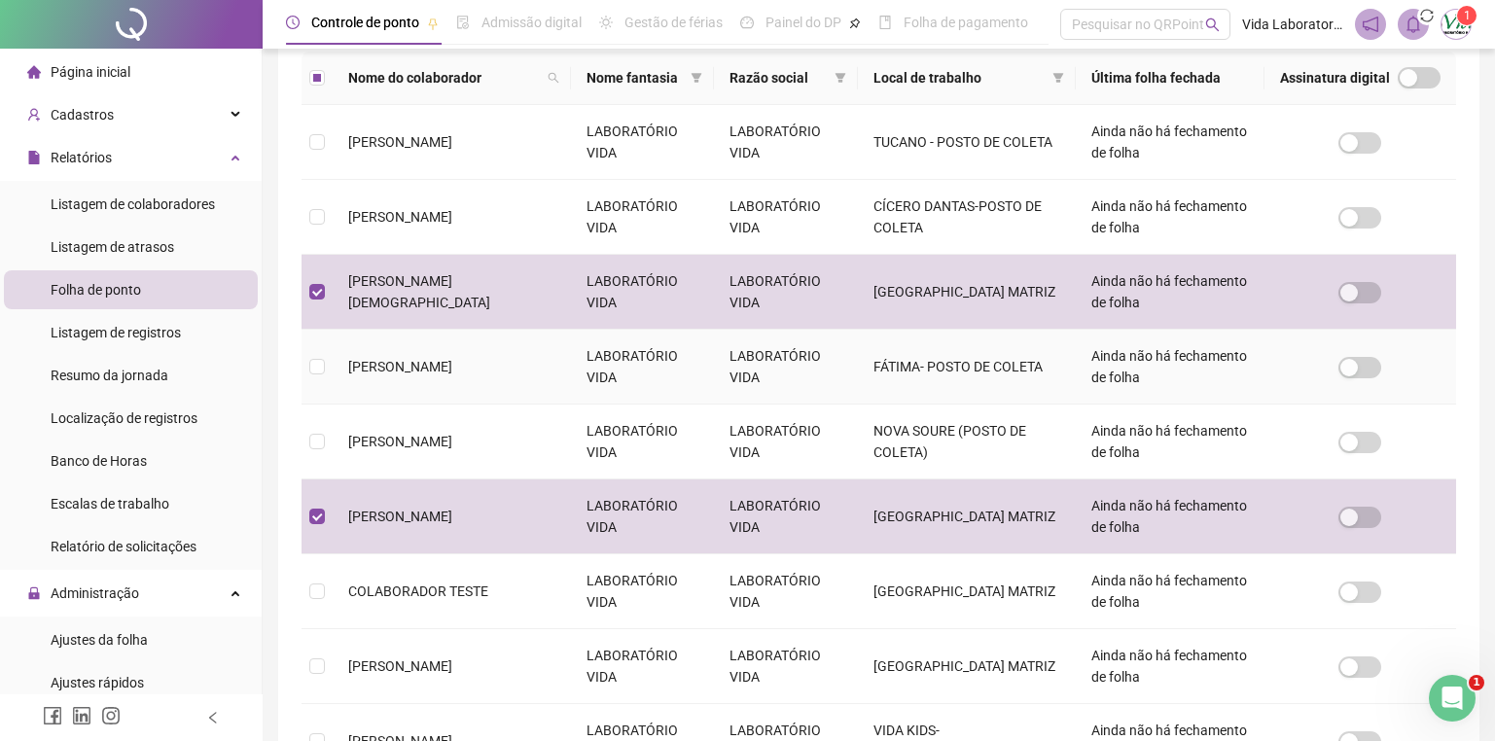
scroll to position [18, 0]
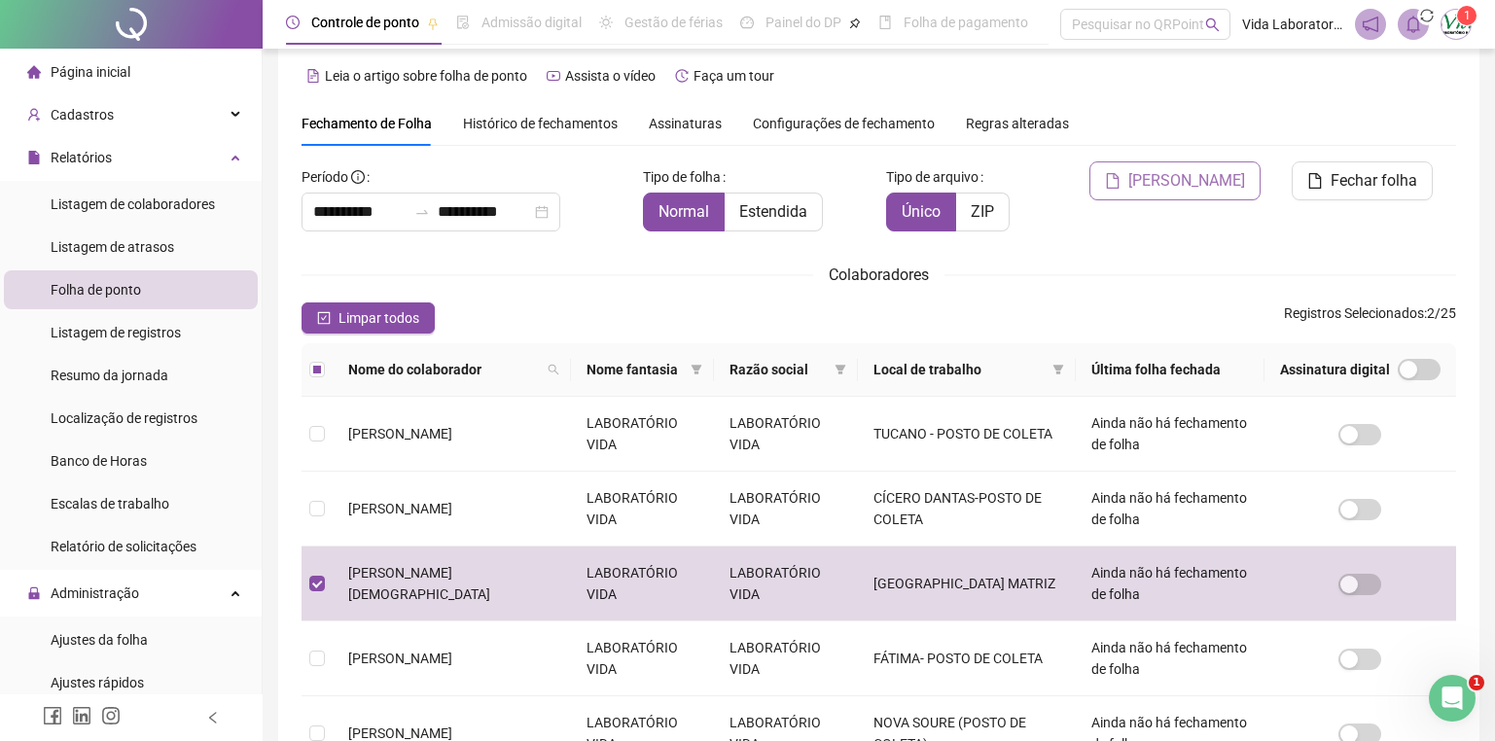
click at [1176, 176] on span "[PERSON_NAME]" at bounding box center [1186, 180] width 117 height 23
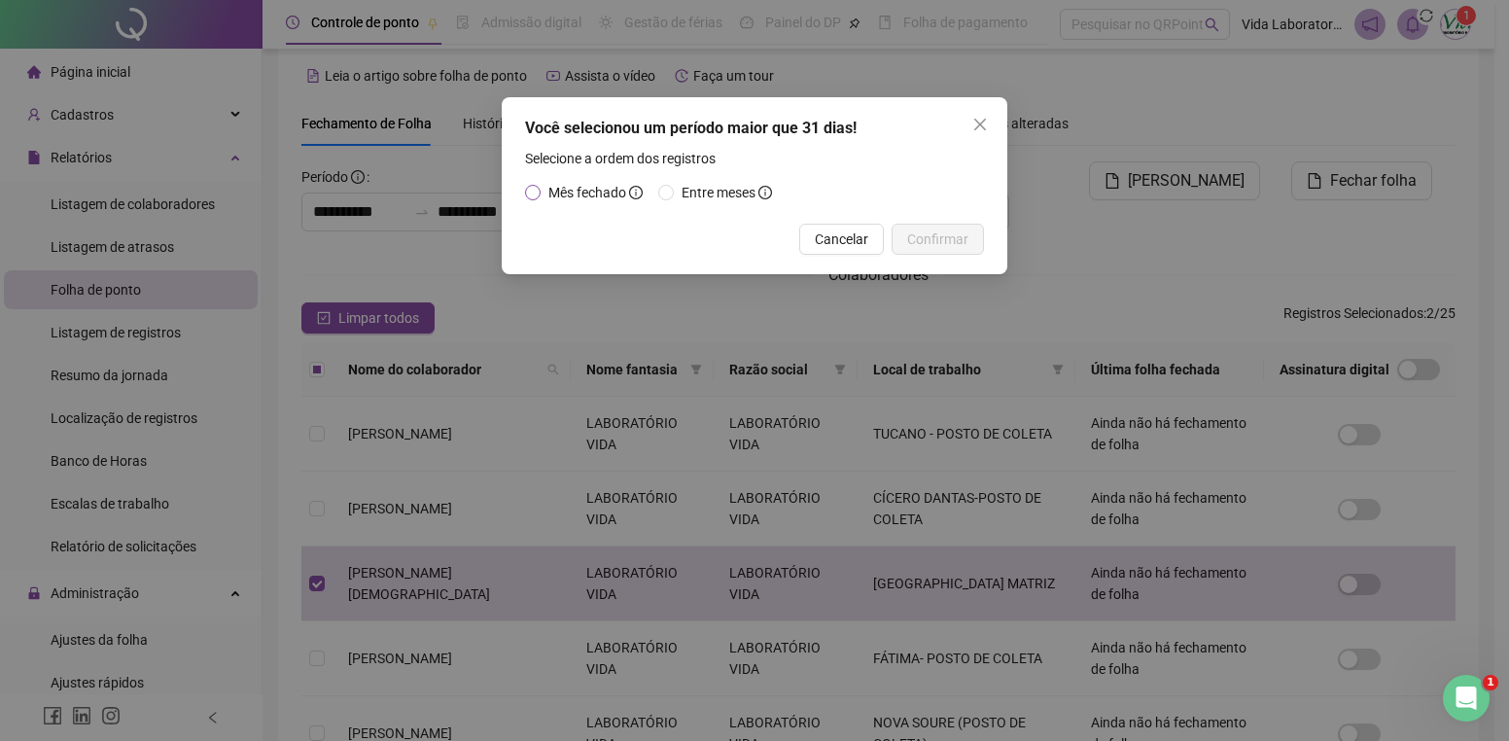
click at [583, 198] on span "Mês fechado" at bounding box center [596, 192] width 110 height 21
click at [947, 230] on span "Confirmar" at bounding box center [937, 239] width 61 height 21
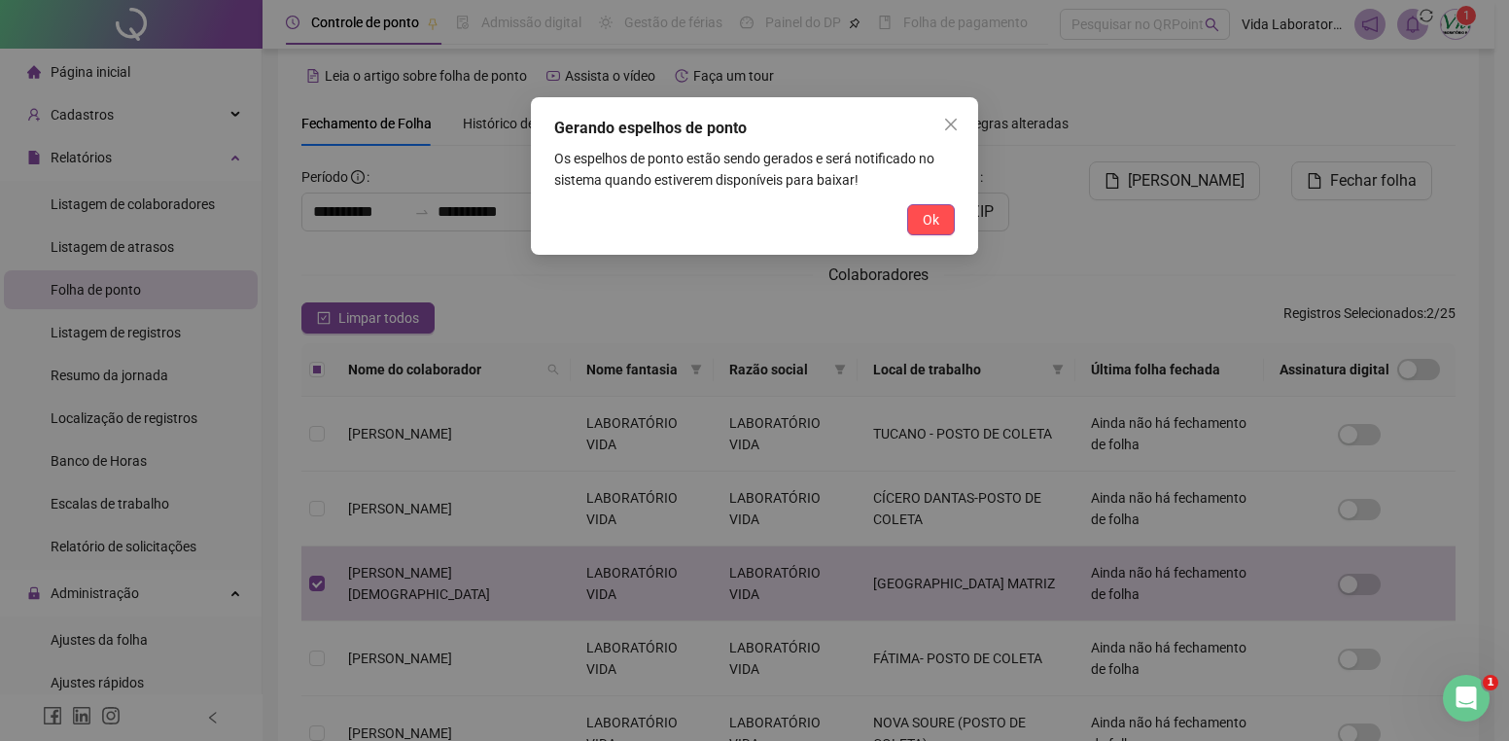
drag, startPoint x: 932, startPoint y: 219, endPoint x: 794, endPoint y: 214, distance: 138.2
click at [934, 218] on span "Ok" at bounding box center [931, 219] width 17 height 21
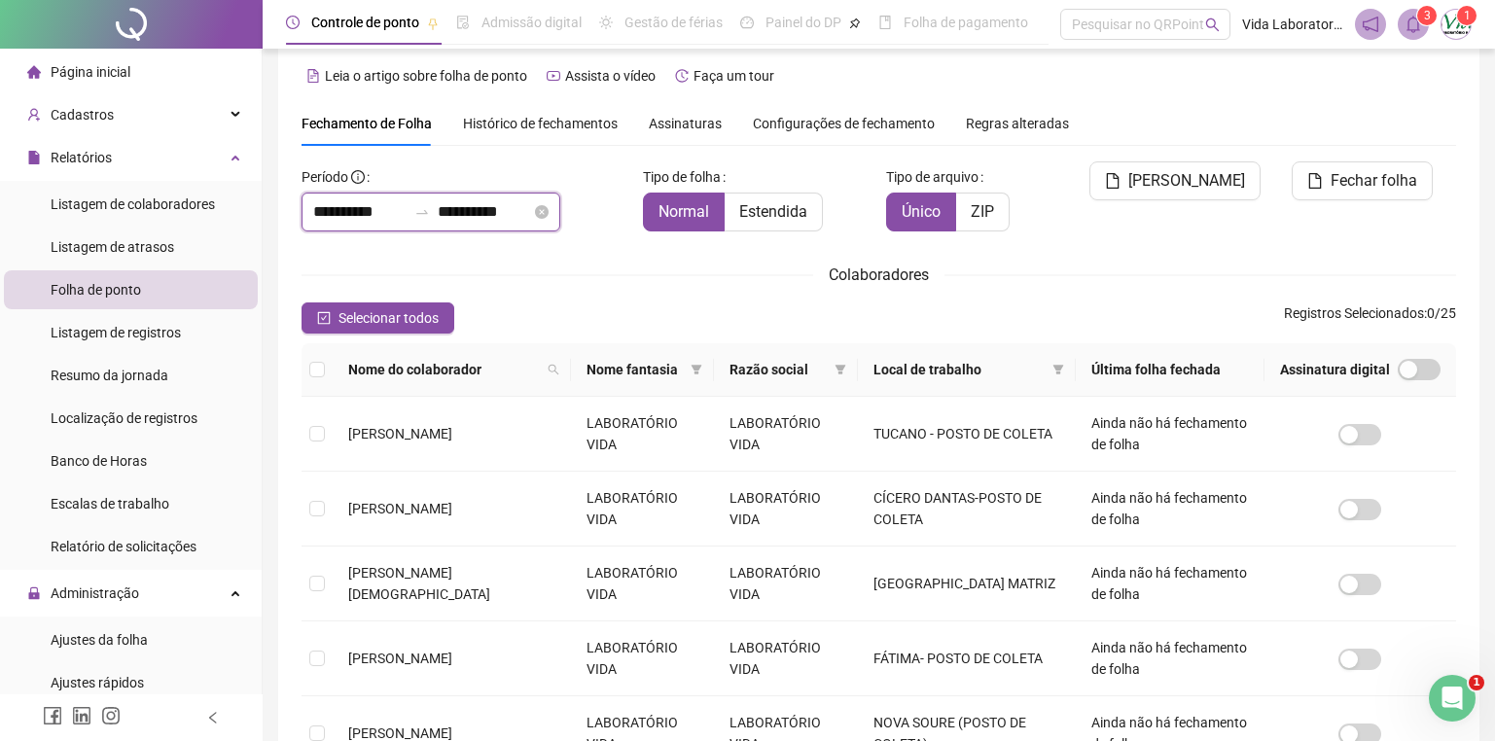
click at [496, 209] on input "**********" at bounding box center [484, 211] width 93 height 23
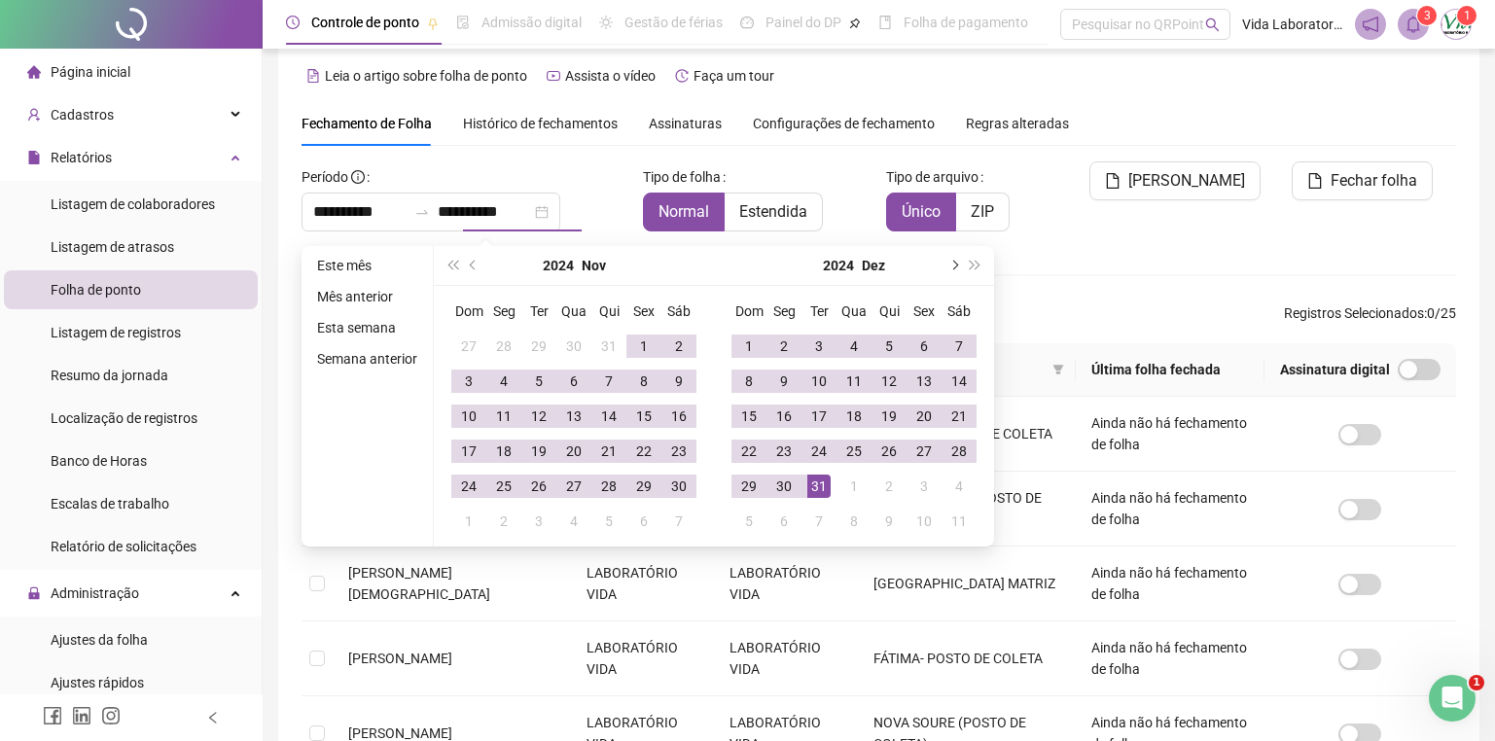
click at [948, 265] on span "next-year" at bounding box center [953, 266] width 10 height 10
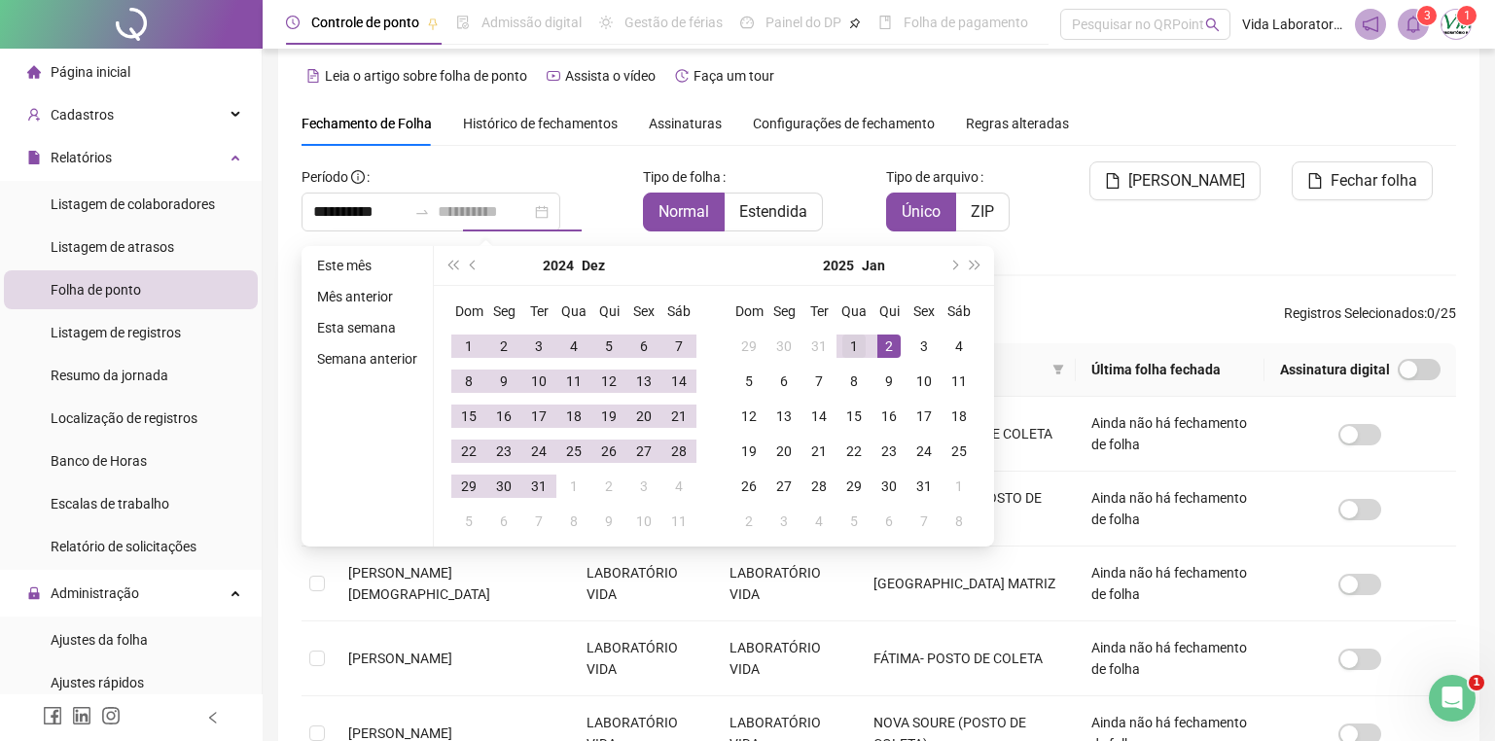
type input "**********"
click at [846, 345] on div "1" at bounding box center [853, 346] width 23 height 23
click at [953, 259] on button "next-year" at bounding box center [952, 265] width 21 height 39
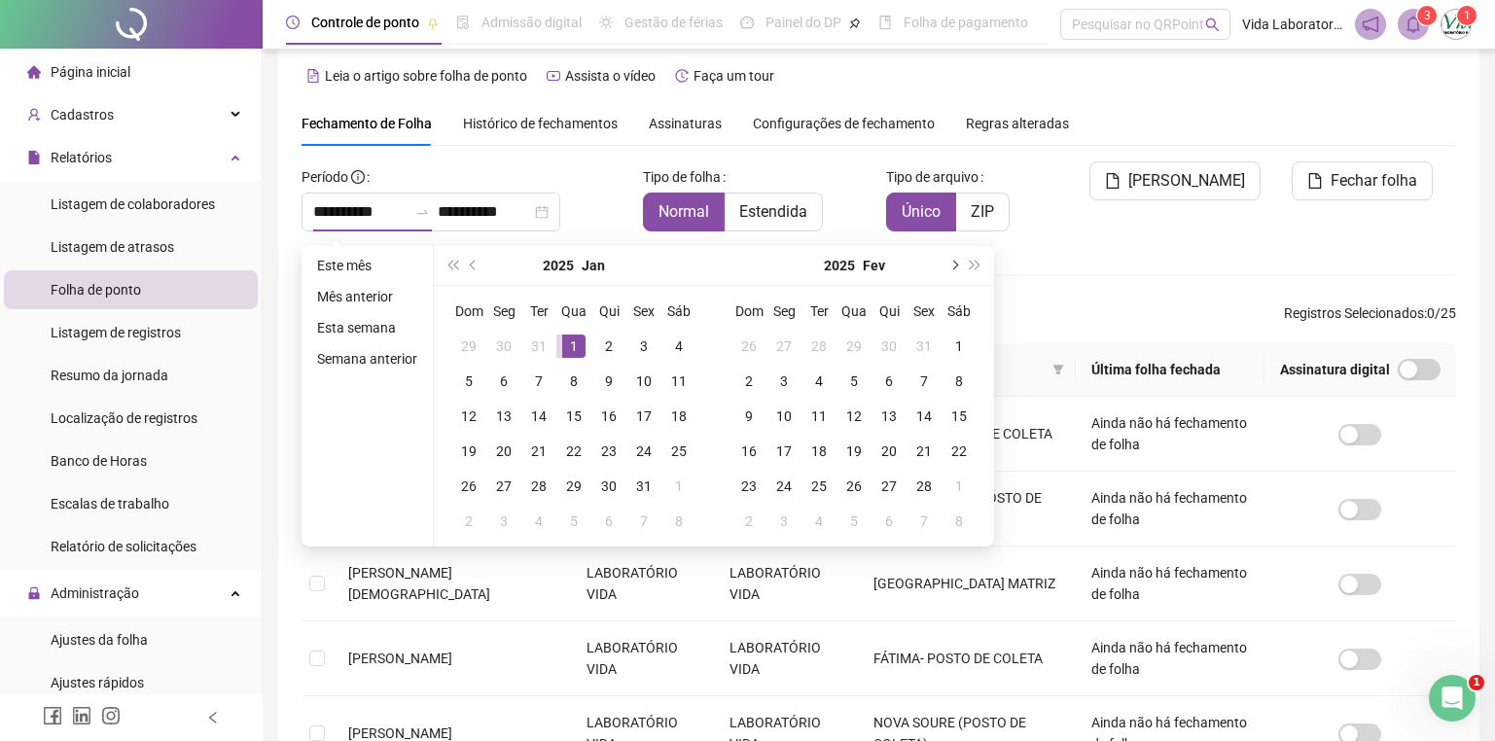
click at [953, 259] on button "next-year" at bounding box center [952, 265] width 21 height 39
click at [953, 258] on button "next-year" at bounding box center [952, 265] width 21 height 39
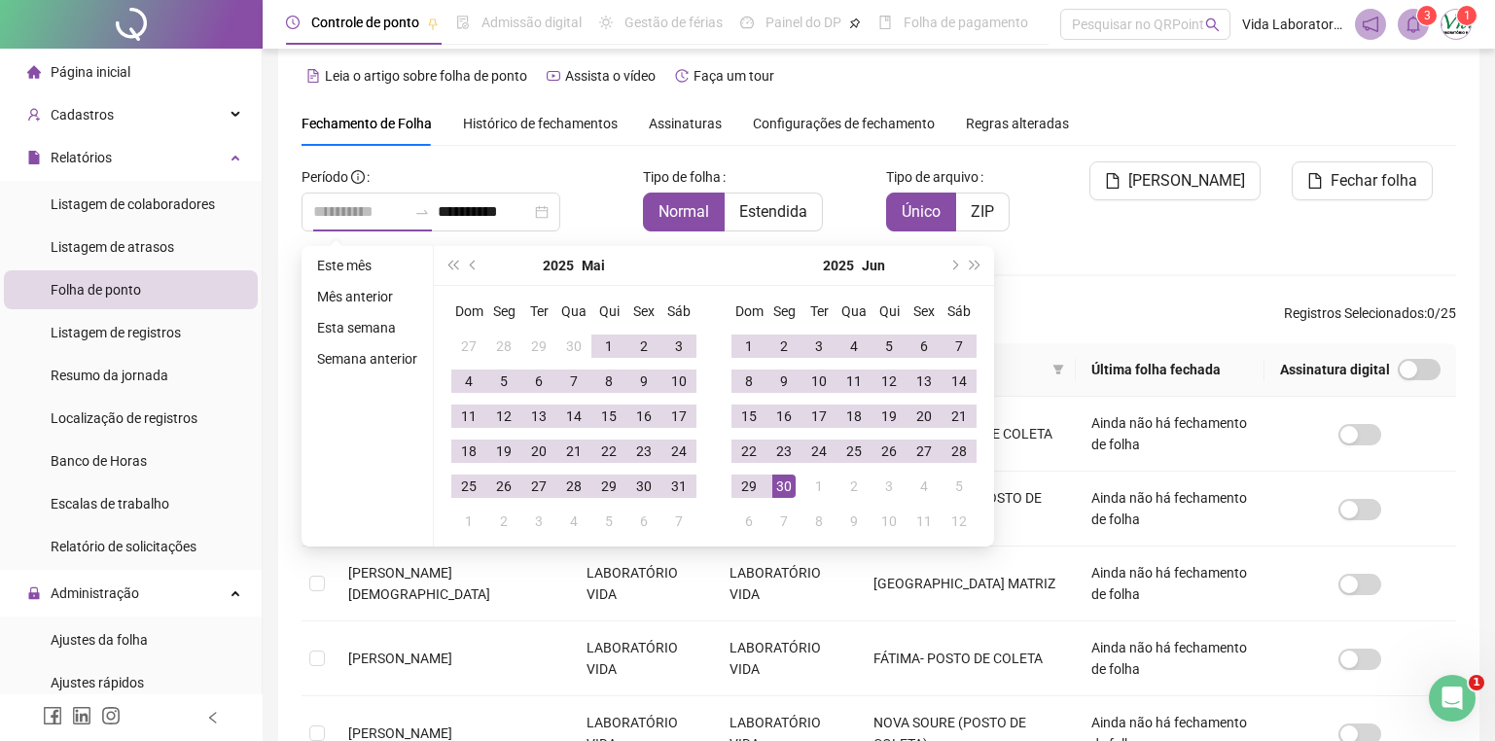
click at [786, 485] on div "30" at bounding box center [783, 486] width 23 height 23
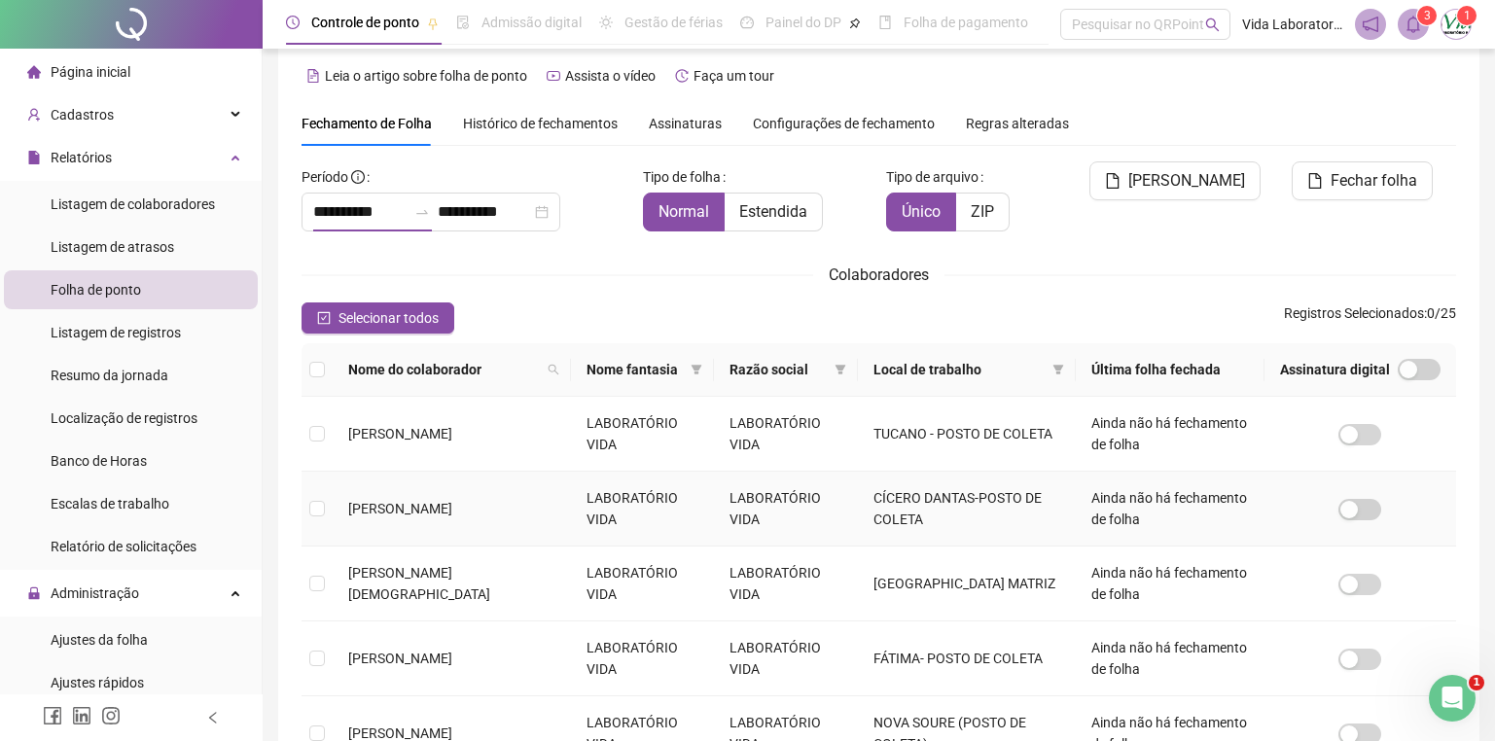
type input "**********"
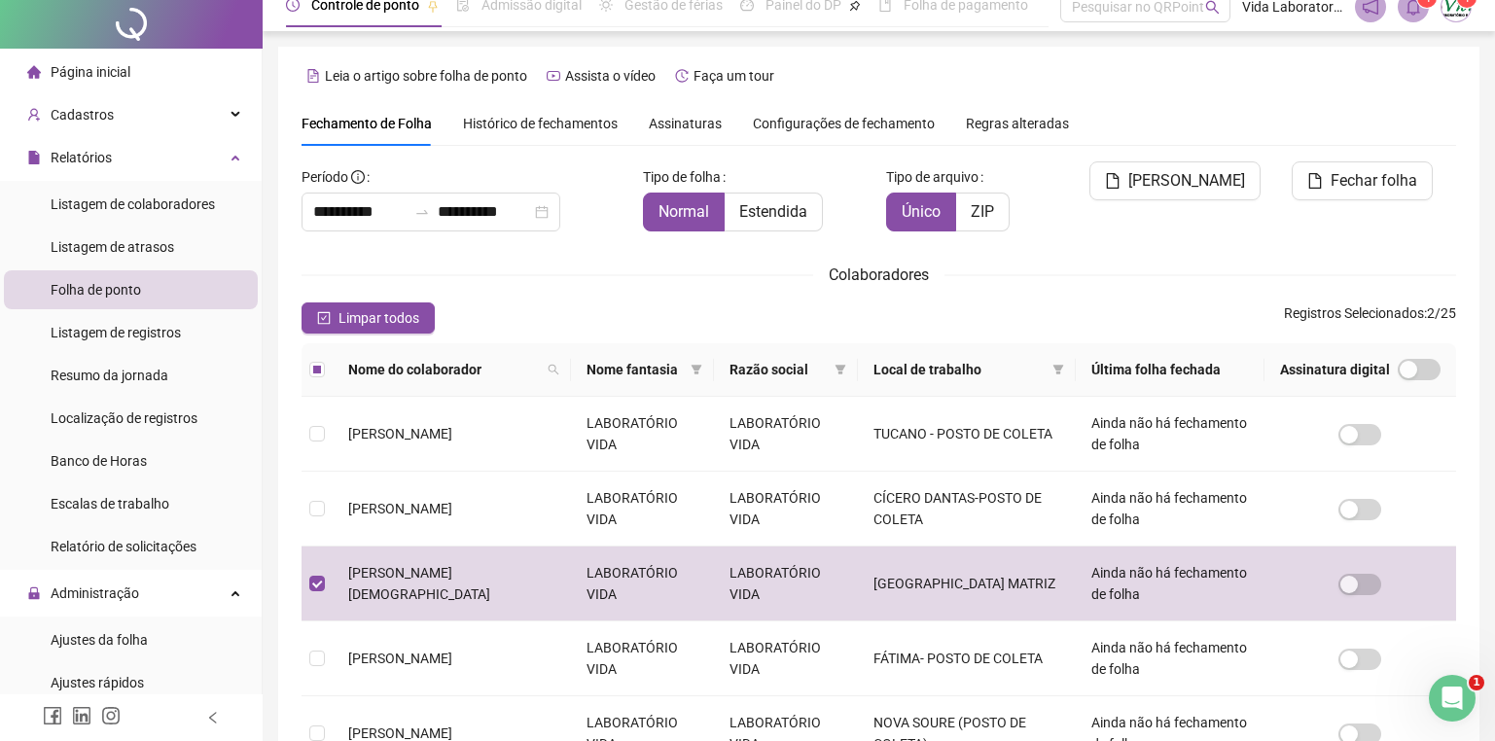
scroll to position [0, 0]
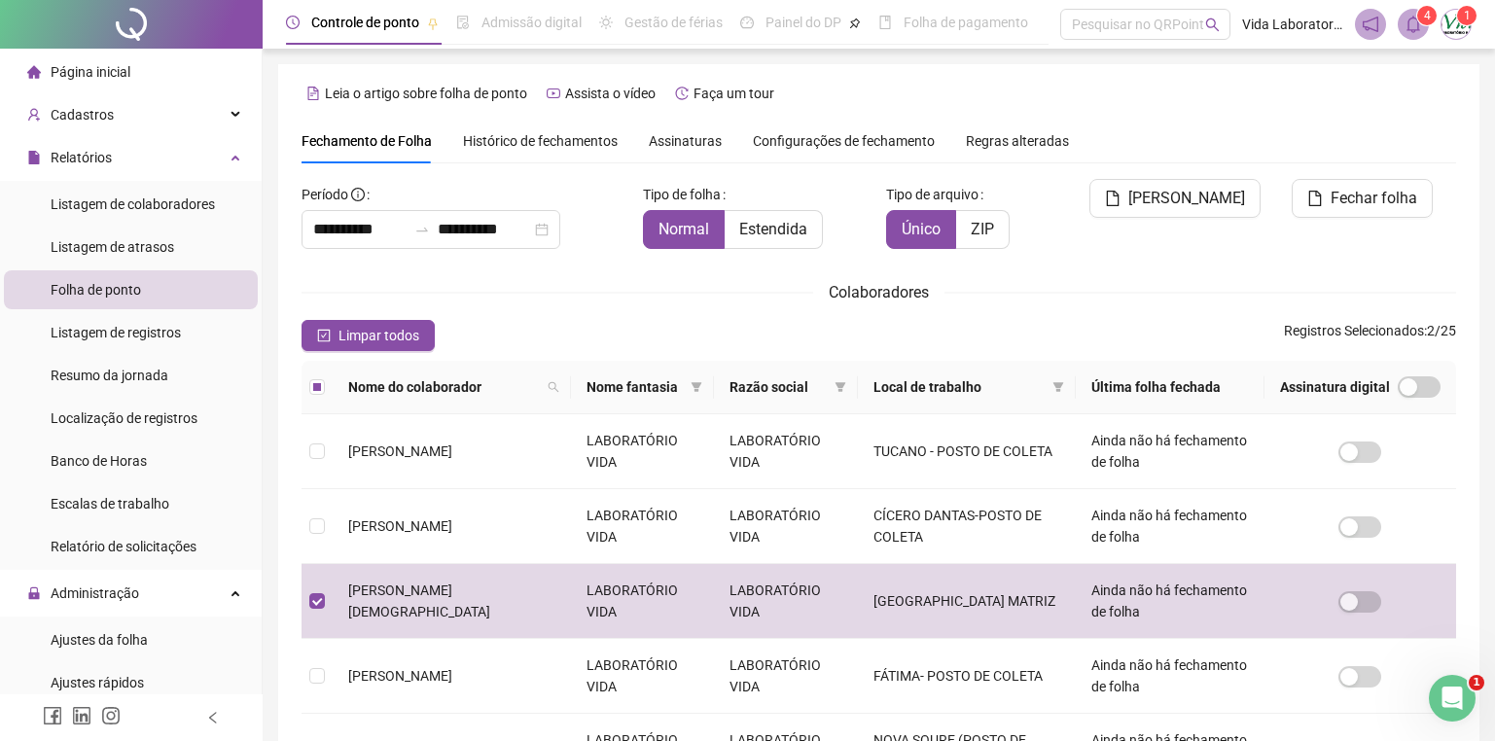
click at [1185, 198] on span "[PERSON_NAME]" at bounding box center [1186, 198] width 117 height 23
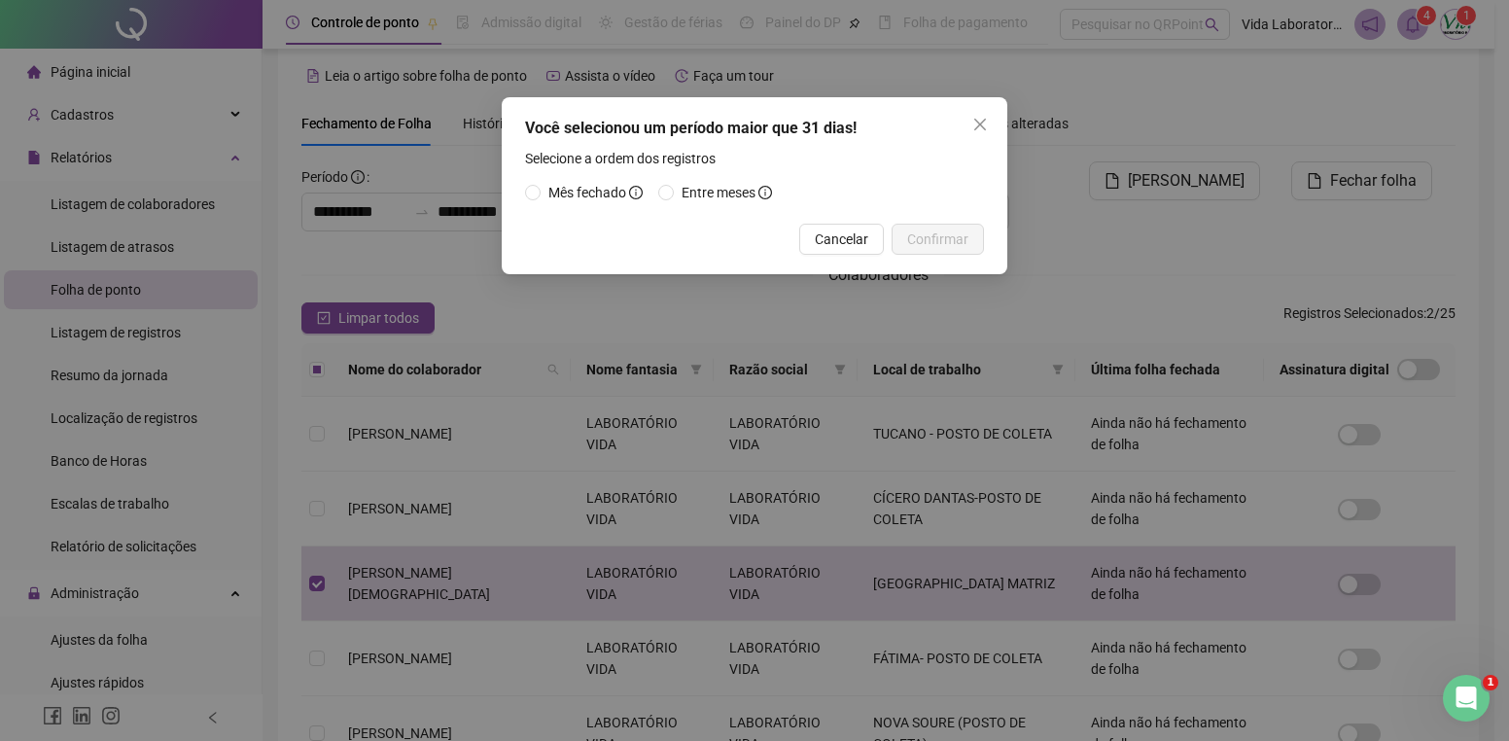
click at [566, 181] on div "Mês fechado Entre meses" at bounding box center [754, 192] width 459 height 31
click at [556, 198] on span "Mês fechado" at bounding box center [588, 193] width 78 height 16
click at [934, 226] on button "Confirmar" at bounding box center [938, 239] width 92 height 31
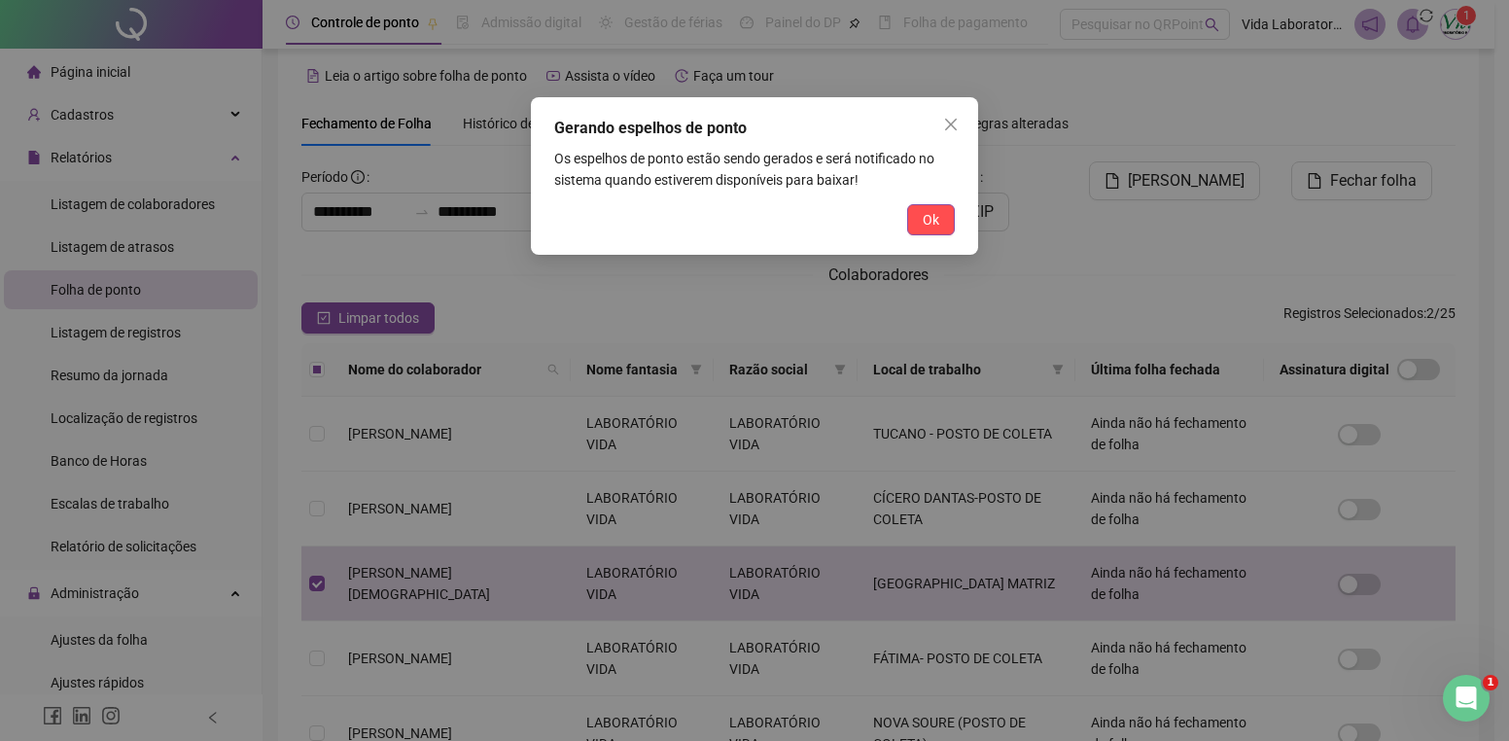
click at [929, 214] on span "Ok" at bounding box center [931, 219] width 17 height 21
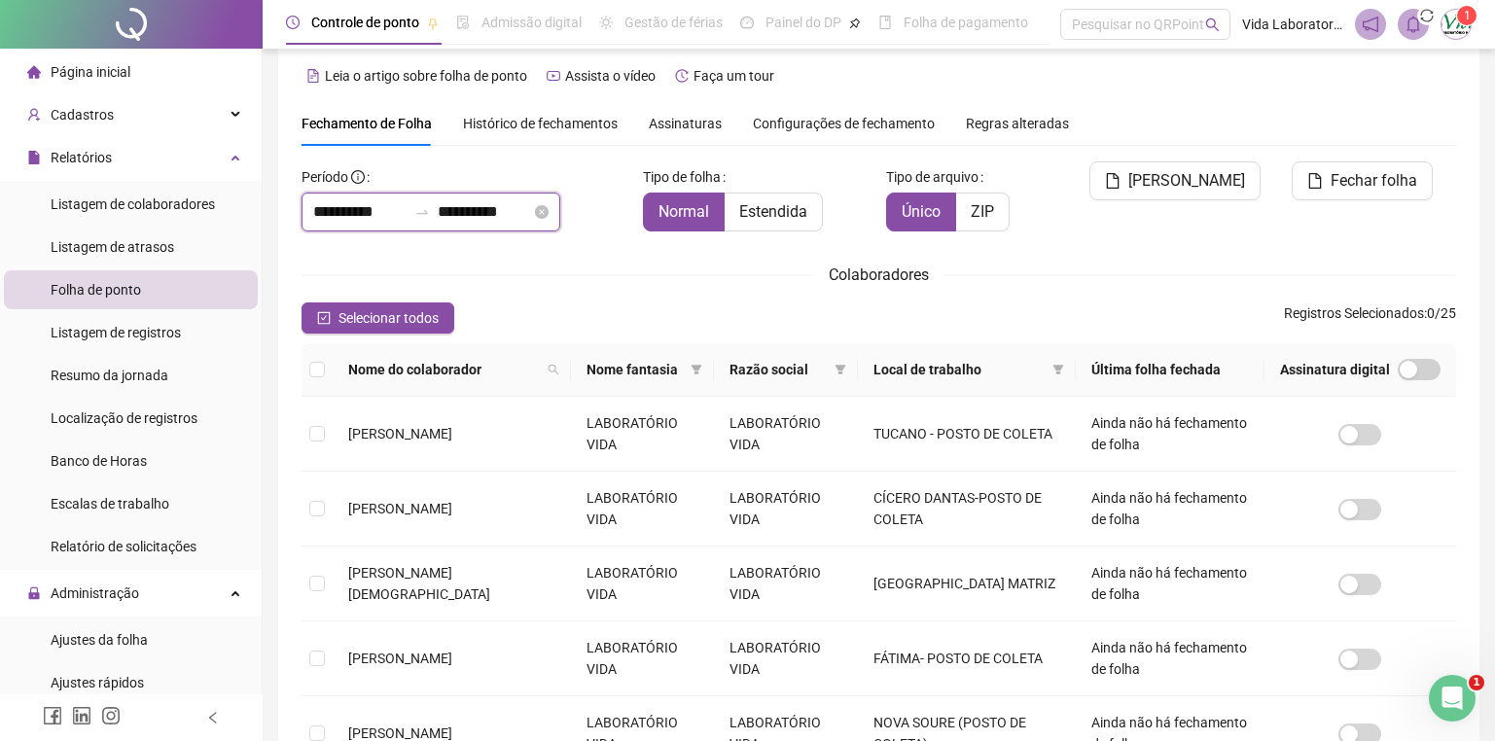
click at [531, 217] on input "**********" at bounding box center [484, 211] width 93 height 23
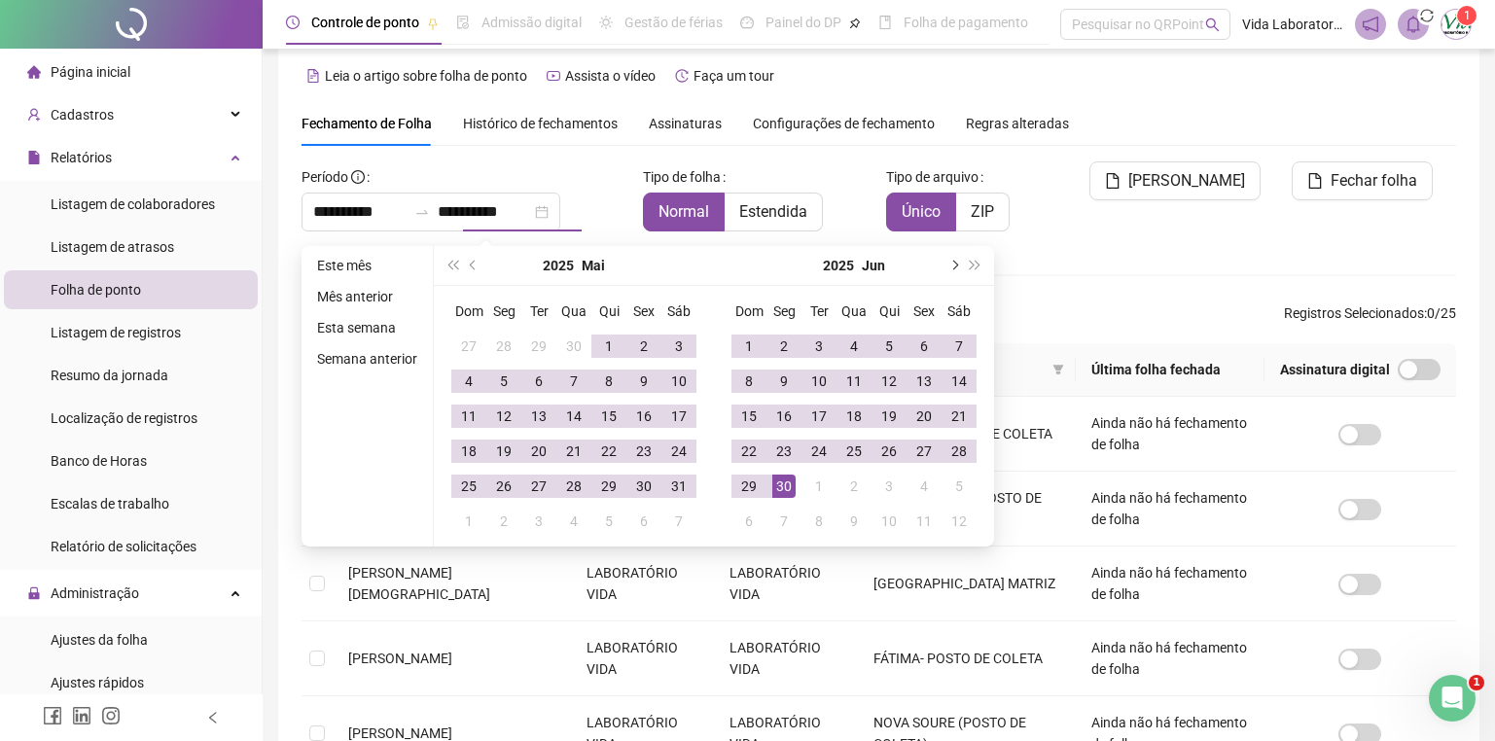
click at [948, 266] on span "next-year" at bounding box center [953, 266] width 10 height 10
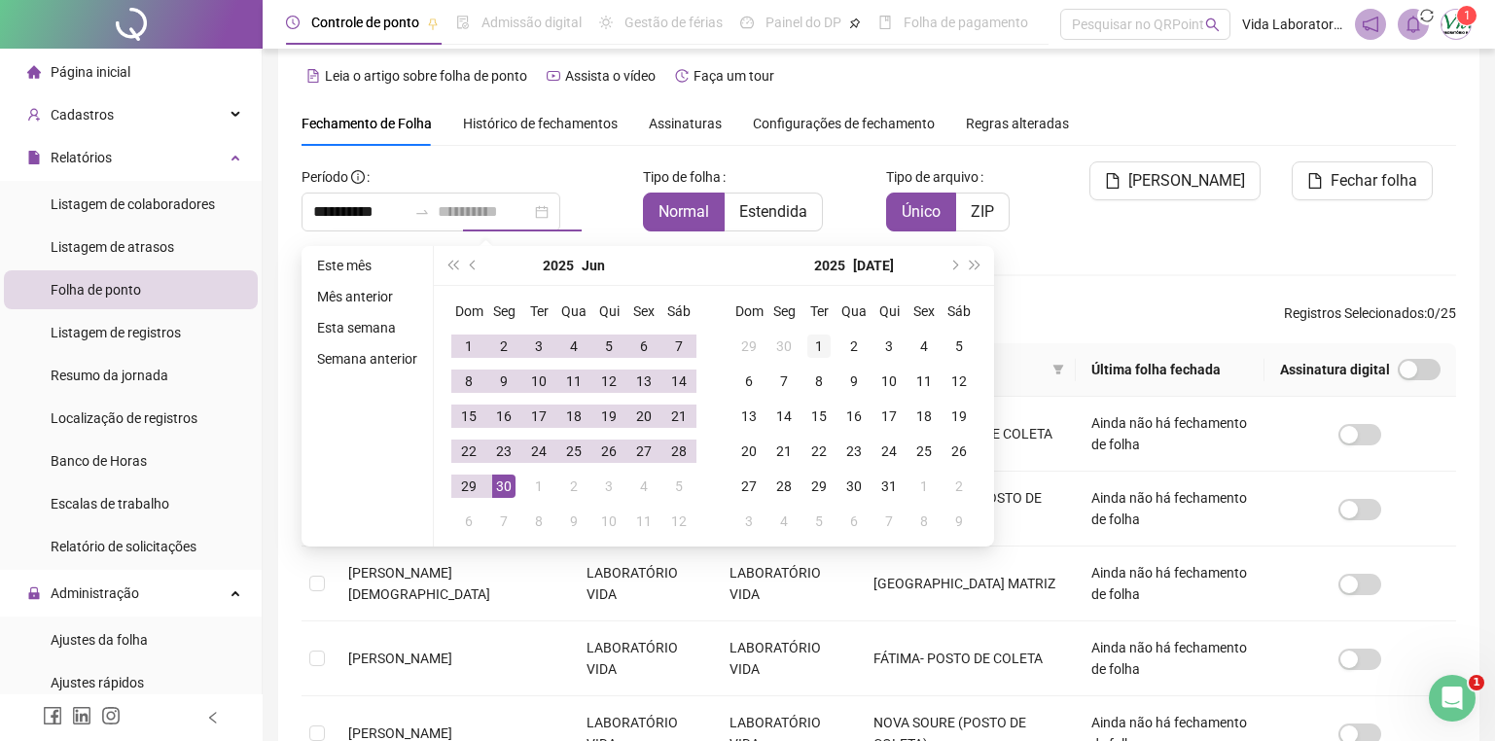
type input "**********"
click at [819, 349] on div "1" at bounding box center [818, 346] width 23 height 23
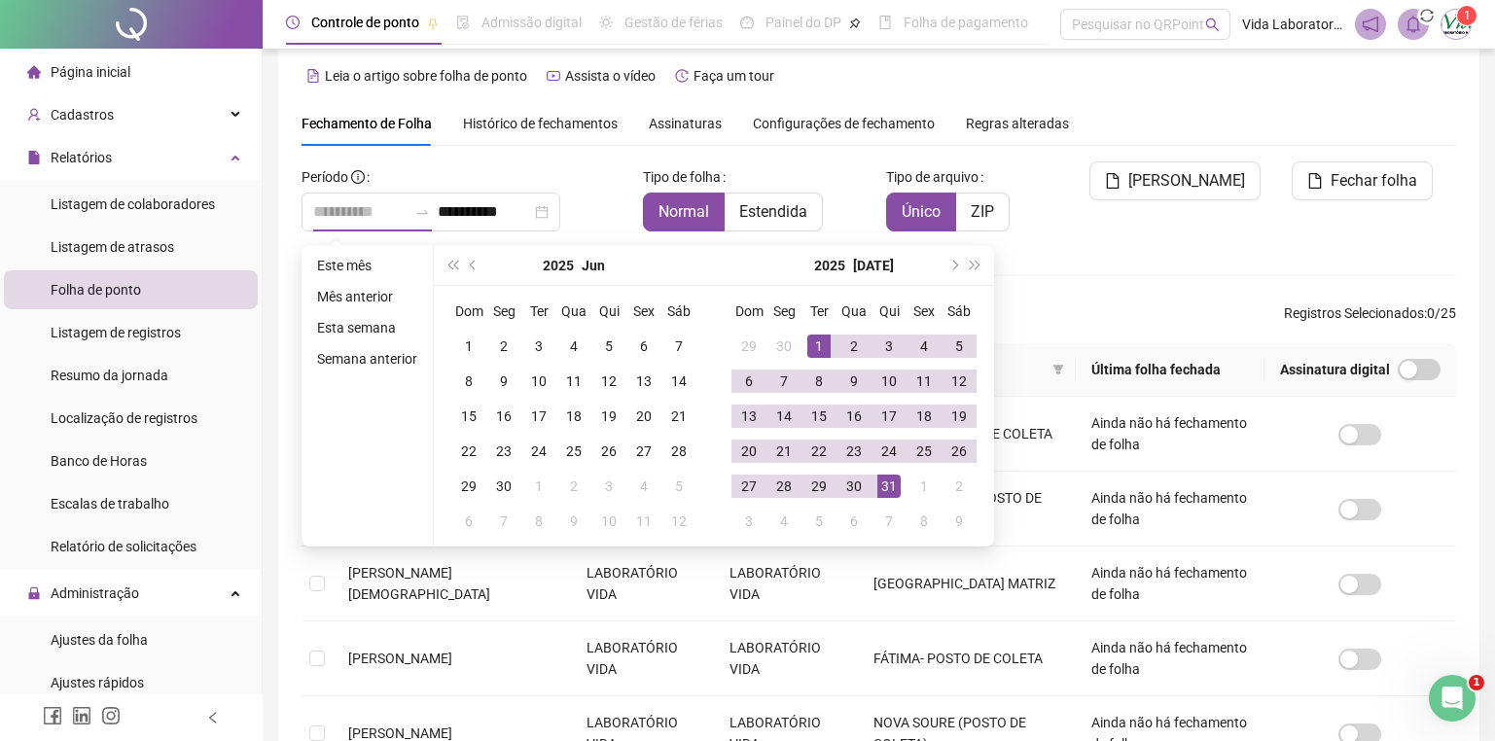
click at [894, 488] on div "31" at bounding box center [888, 486] width 23 height 23
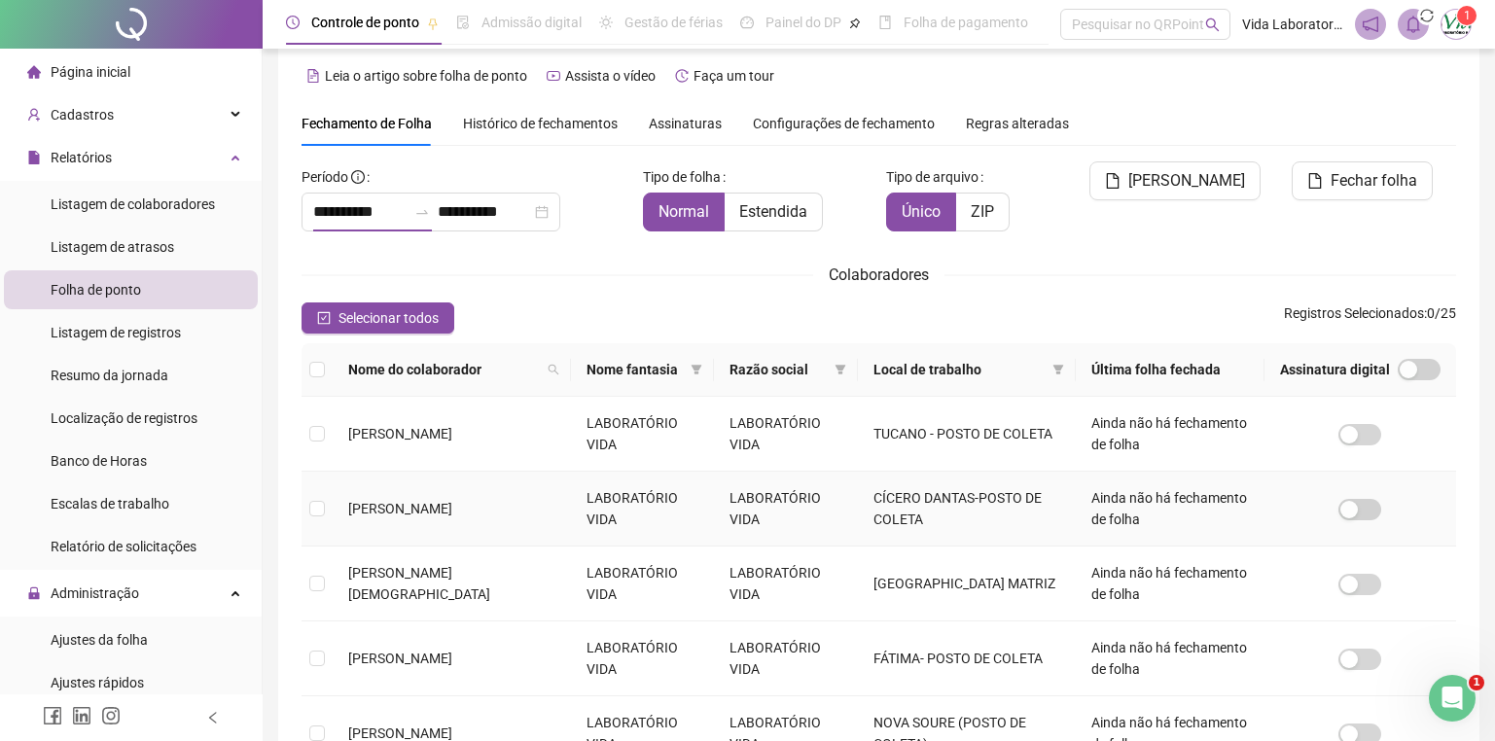
type input "**********"
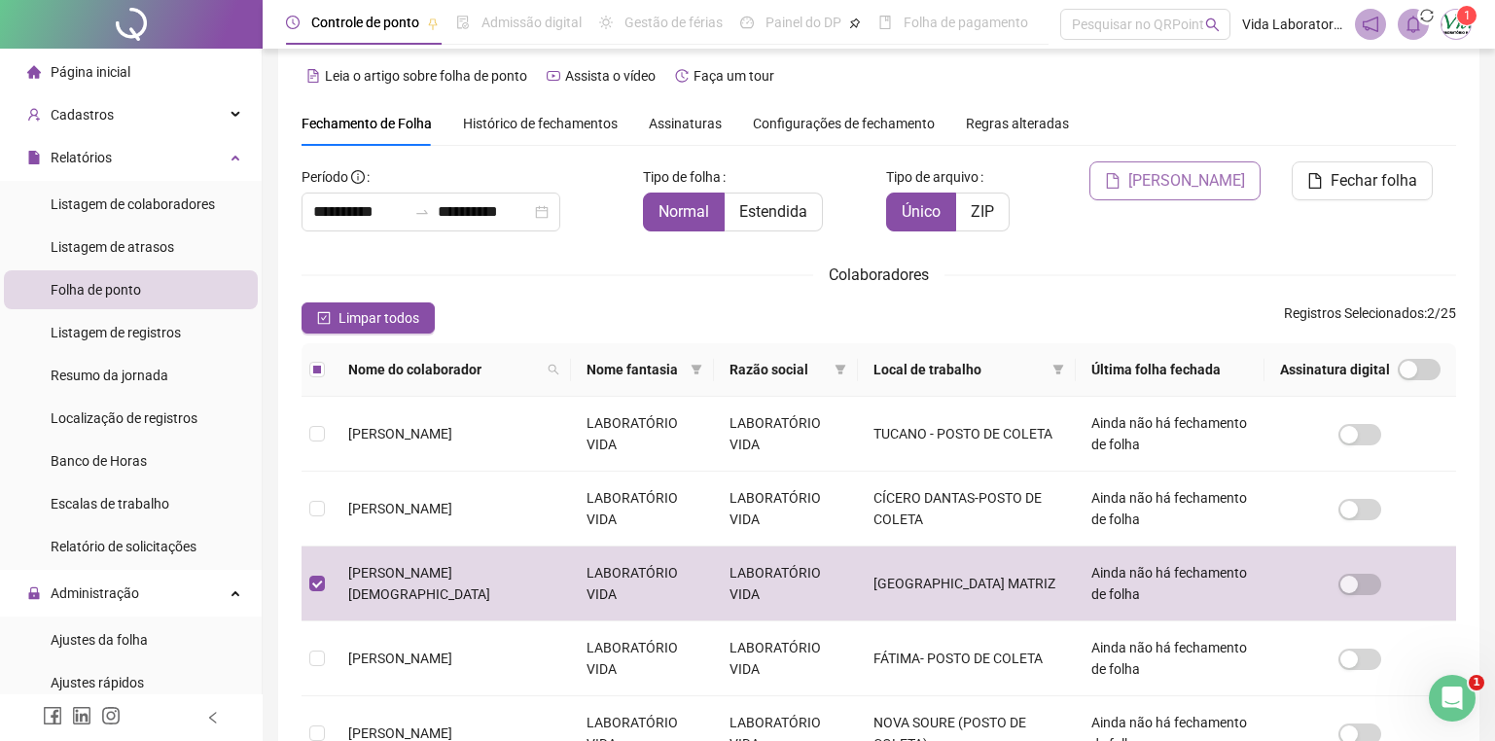
click at [1188, 174] on span "[PERSON_NAME]" at bounding box center [1186, 180] width 117 height 23
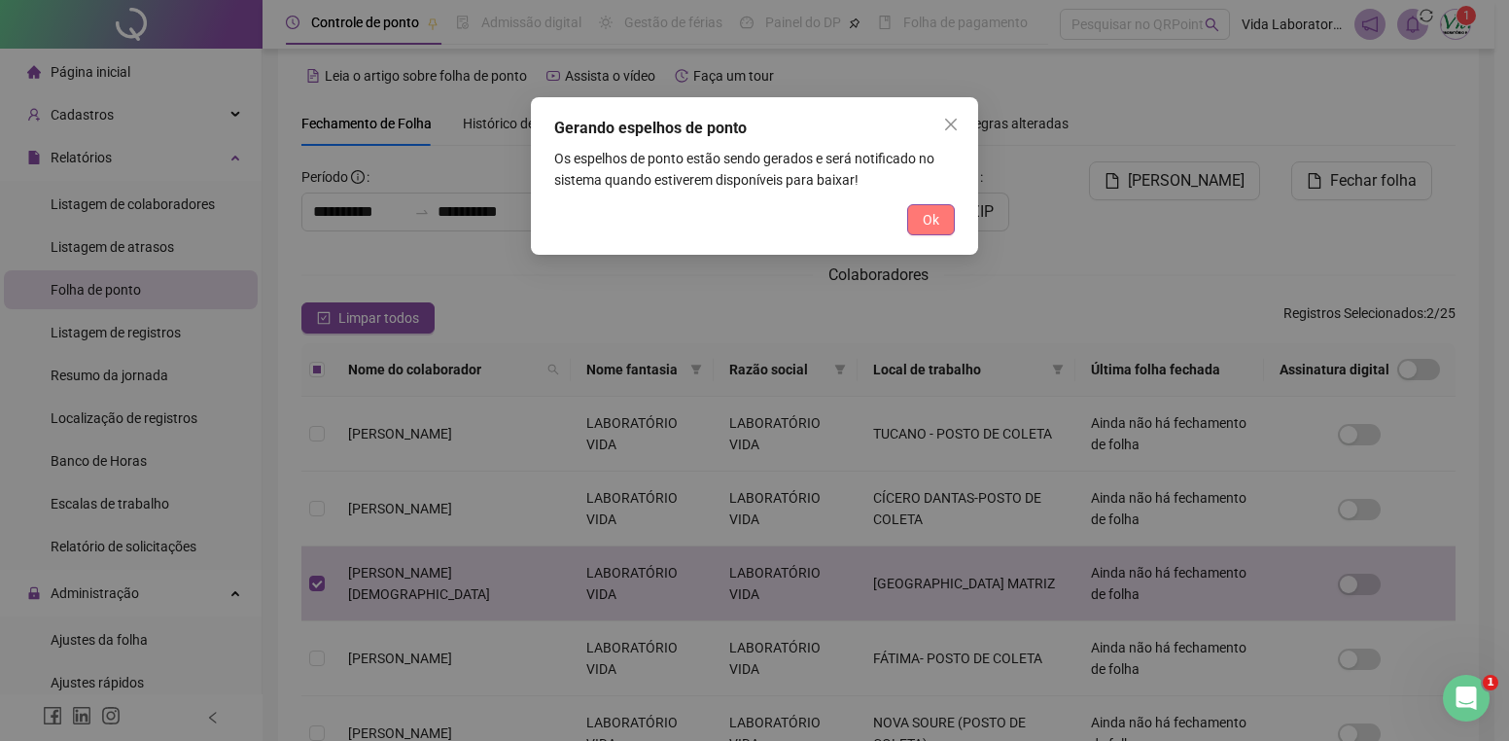
click at [939, 222] on span "Ok" at bounding box center [931, 219] width 17 height 21
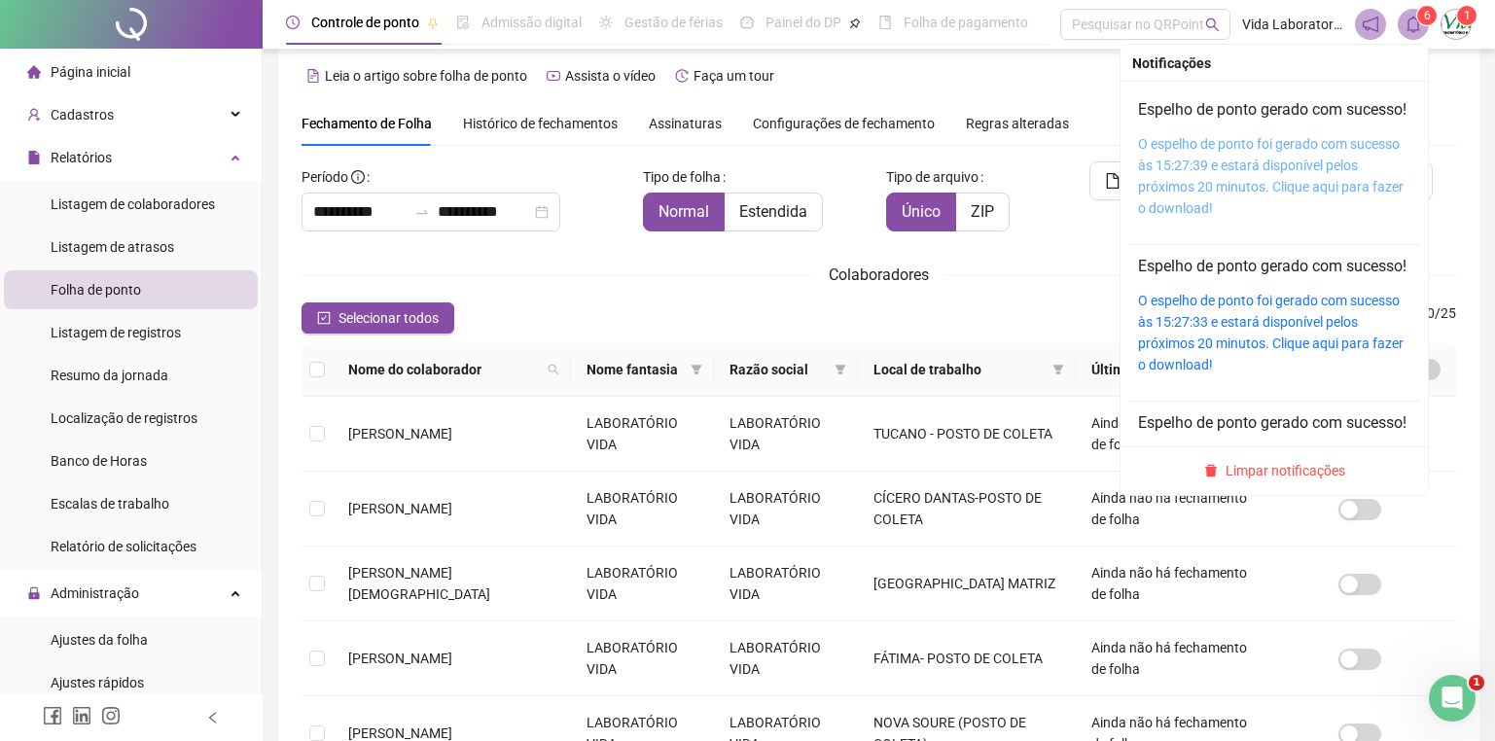
click at [1215, 185] on link "O espelho de ponto foi gerado com sucesso às 15:27:39 e estará disponível pelos…" at bounding box center [1271, 176] width 266 height 80
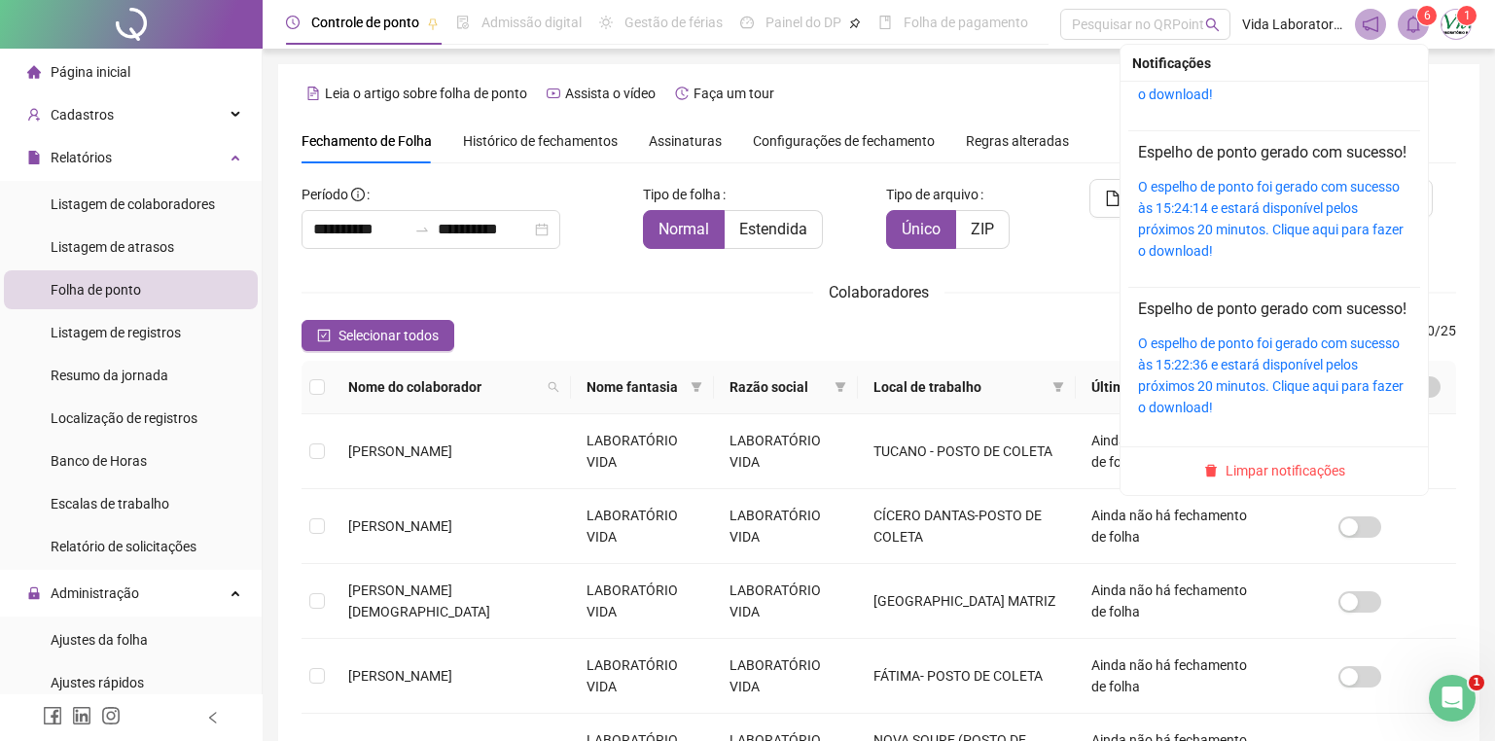
scroll to position [486, 0]
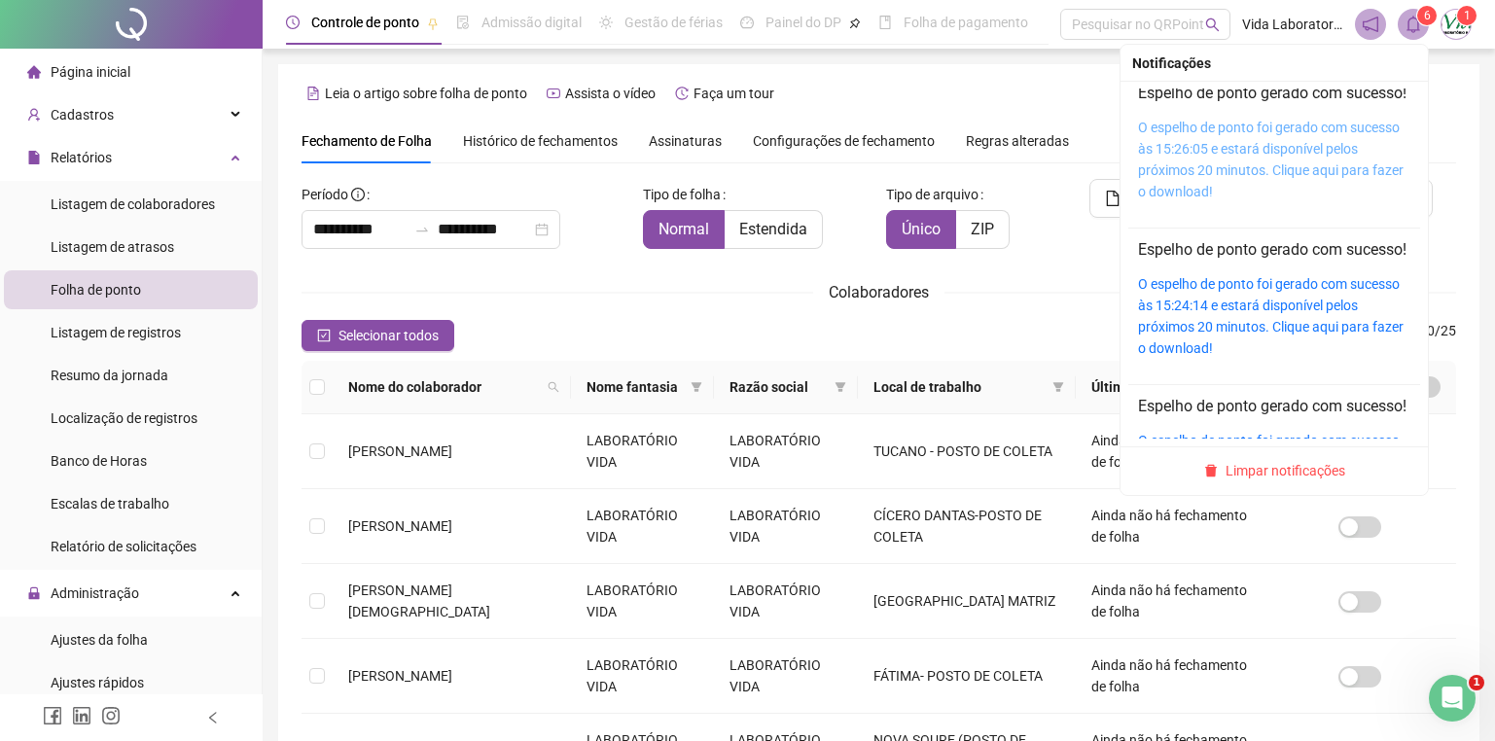
click at [1225, 199] on link "O espelho de ponto foi gerado com sucesso às 15:26:05 e estará disponível pelos…" at bounding box center [1271, 160] width 266 height 80
click at [1406, 28] on icon "bell" at bounding box center [1413, 25] width 18 height 18
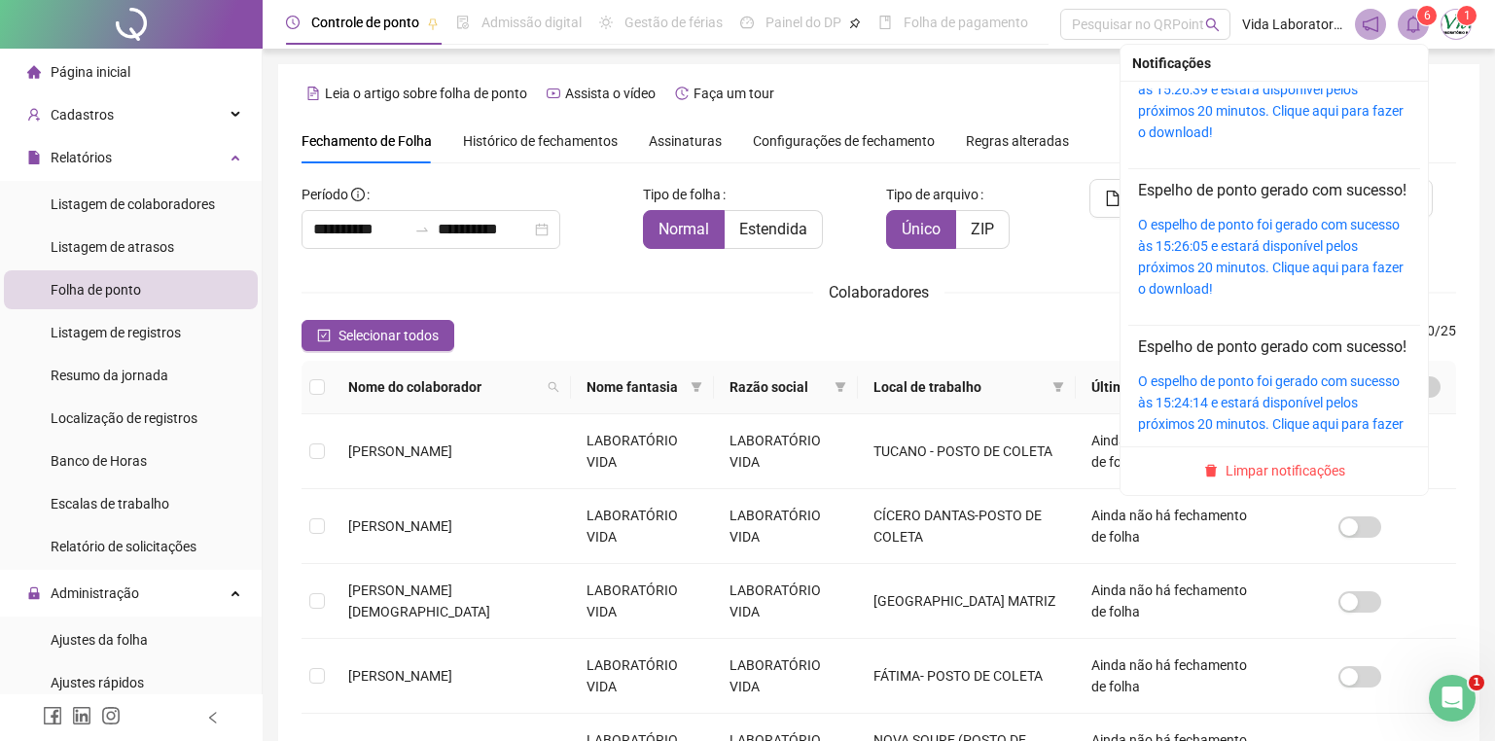
click at [1208, 143] on div "O espelho de ponto foi gerado com sucesso às 15:26:39 e estará disponível pelos…" at bounding box center [1274, 100] width 272 height 86
click at [1178, 140] on link "O espelho de ponto foi gerado com sucesso às 15:26:39 e estará disponível pelos…" at bounding box center [1271, 100] width 266 height 80
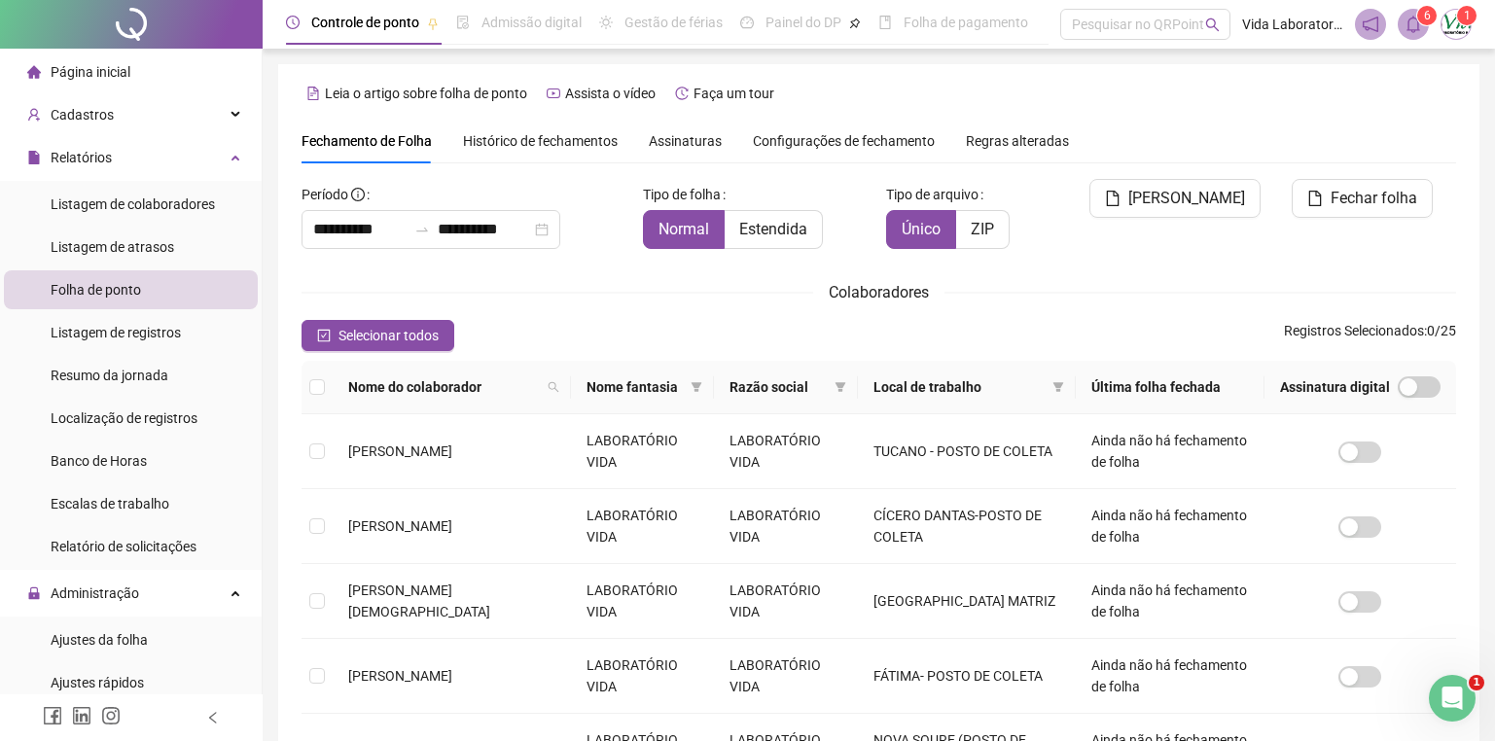
click at [1412, 34] on span at bounding box center [1413, 24] width 31 height 31
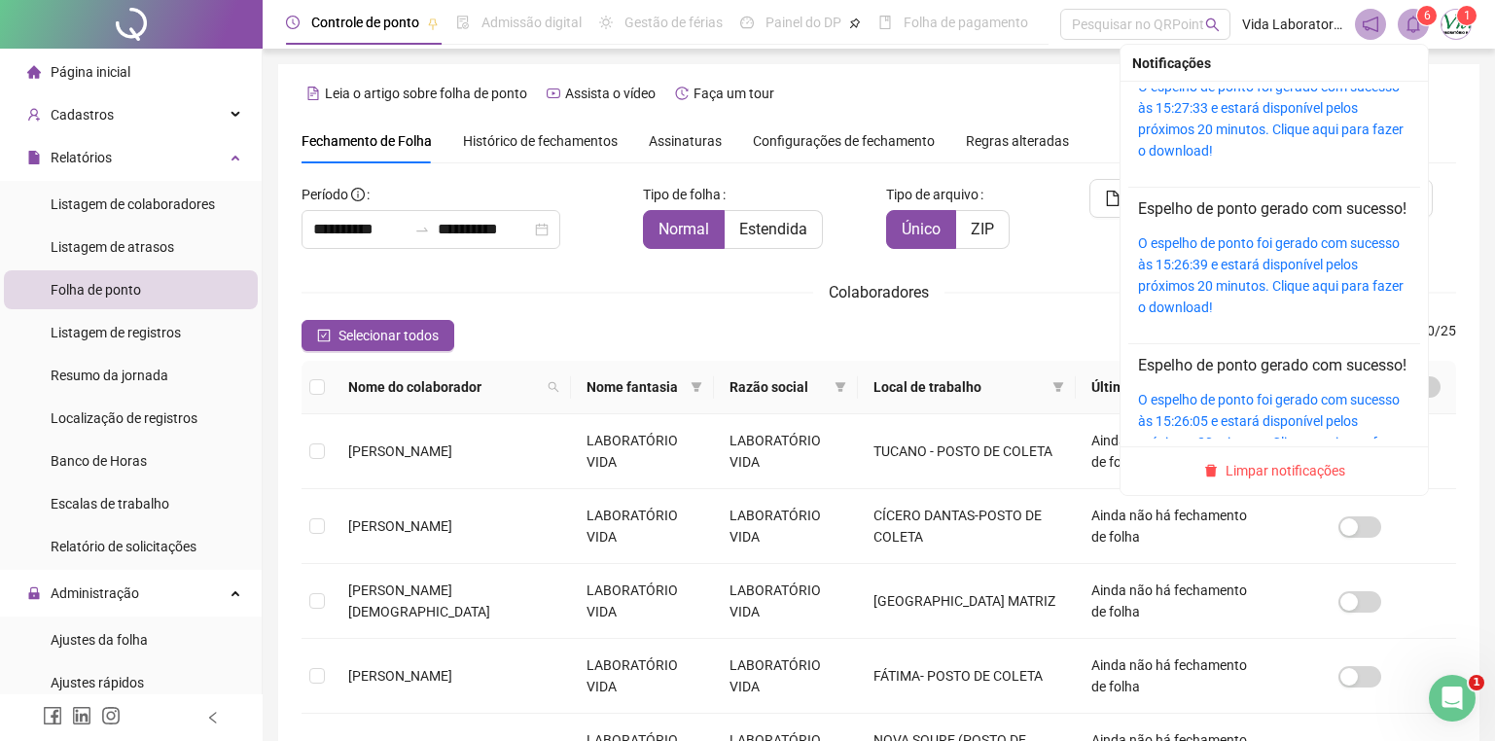
scroll to position [175, 0]
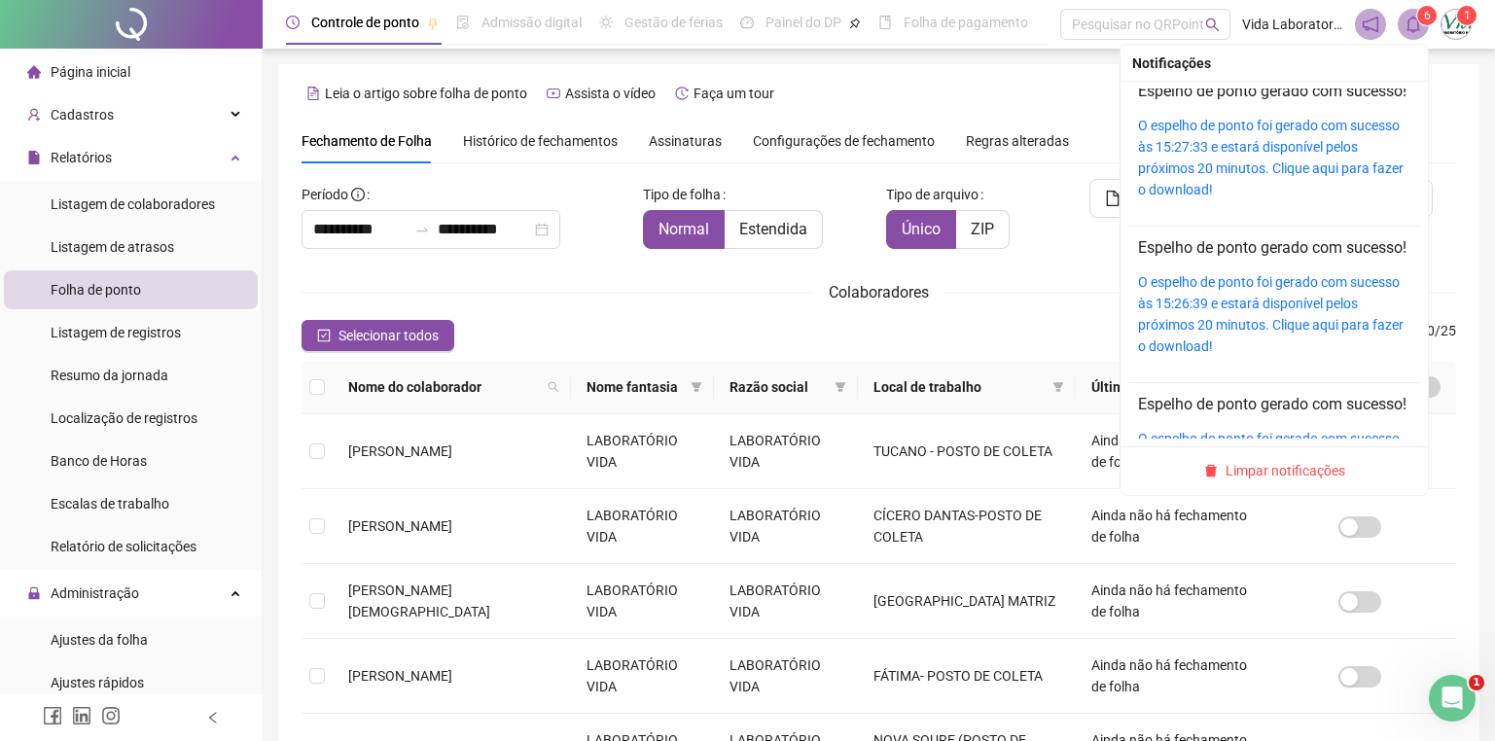
click at [1419, 21] on sup "6" at bounding box center [1426, 15] width 19 height 19
click at [1236, 197] on link "O espelho de ponto foi gerado com sucesso às 15:27:33 e estará disponível pelos…" at bounding box center [1271, 158] width 266 height 80
click at [1420, 30] on icon "bell" at bounding box center [1413, 25] width 18 height 18
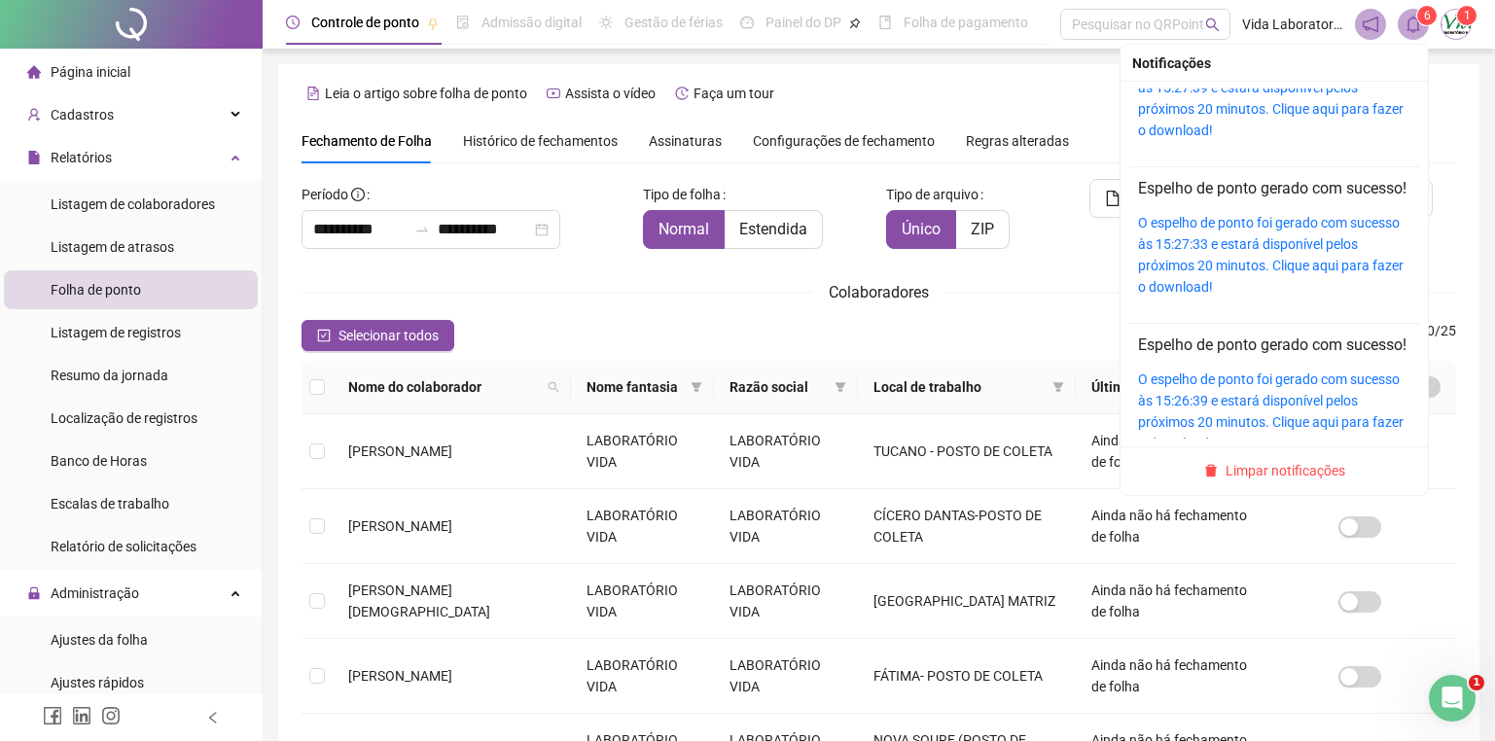
scroll to position [0, 0]
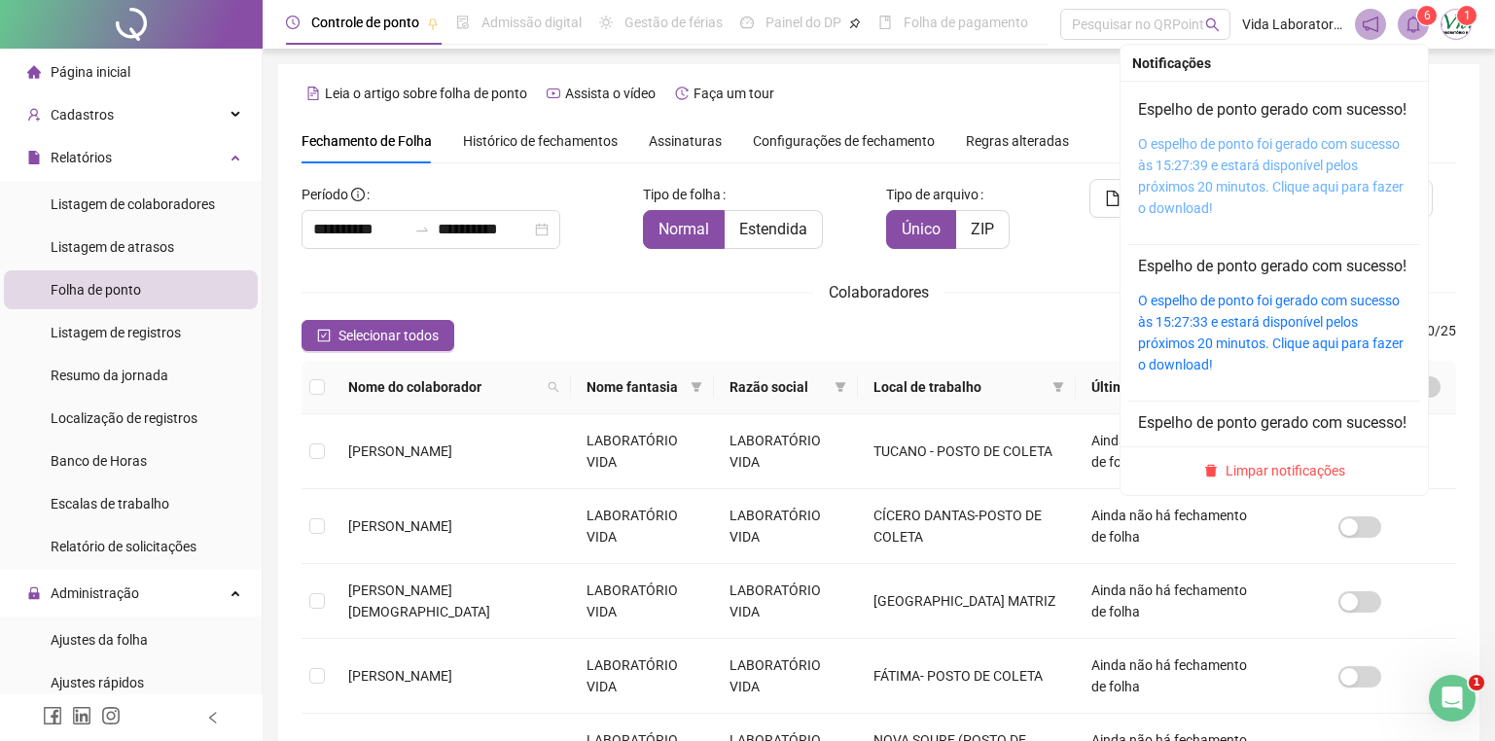
click at [1251, 189] on link "O espelho de ponto foi gerado com sucesso às 15:27:39 e estará disponível pelos…" at bounding box center [1271, 176] width 266 height 80
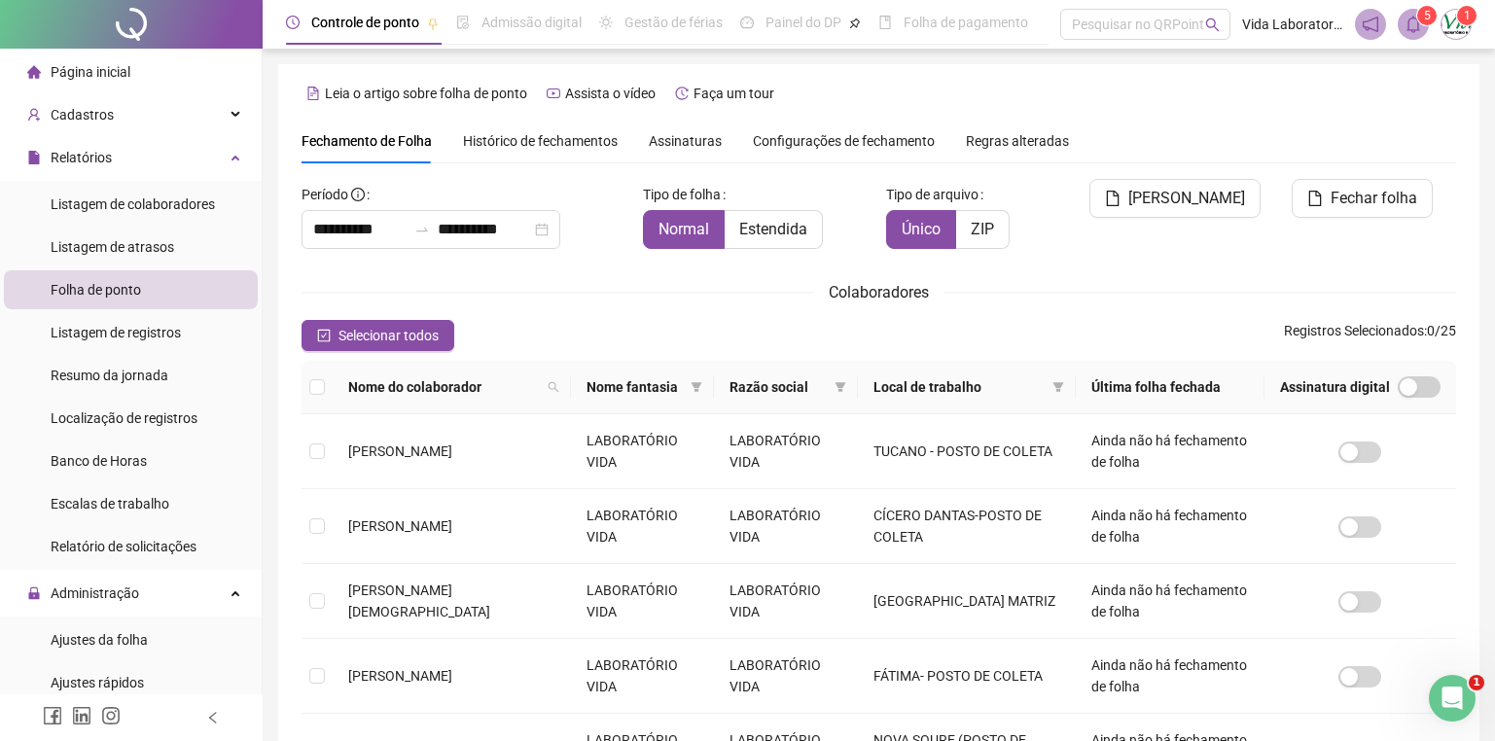
scroll to position [18, 0]
